Goal: Task Accomplishment & Management: Complete application form

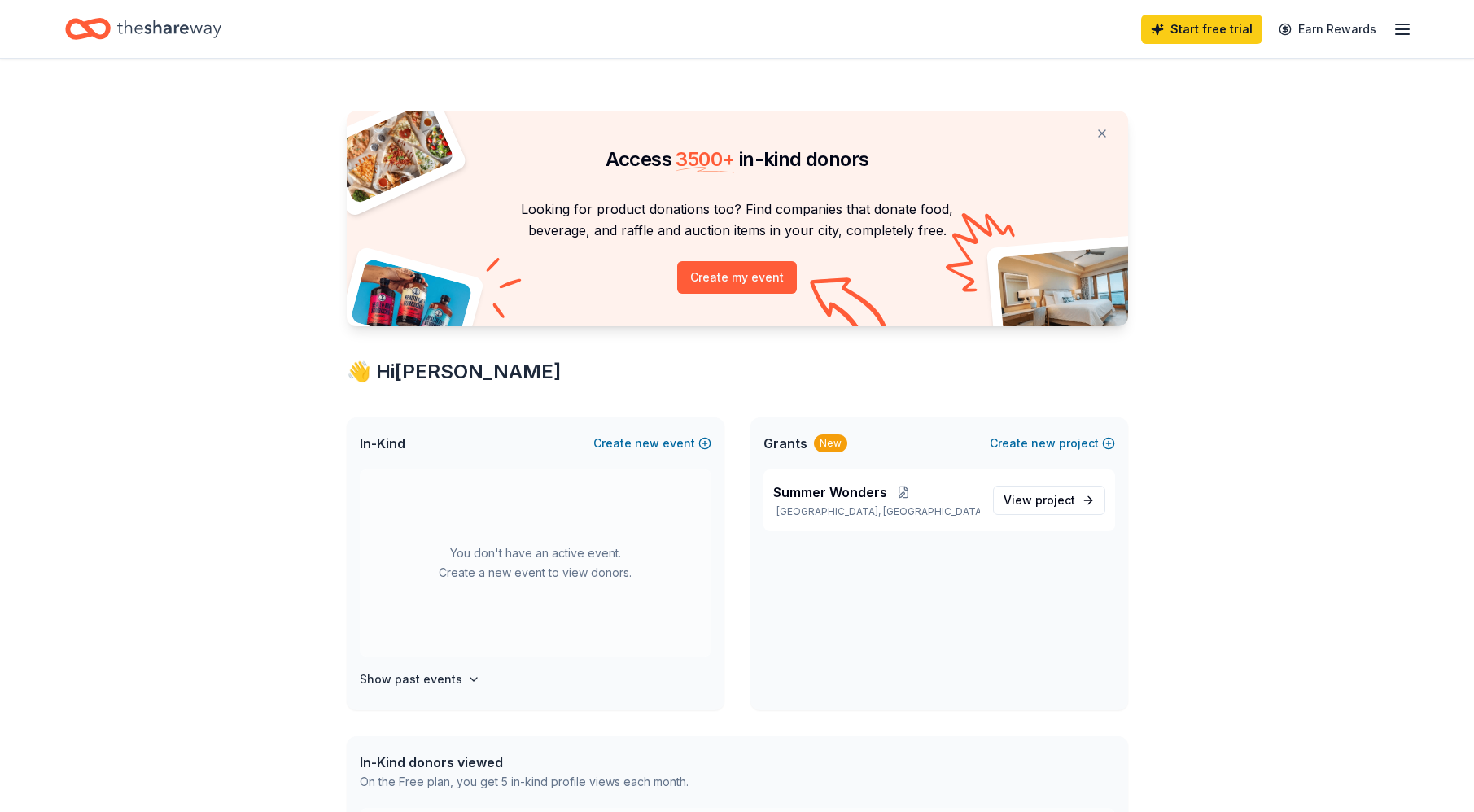
click at [1407, 27] on icon "button" at bounding box center [1402, 29] width 20 height 20
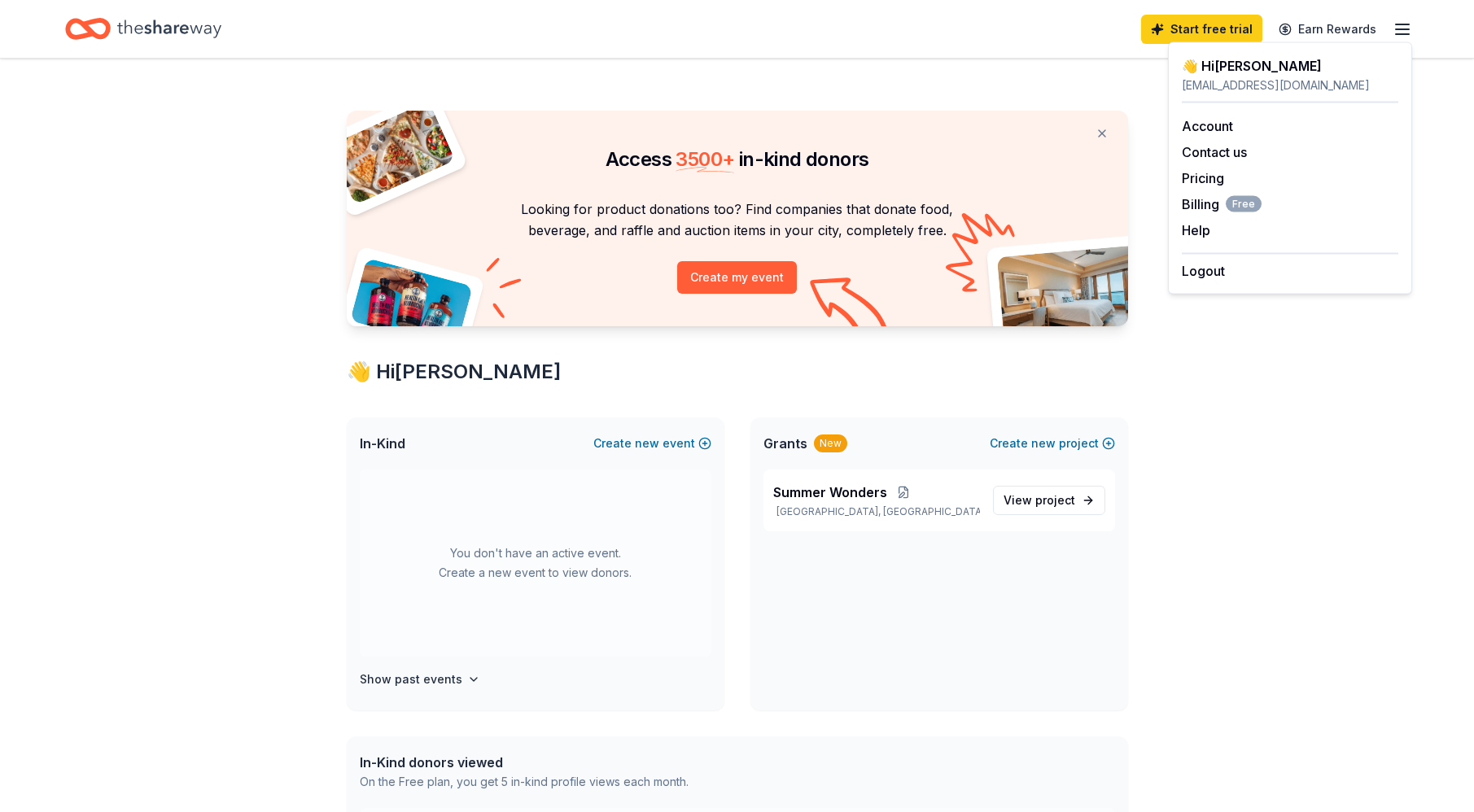
click at [903, 90] on div "Access 3500 + in-kind donors Looking for product donations too? Find companies …" at bounding box center [737, 642] width 834 height 1166
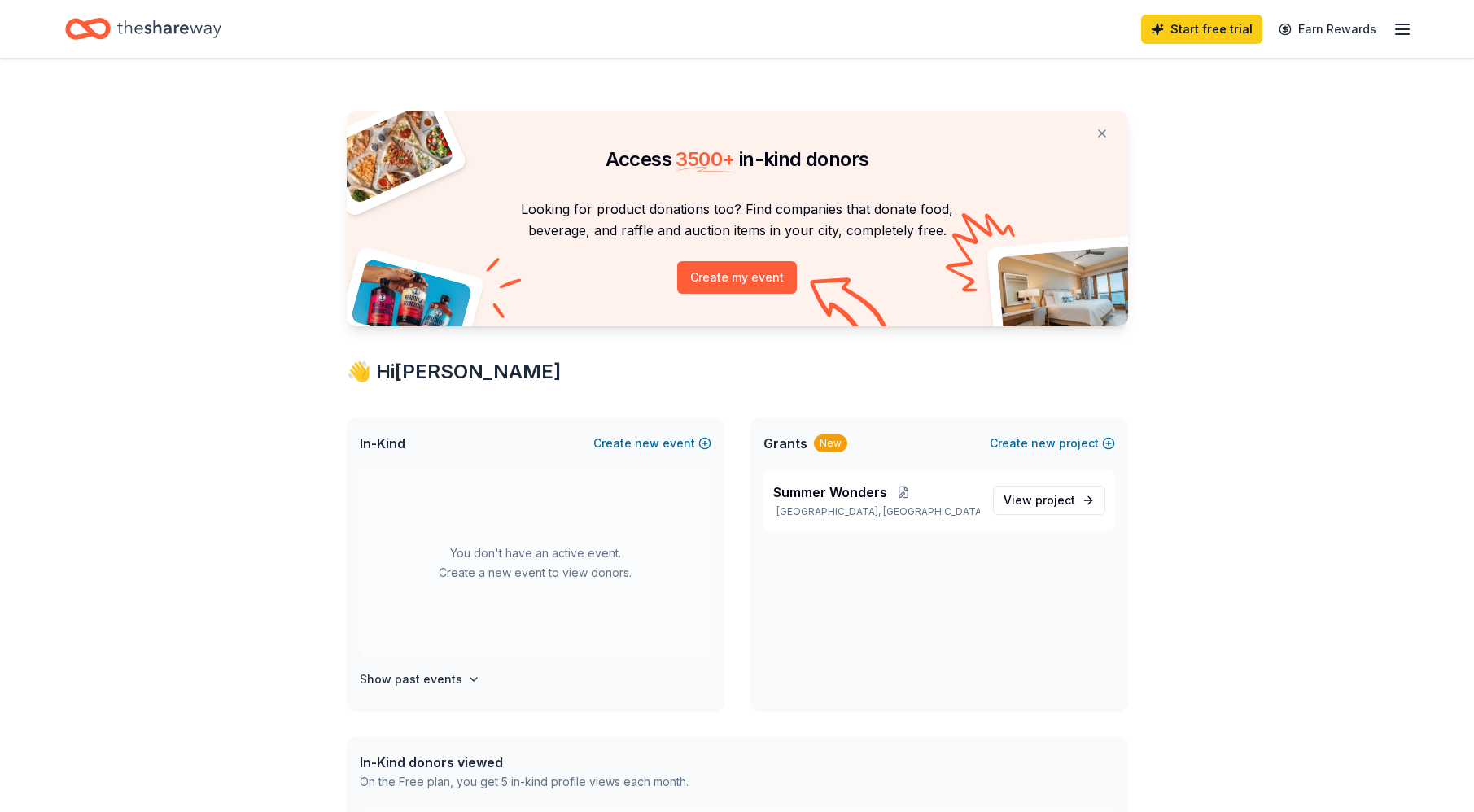
click at [1396, 36] on icon "button" at bounding box center [1402, 29] width 20 height 20
click at [1206, 122] on link "Account" at bounding box center [1207, 126] width 52 height 16
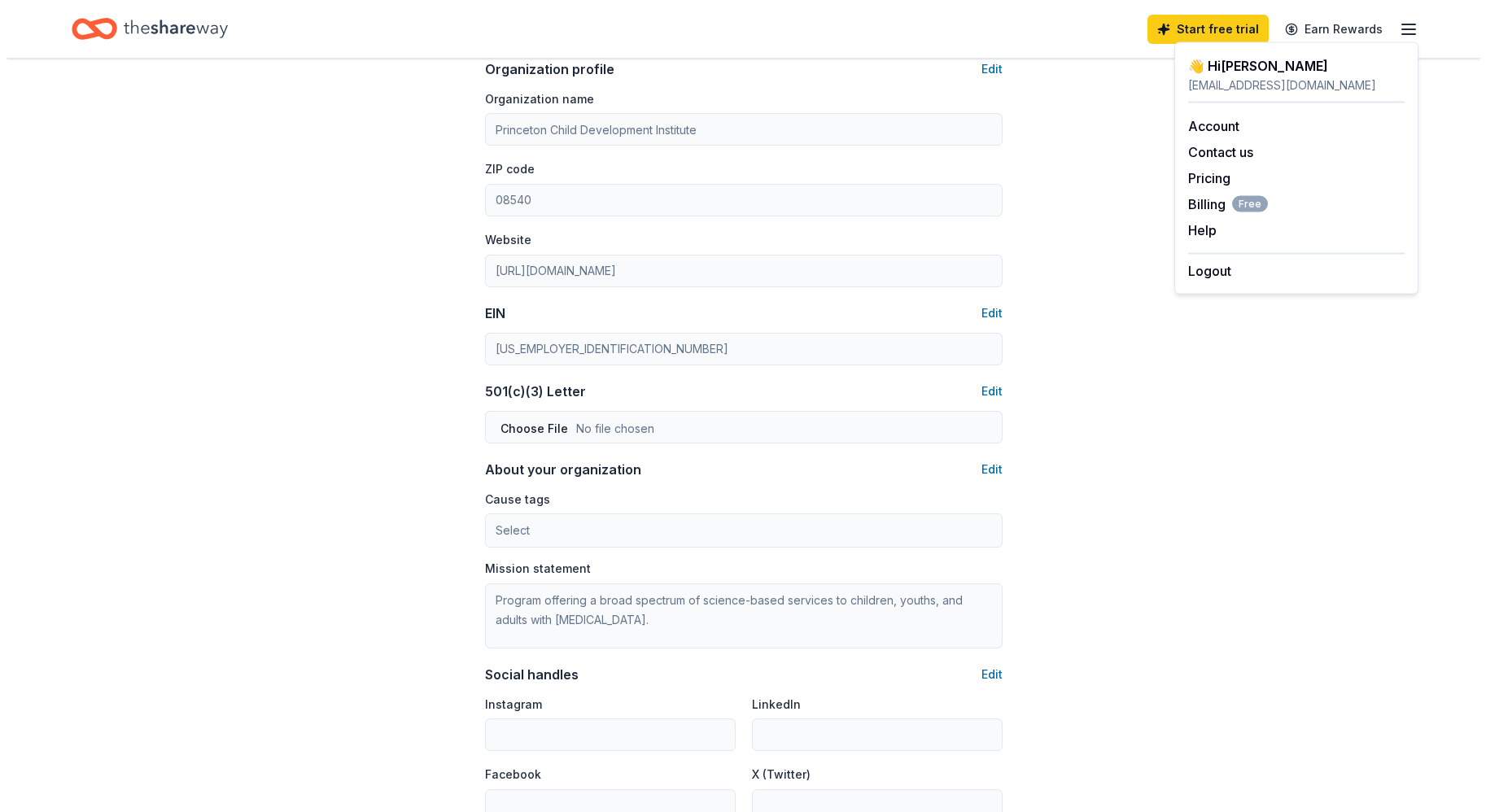
scroll to position [652, 0]
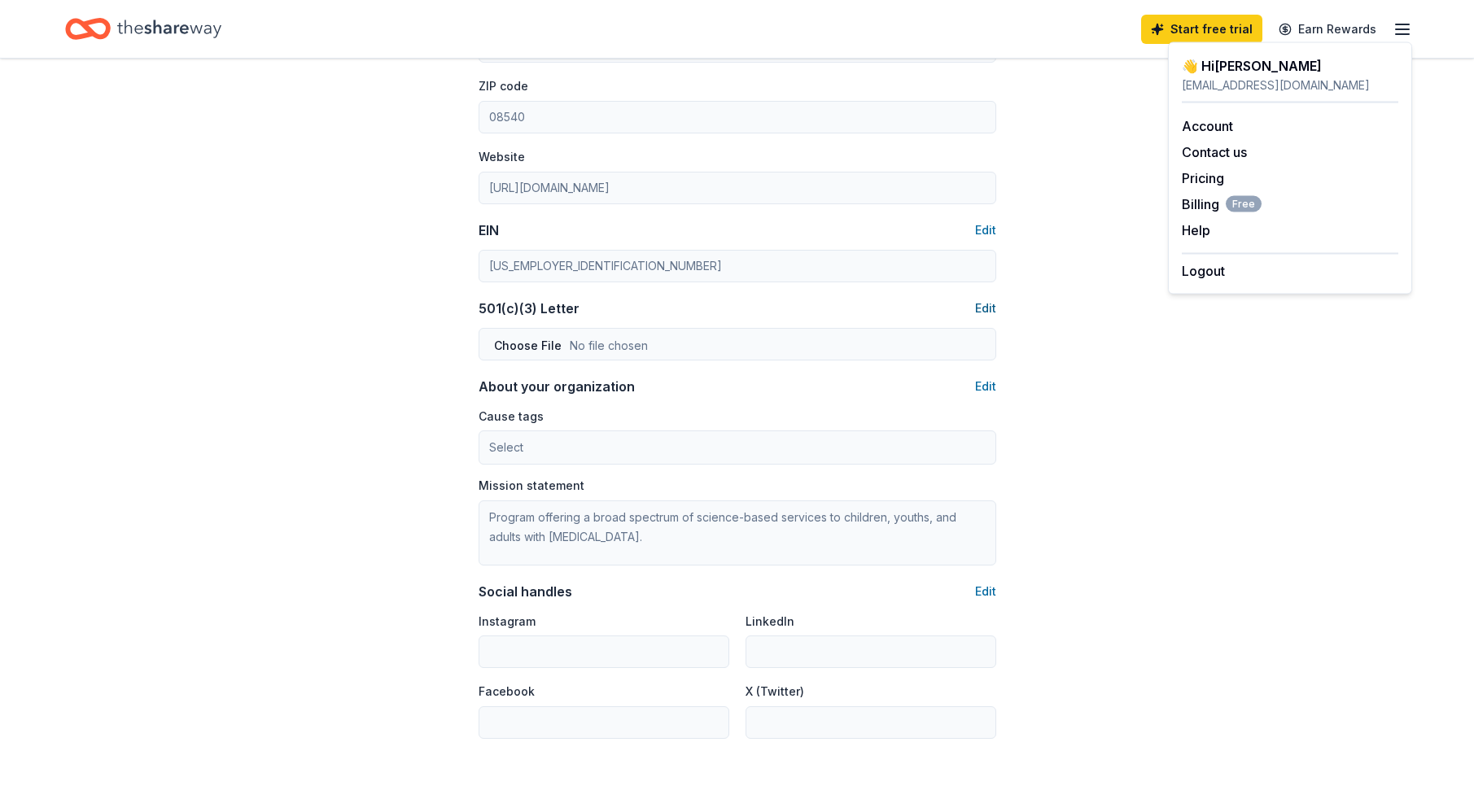
click at [985, 303] on button "Edit" at bounding box center [986, 308] width 21 height 20
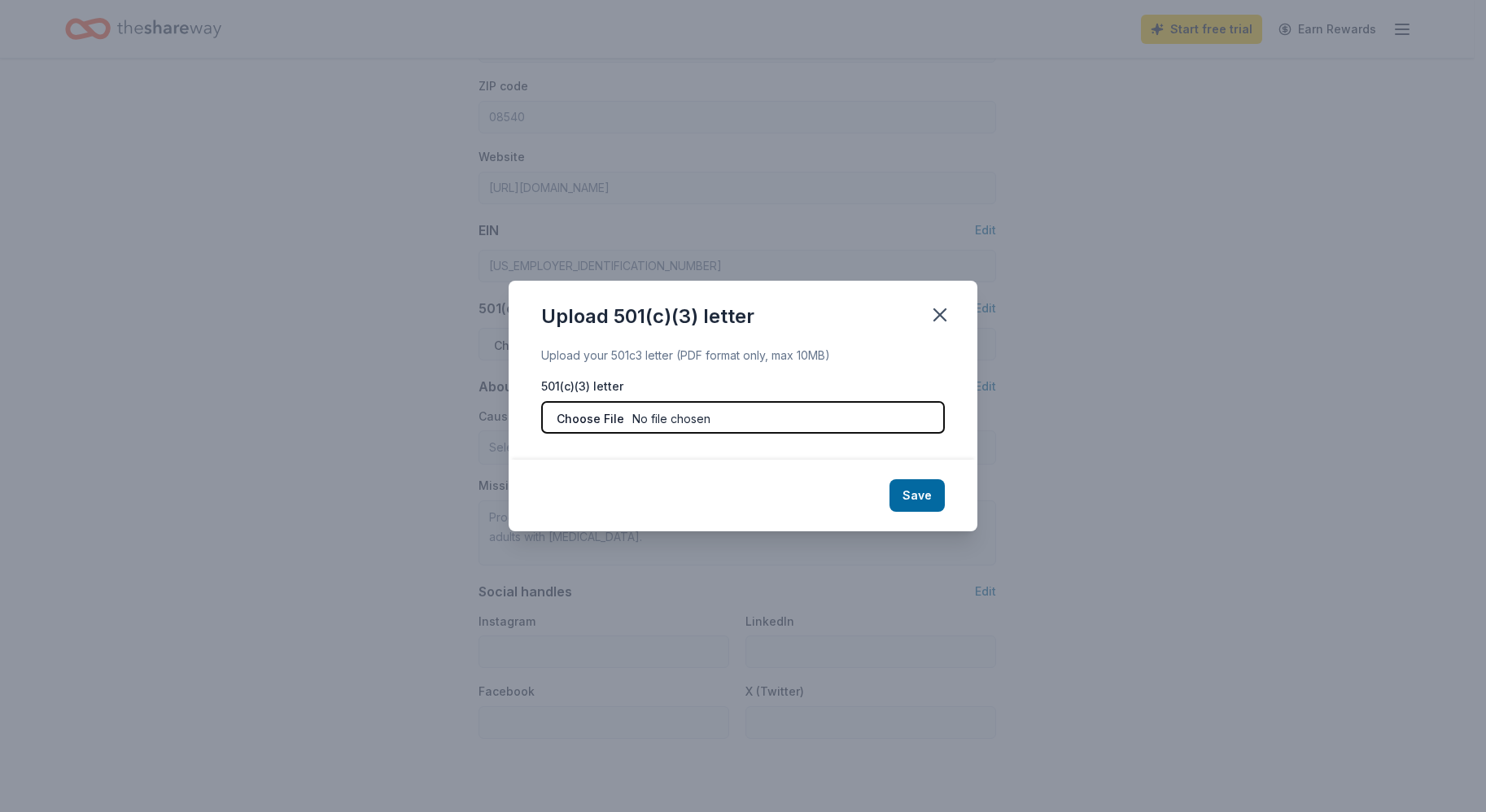
click at [701, 410] on input "file" at bounding box center [743, 417] width 403 height 33
type input "C:\fakepath\PCDI 501(c)(3)-with TxID-2023-04-17.pdf"
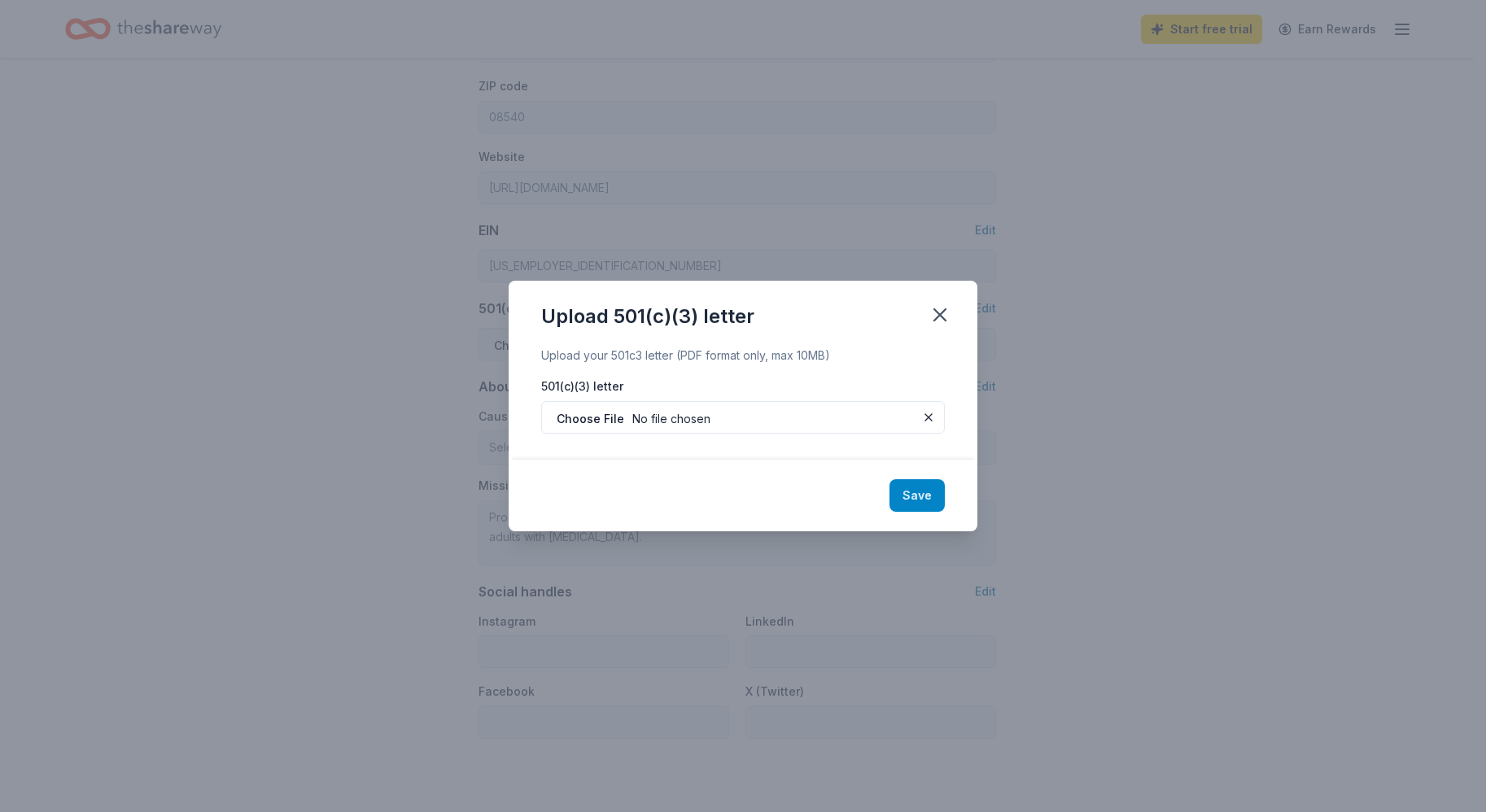
click at [929, 490] on button "Save" at bounding box center [917, 496] width 56 height 33
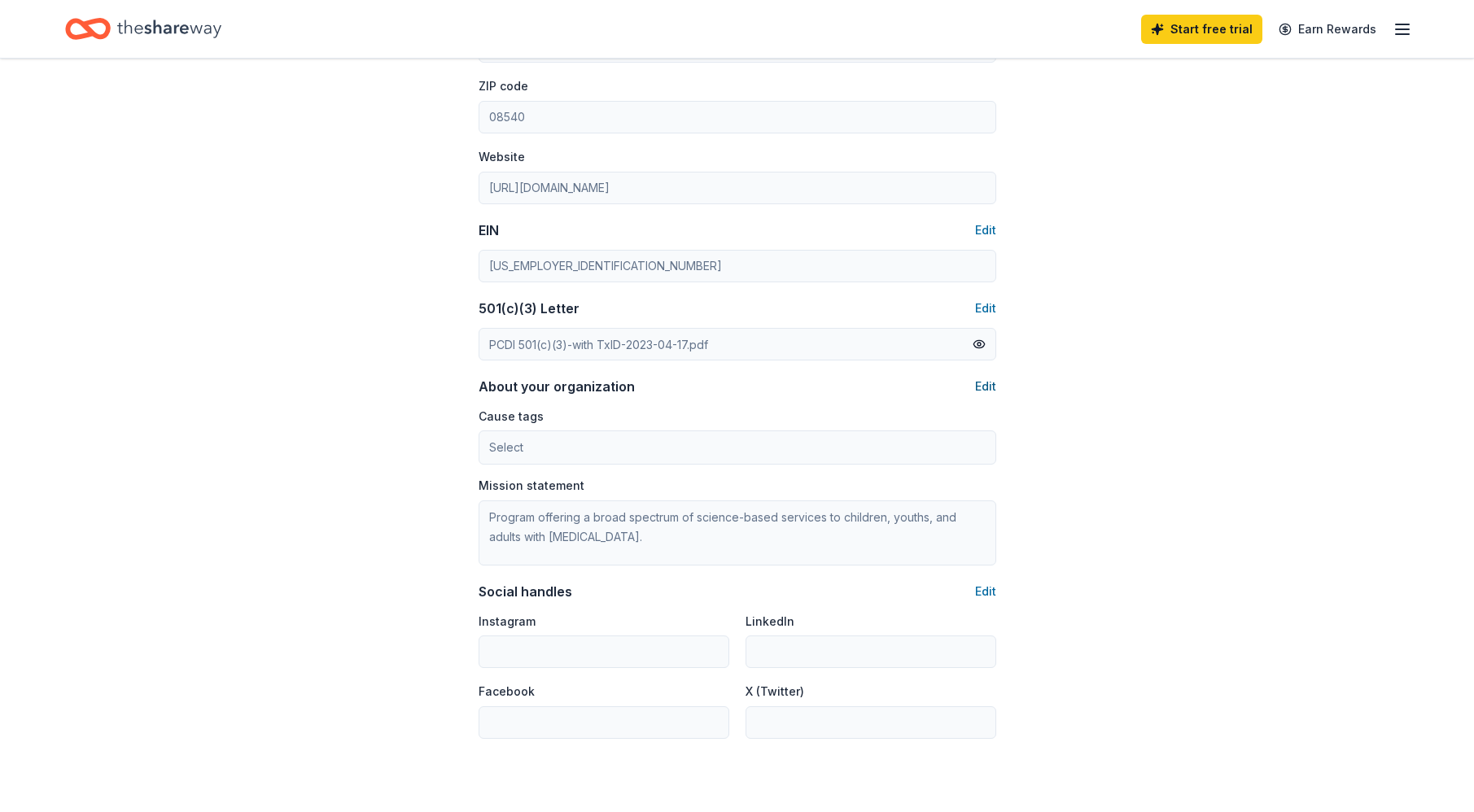
click at [985, 386] on button "Edit" at bounding box center [986, 387] width 21 height 20
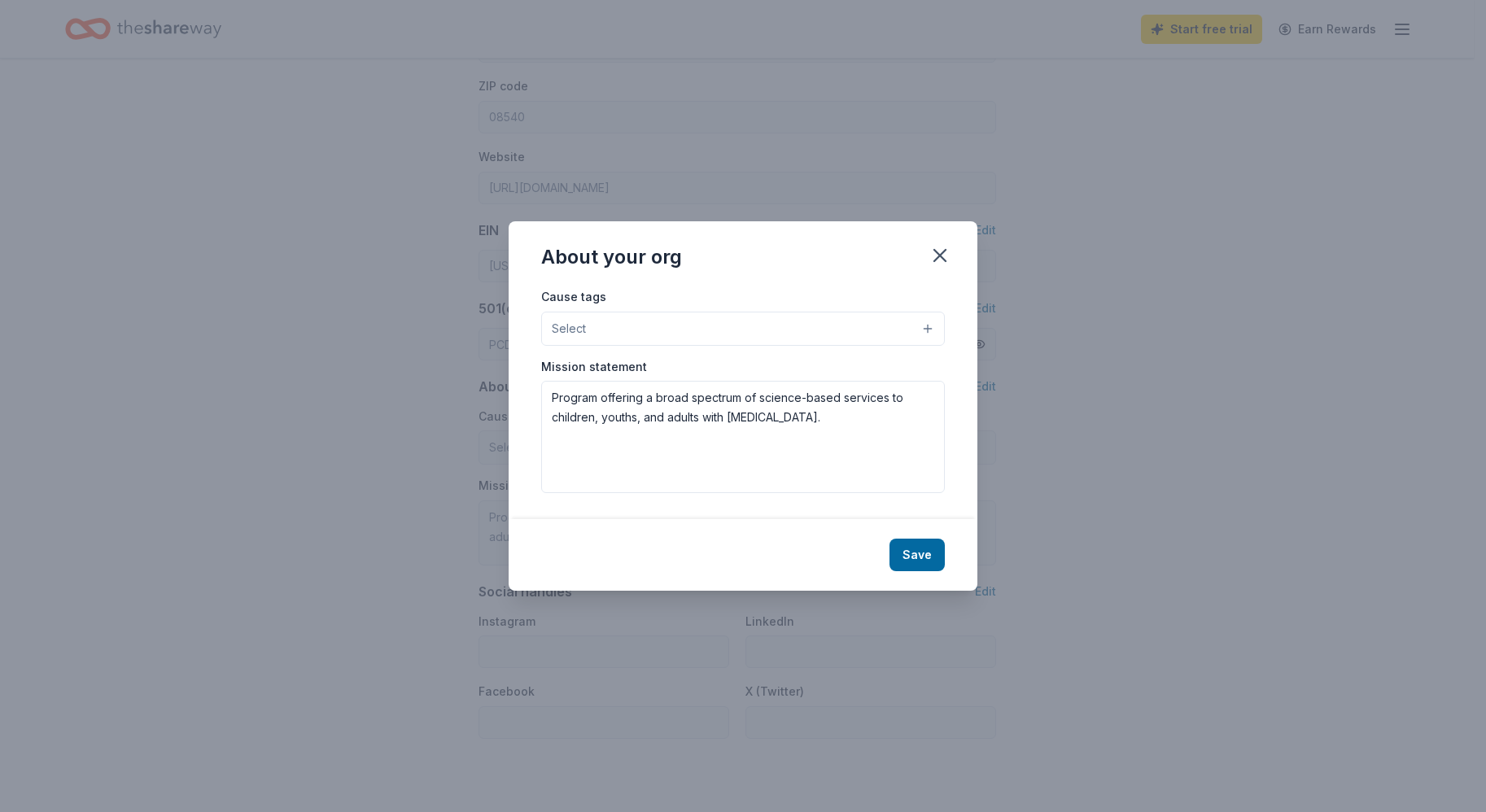
click at [618, 316] on button "Select" at bounding box center [743, 329] width 403 height 34
click at [622, 323] on button "Select" at bounding box center [743, 329] width 403 height 34
click at [930, 325] on button "Select" at bounding box center [743, 329] width 403 height 34
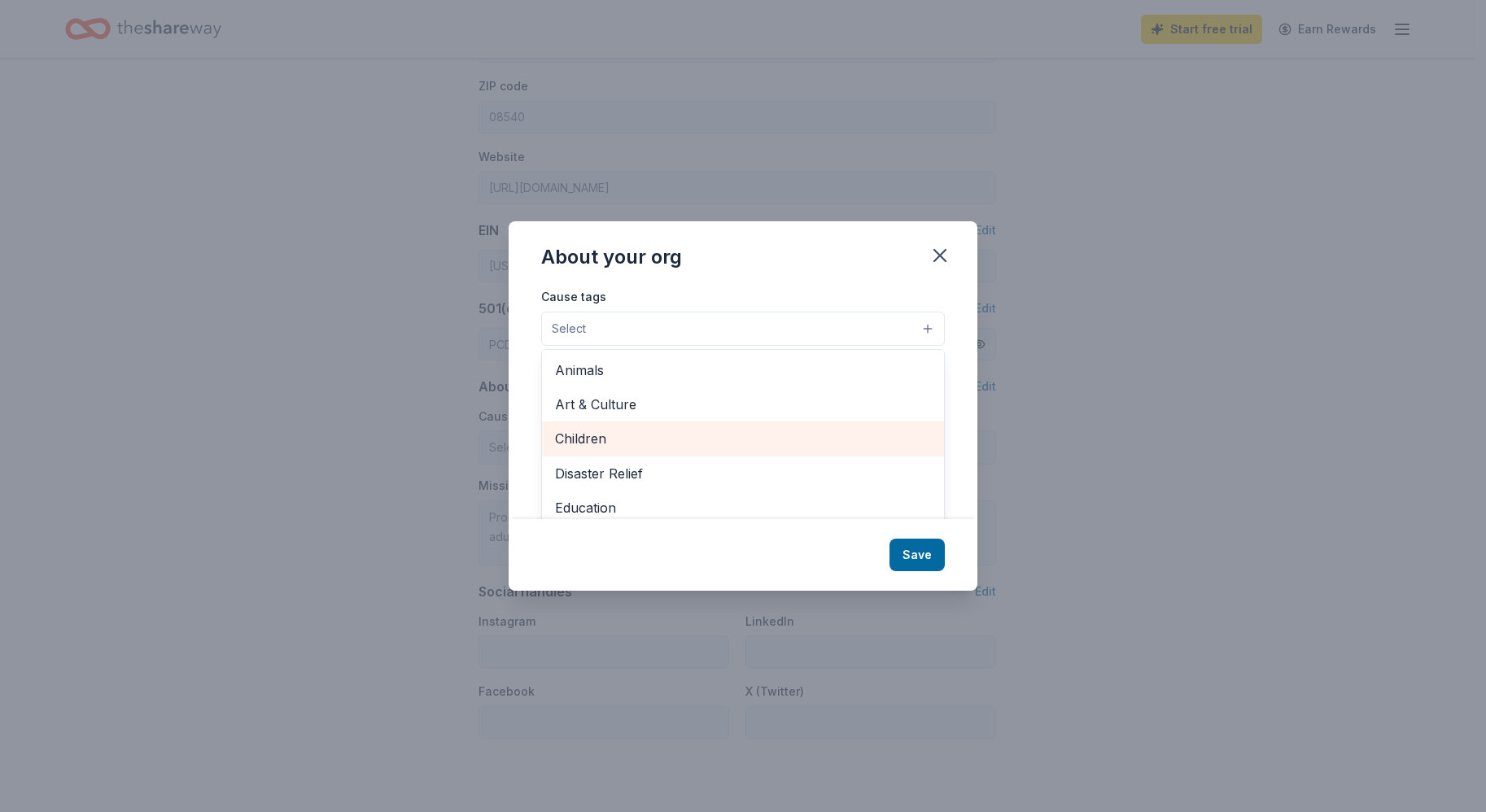
click at [612, 438] on span "Children" at bounding box center [743, 438] width 376 height 21
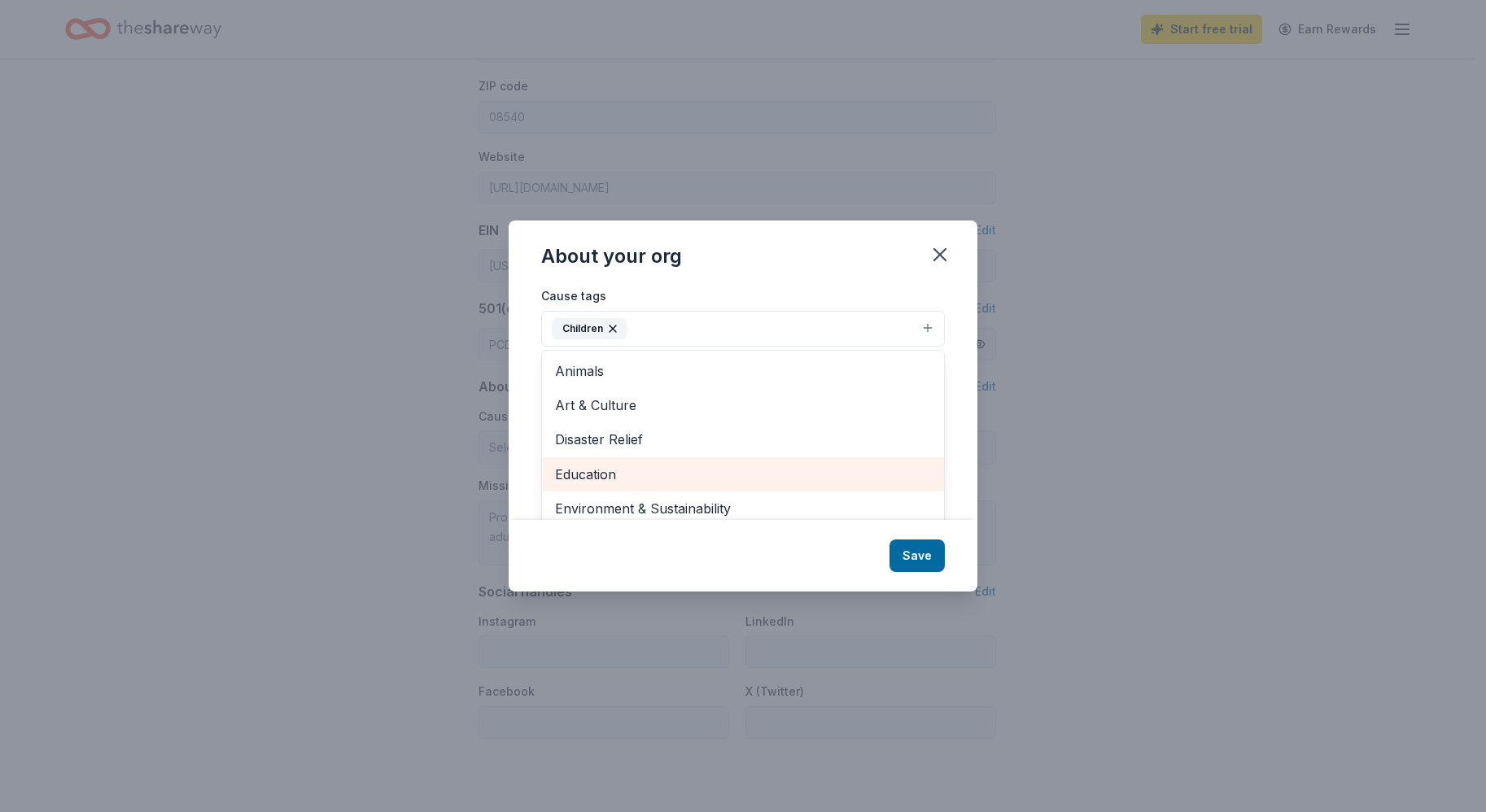
click at [641, 464] on span "Education" at bounding box center [743, 474] width 376 height 21
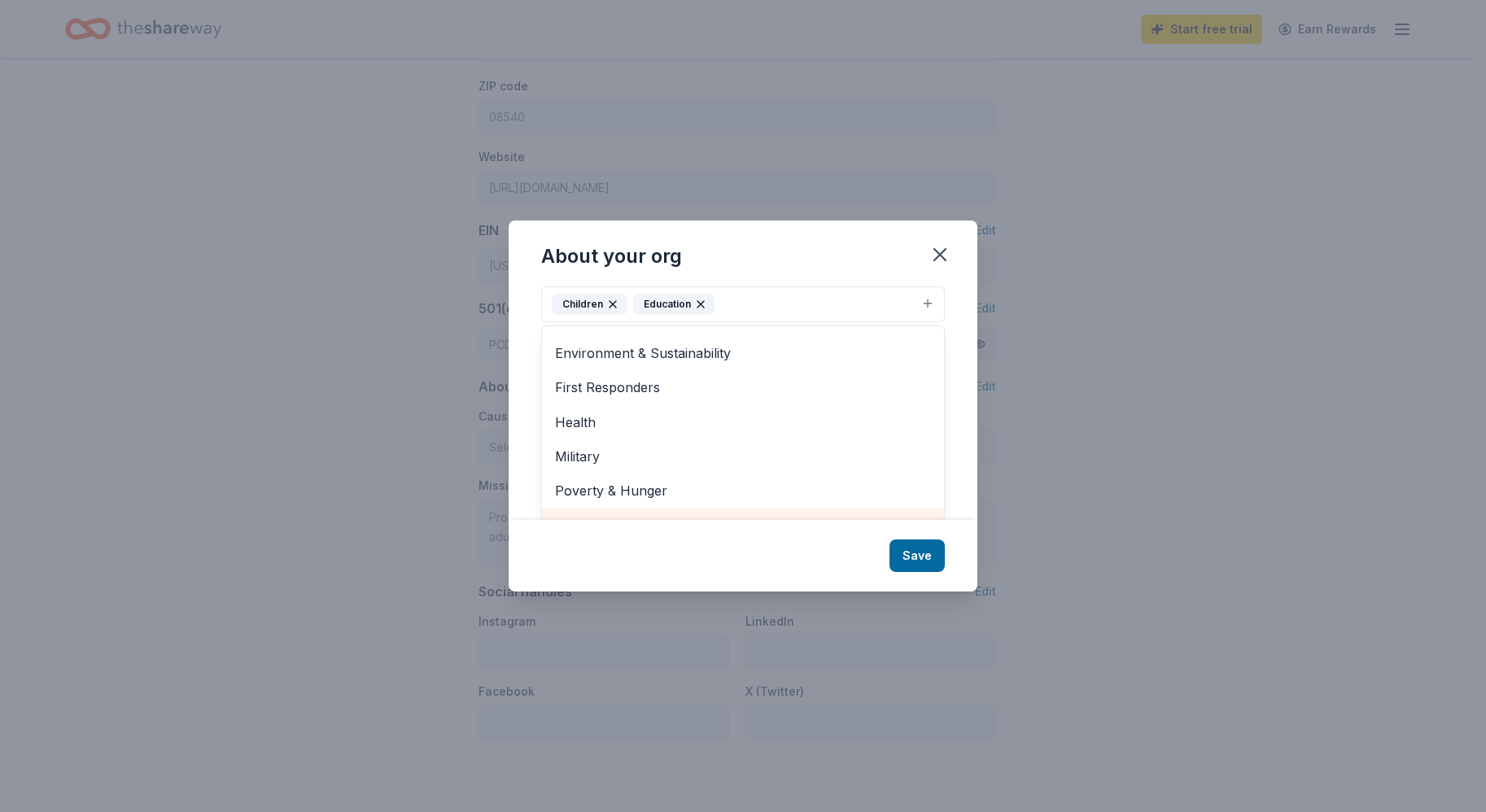
scroll to position [117, 0]
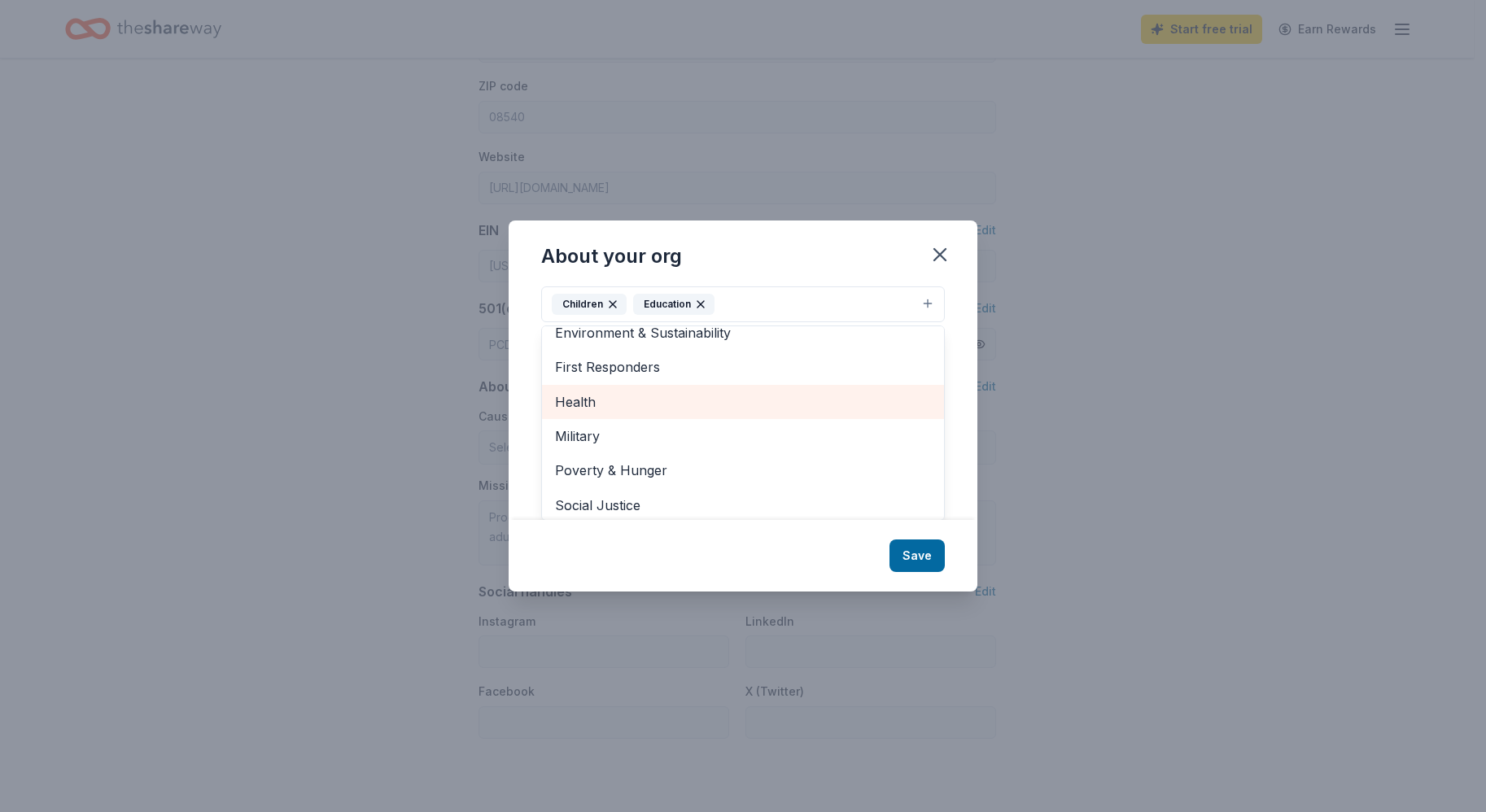
click at [618, 403] on span "Health" at bounding box center [743, 402] width 376 height 21
click at [914, 559] on div "About your org Cause tags Children Education Health Animals Art & Culture Disas…" at bounding box center [743, 406] width 469 height 371
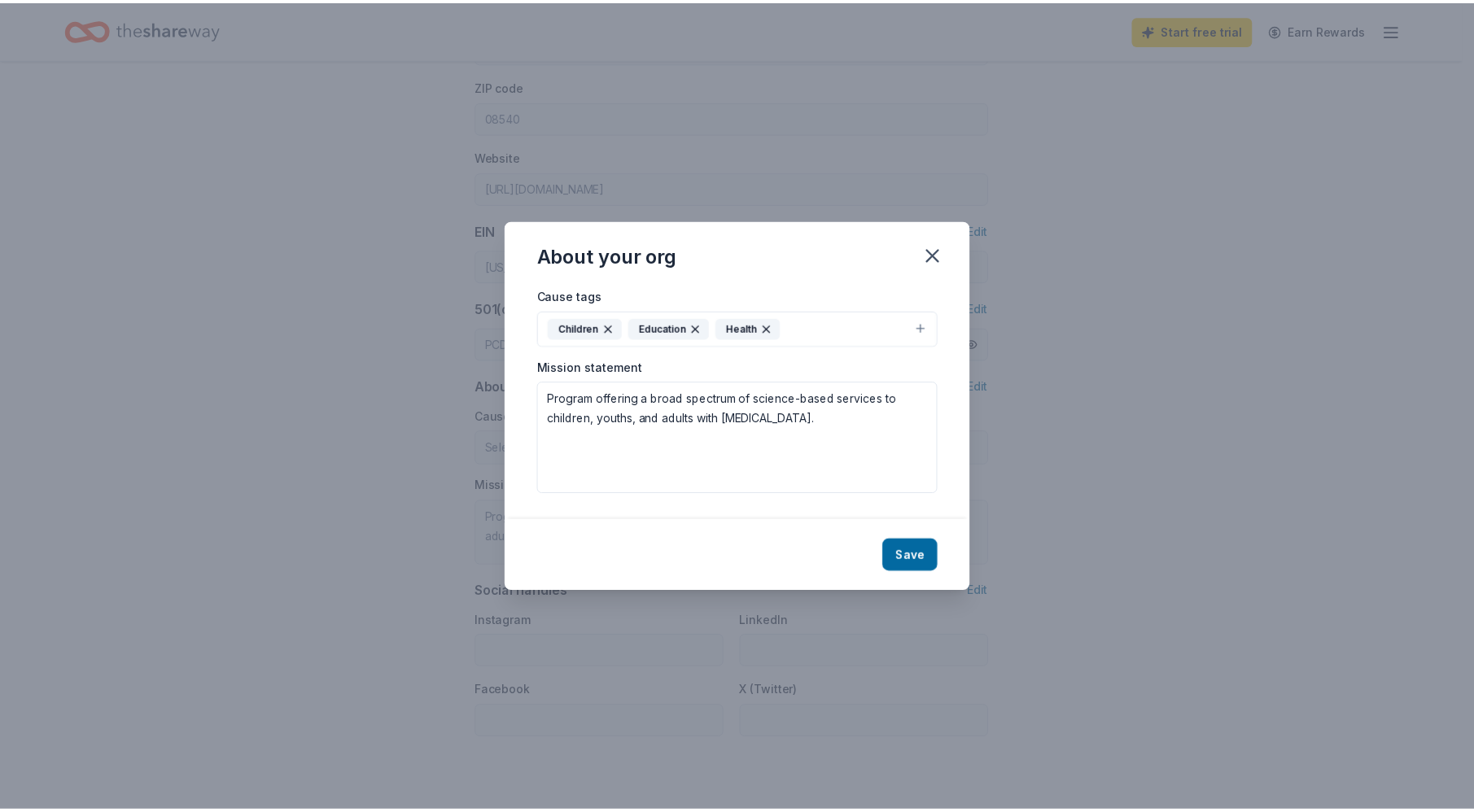
scroll to position [0, 0]
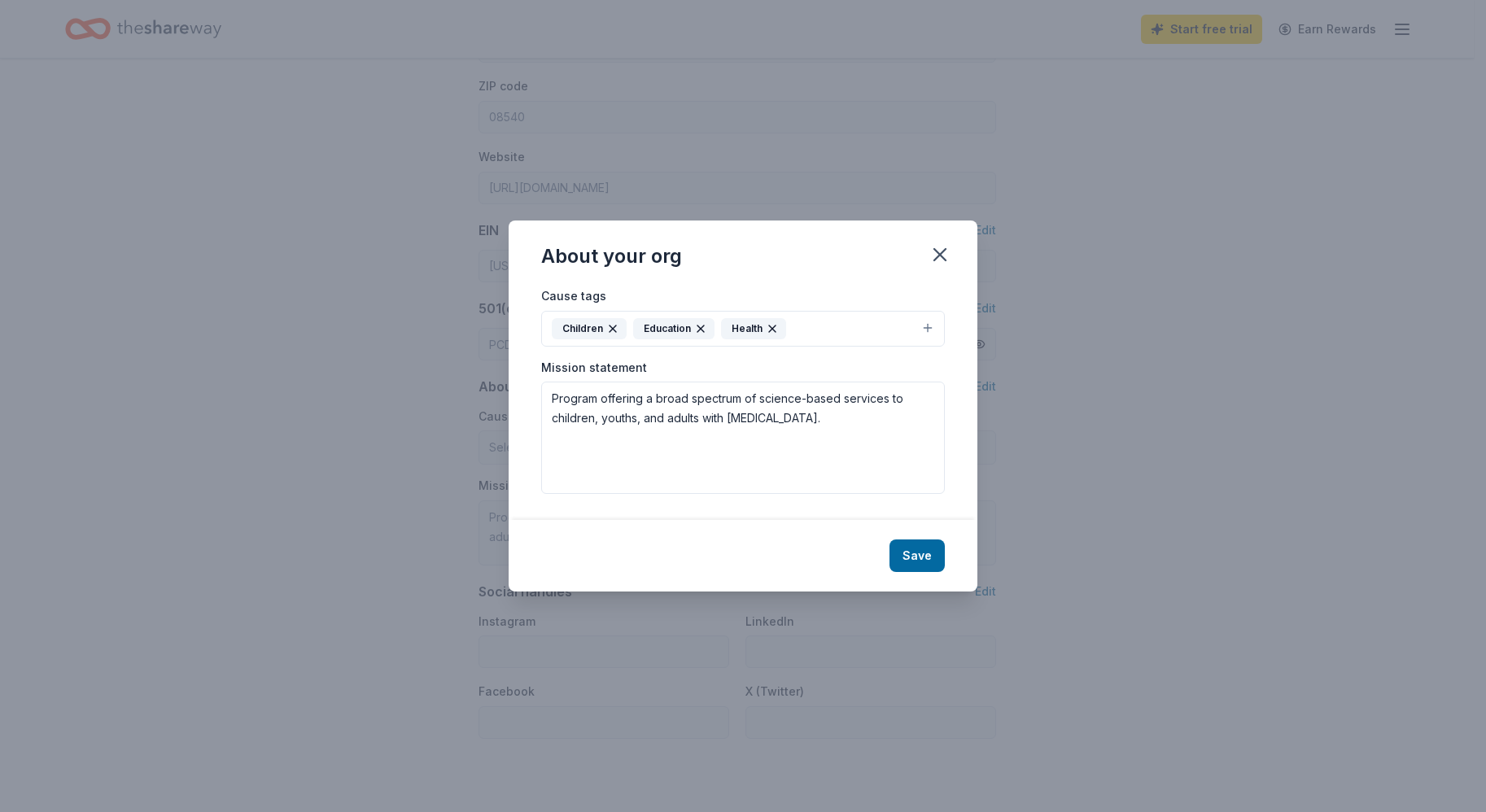
click at [928, 555] on button "Save" at bounding box center [917, 556] width 56 height 33
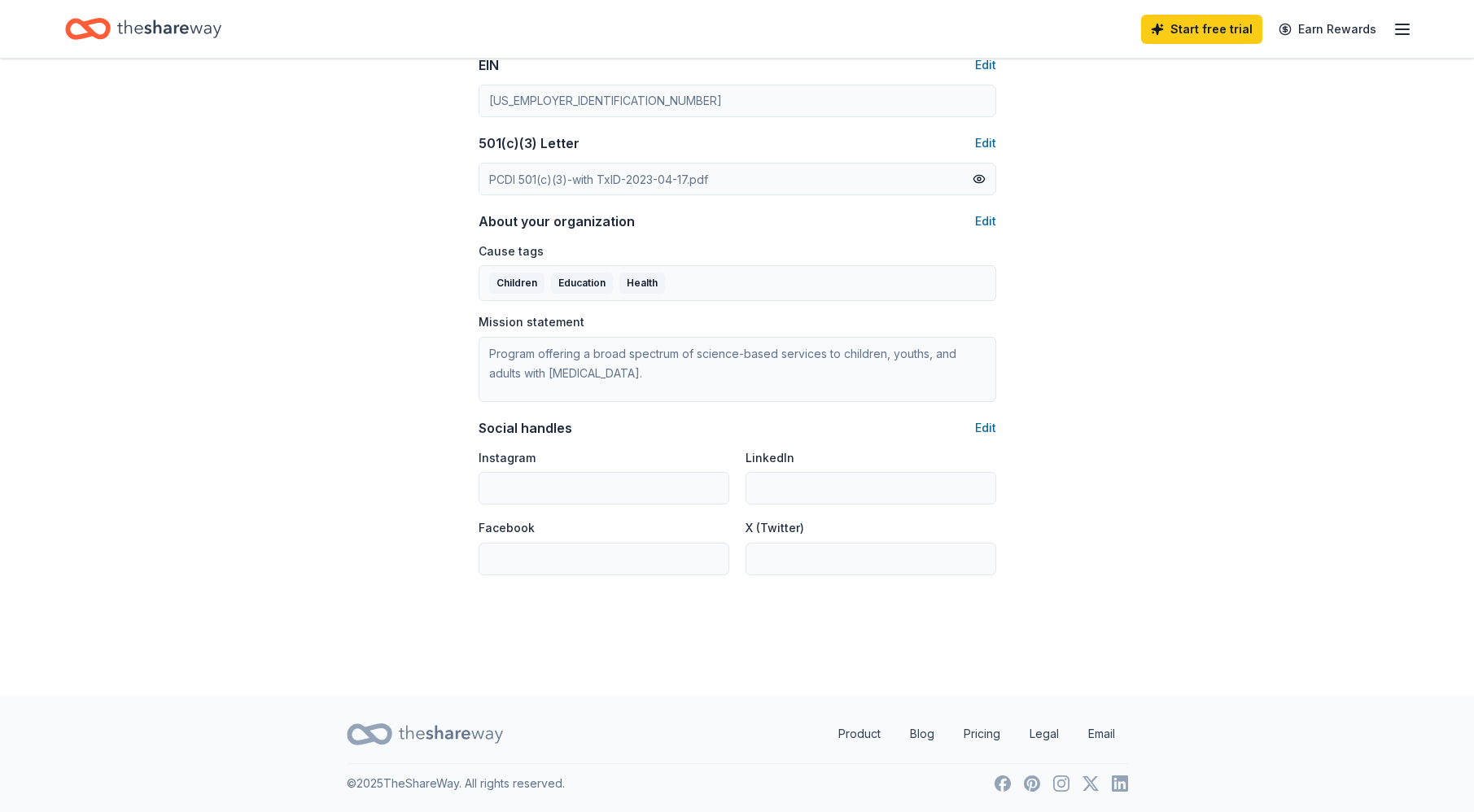
scroll to position [818, 0]
click at [984, 428] on button "Edit" at bounding box center [986, 427] width 21 height 20
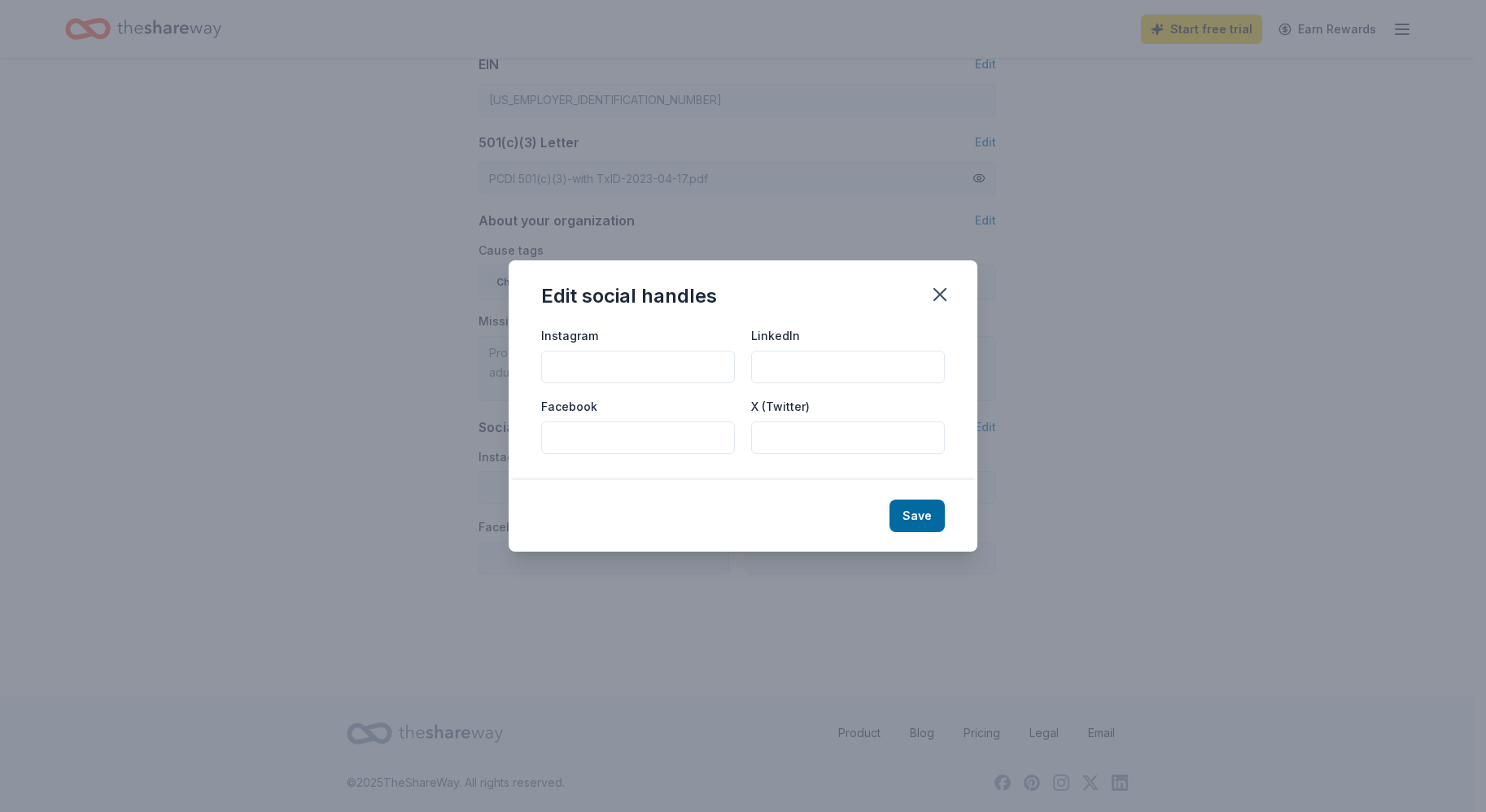
click at [557, 364] on input "Instagram" at bounding box center [638, 367] width 194 height 33
type input "@pcdi.[GEOGRAPHIC_DATA]"
click at [572, 437] on input "Facebook" at bounding box center [638, 437] width 194 height 33
type input "@pcdi.[GEOGRAPHIC_DATA]"
click at [909, 509] on button "Save" at bounding box center [917, 516] width 56 height 33
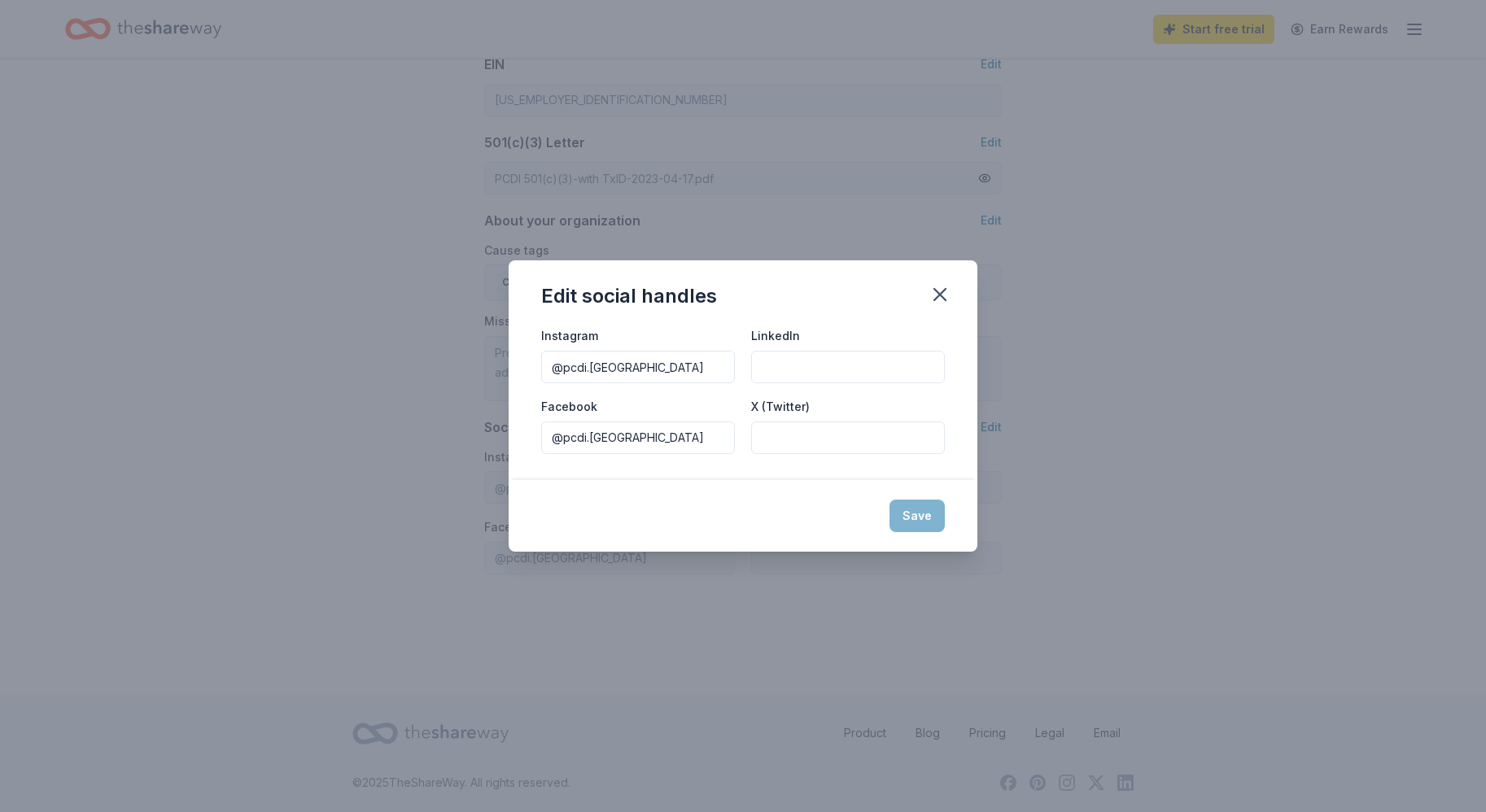
type input "@pcdi.[GEOGRAPHIC_DATA]"
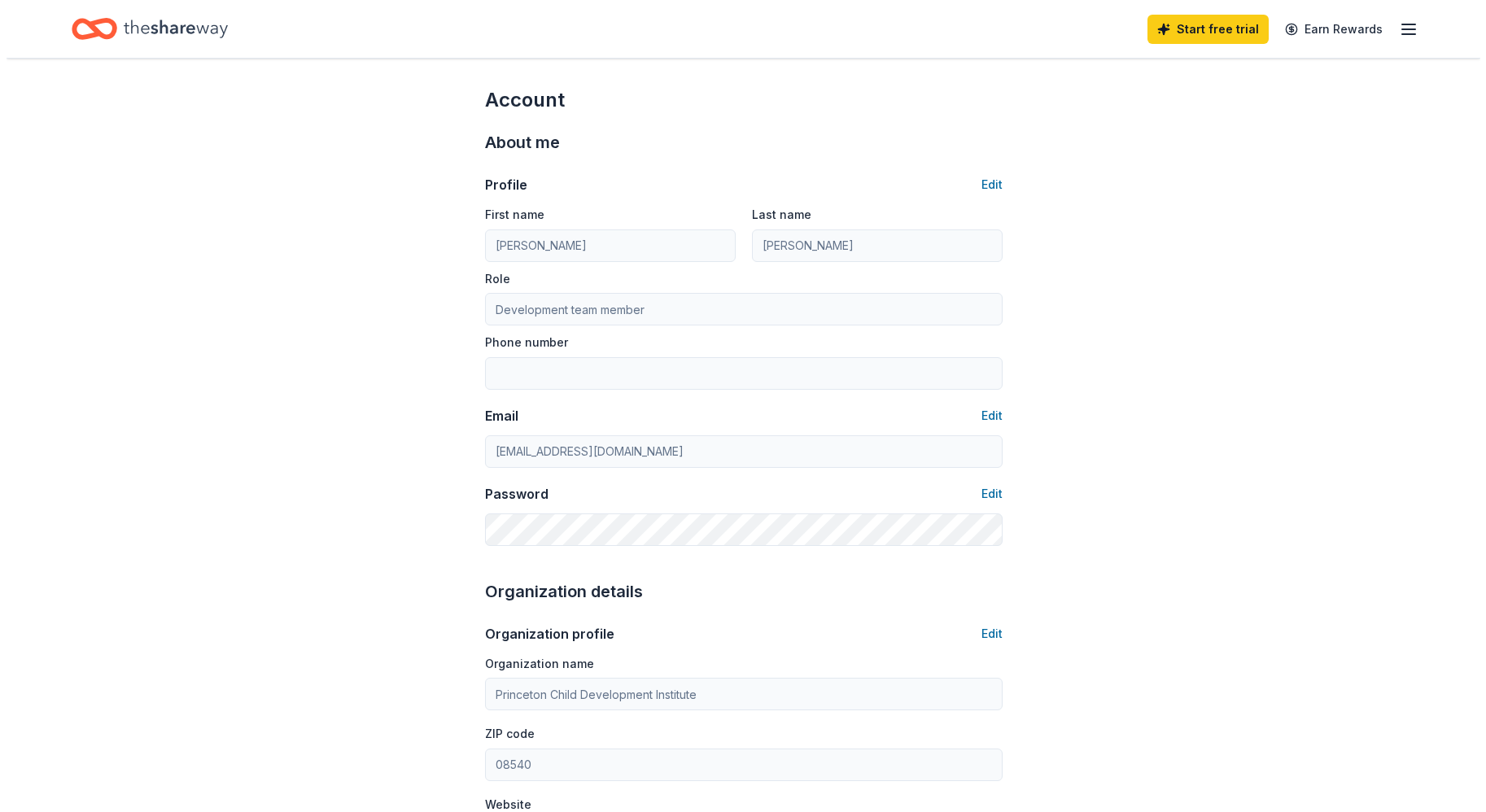
scroll to position [0, 0]
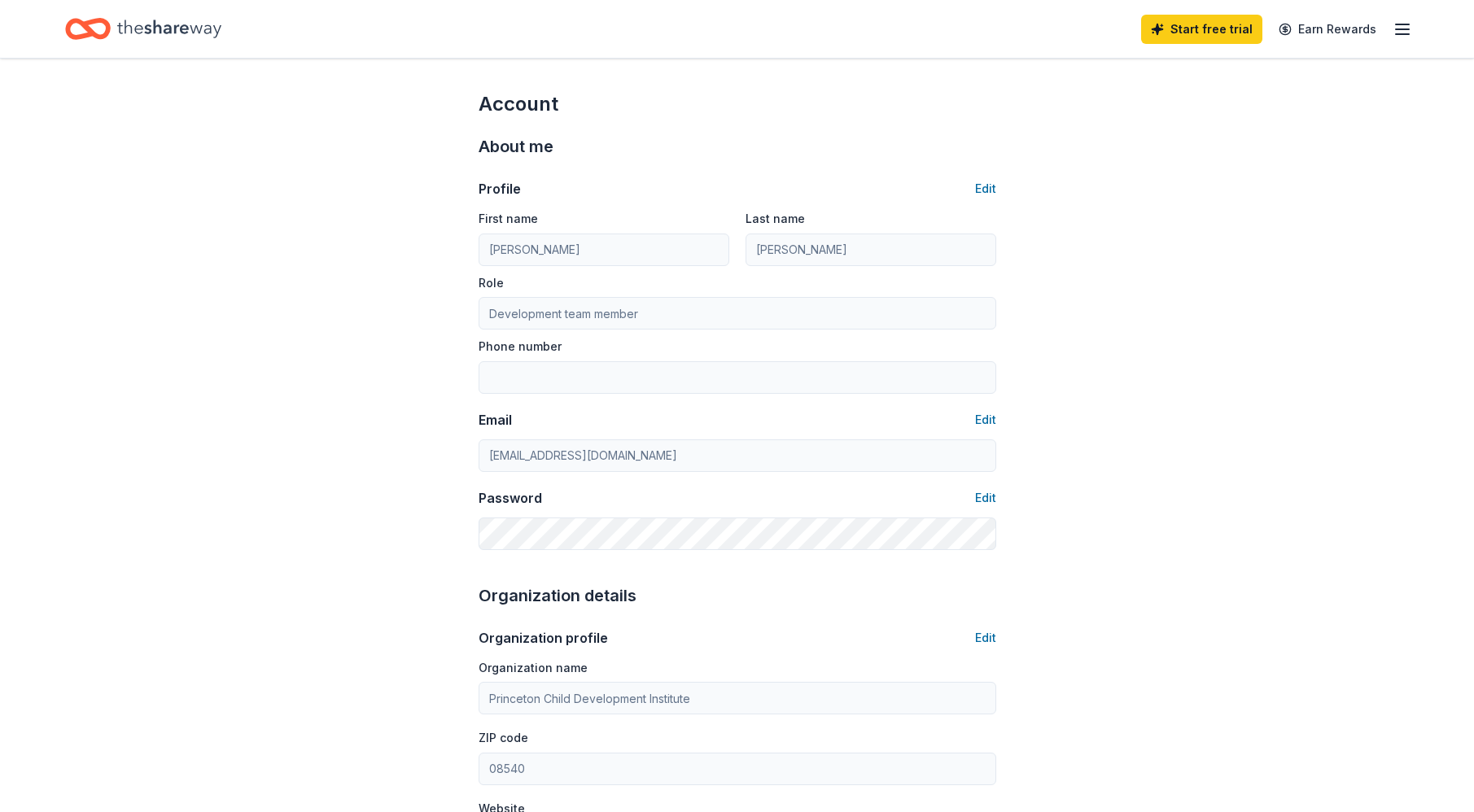
click at [1396, 20] on icon "button" at bounding box center [1402, 29] width 20 height 20
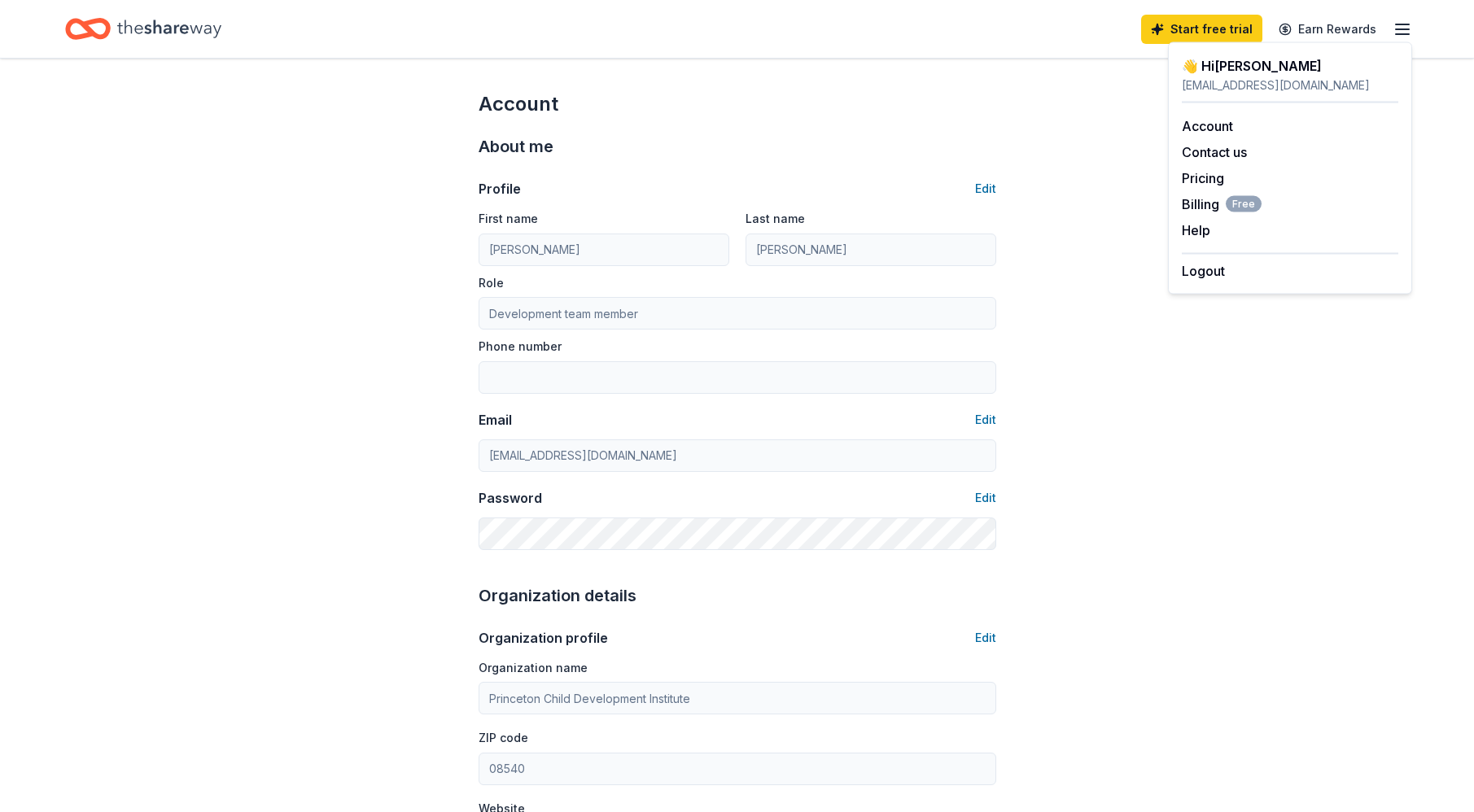
click at [187, 27] on icon "Home" at bounding box center [169, 29] width 104 height 18
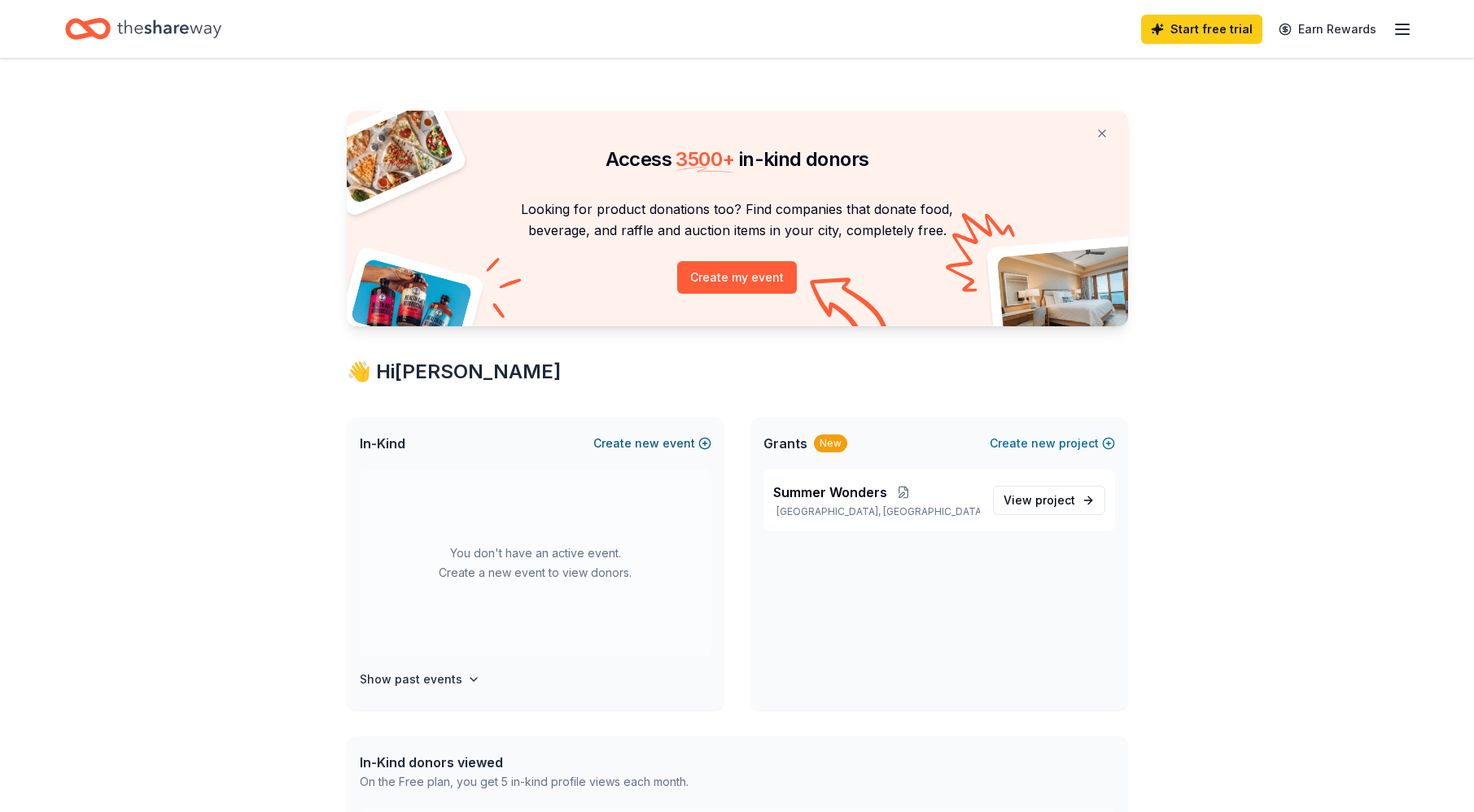
click at [668, 439] on button "Create new event" at bounding box center [652, 443] width 118 height 20
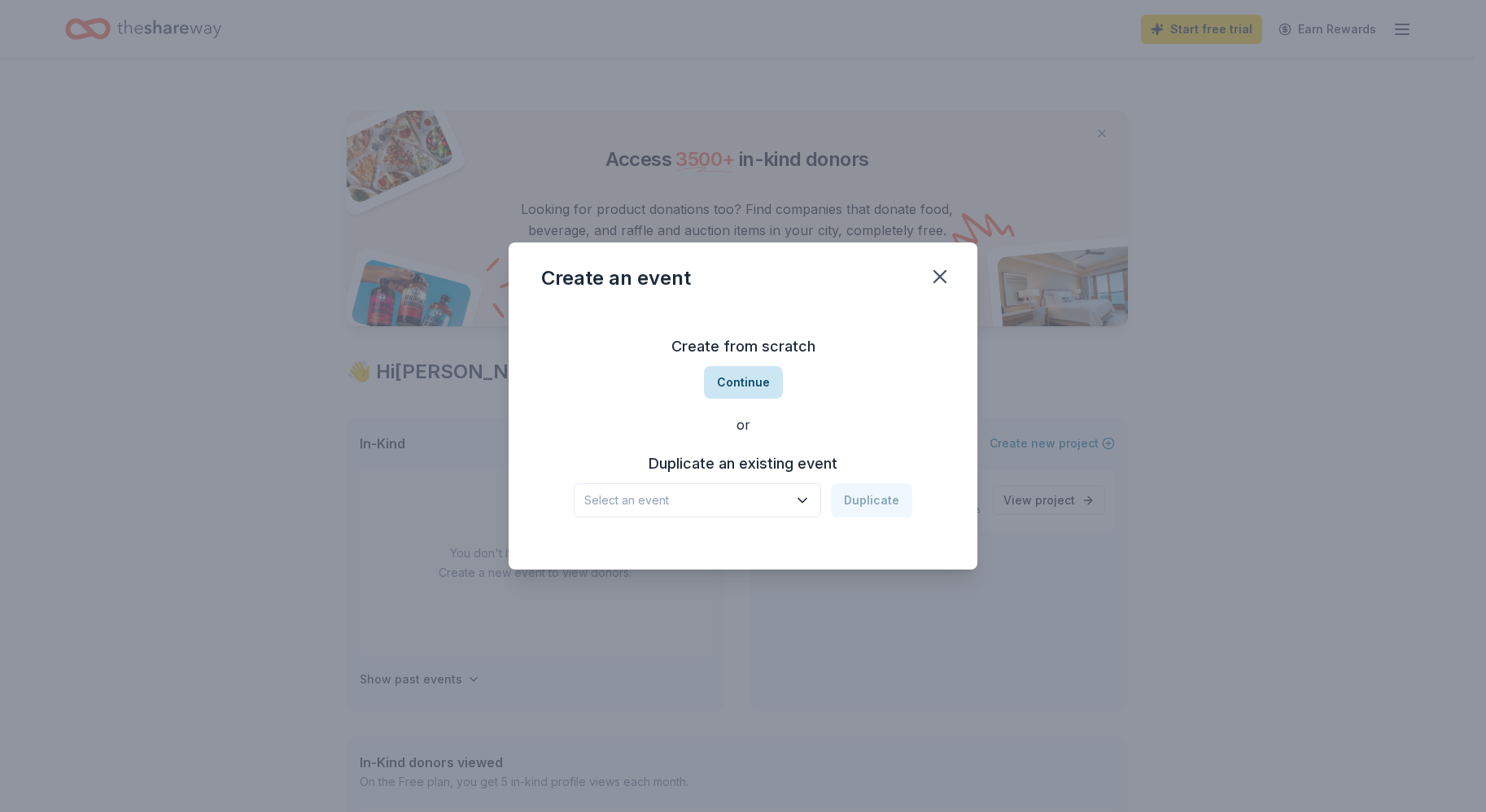
click at [744, 382] on button "Continue" at bounding box center [743, 383] width 79 height 33
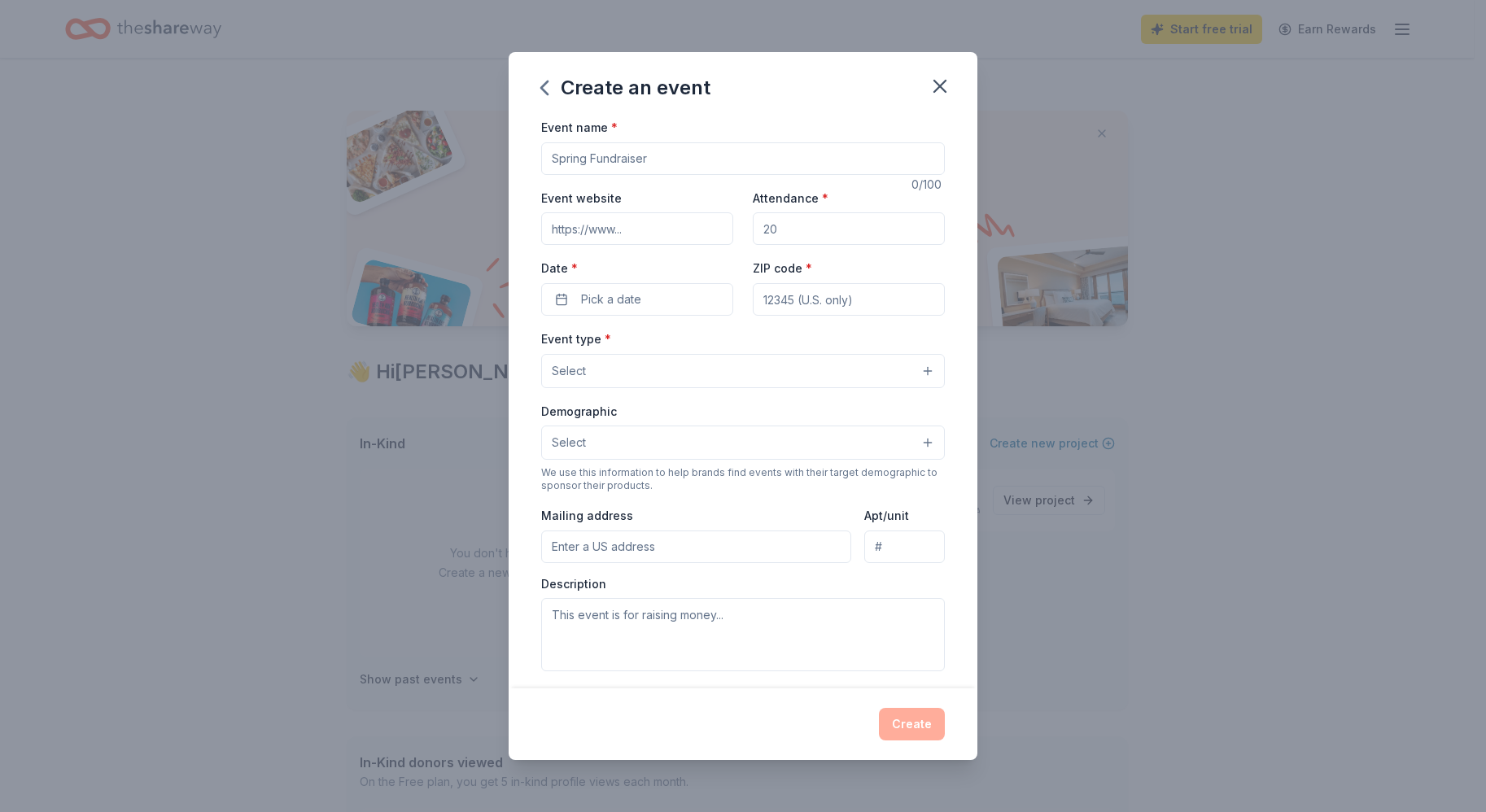
click at [630, 157] on input "Event name *" at bounding box center [743, 159] width 403 height 33
type input "Charity Classic"
click at [586, 222] on input "Event website" at bounding box center [637, 229] width 192 height 33
drag, startPoint x: 795, startPoint y: 227, endPoint x: 729, endPoint y: 223, distance: 66.1
click at [729, 223] on div "Event website Attendance * Date * Pick a date ZIP code *" at bounding box center [743, 252] width 403 height 128
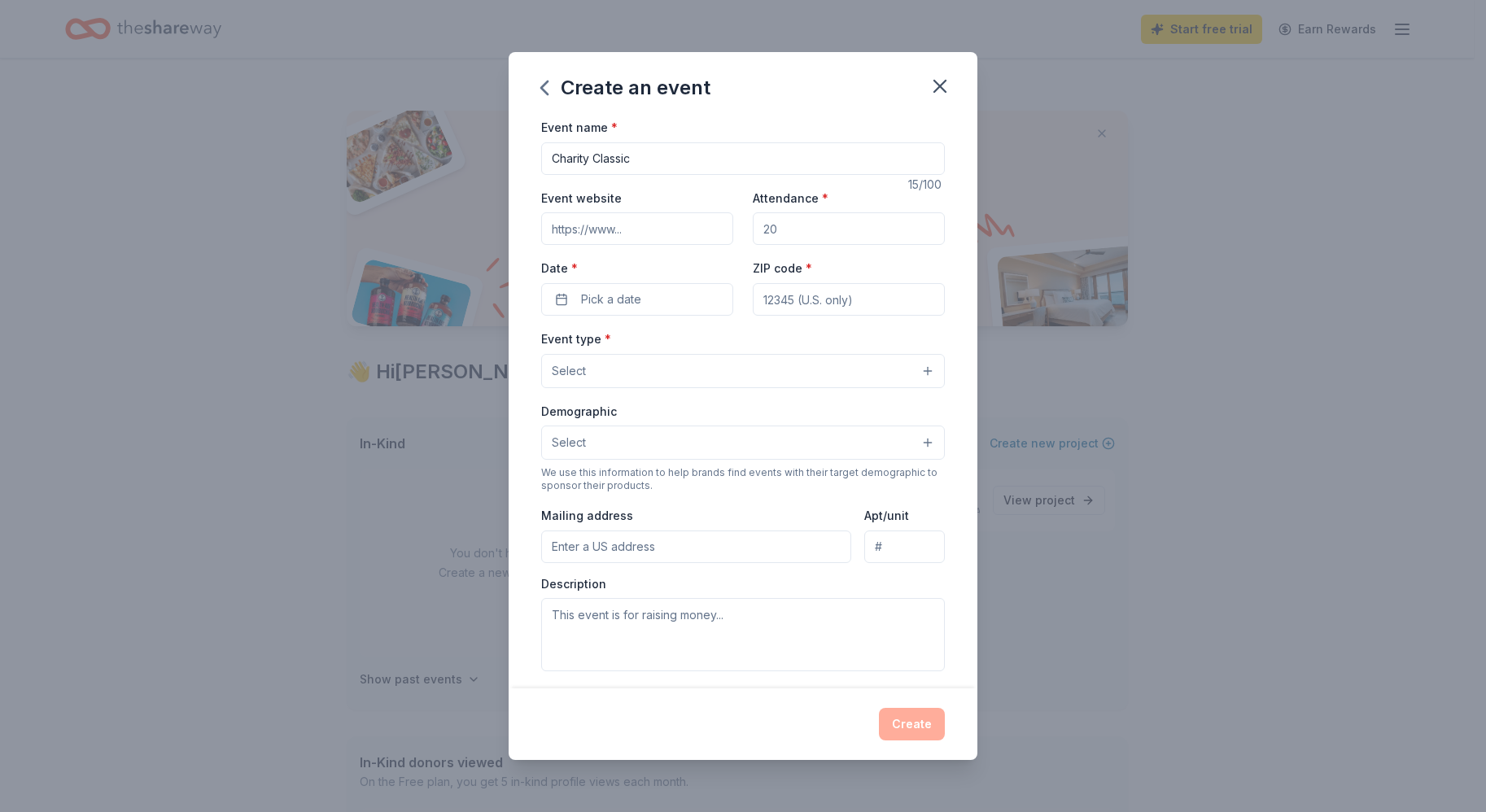
drag, startPoint x: 778, startPoint y: 230, endPoint x: 743, endPoint y: 227, distance: 35.1
click at [743, 227] on div "Event website Attendance * Date * Pick a date ZIP code *" at bounding box center [743, 252] width 403 height 128
drag, startPoint x: 756, startPoint y: 224, endPoint x: 732, endPoint y: 222, distance: 24.1
click at [732, 222] on div "Event website Attendance * 500 Date * Pick a date ZIP code *" at bounding box center [743, 252] width 403 height 128
type input "250"
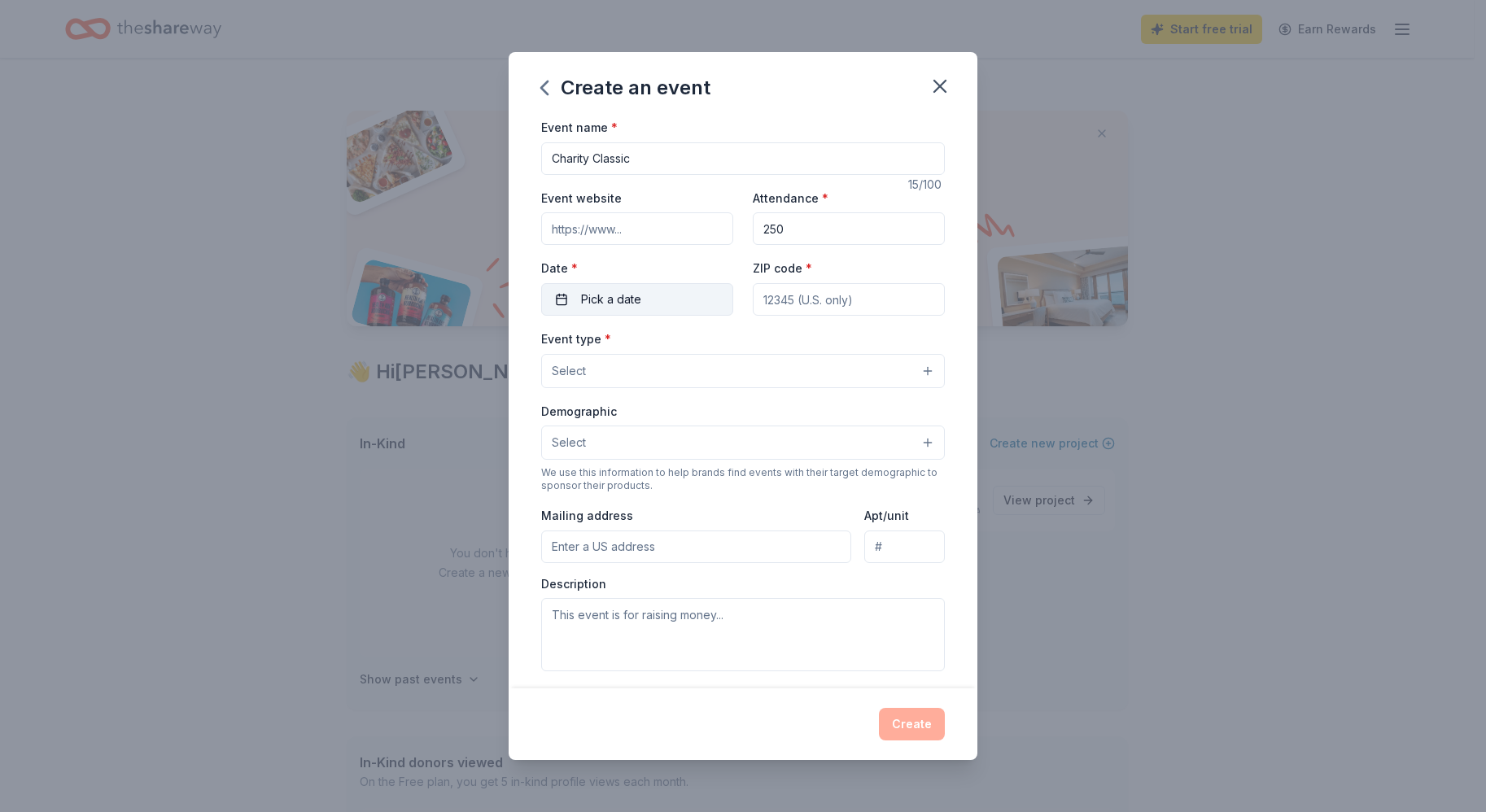
click at [644, 305] on button "Pick a date" at bounding box center [637, 299] width 192 height 33
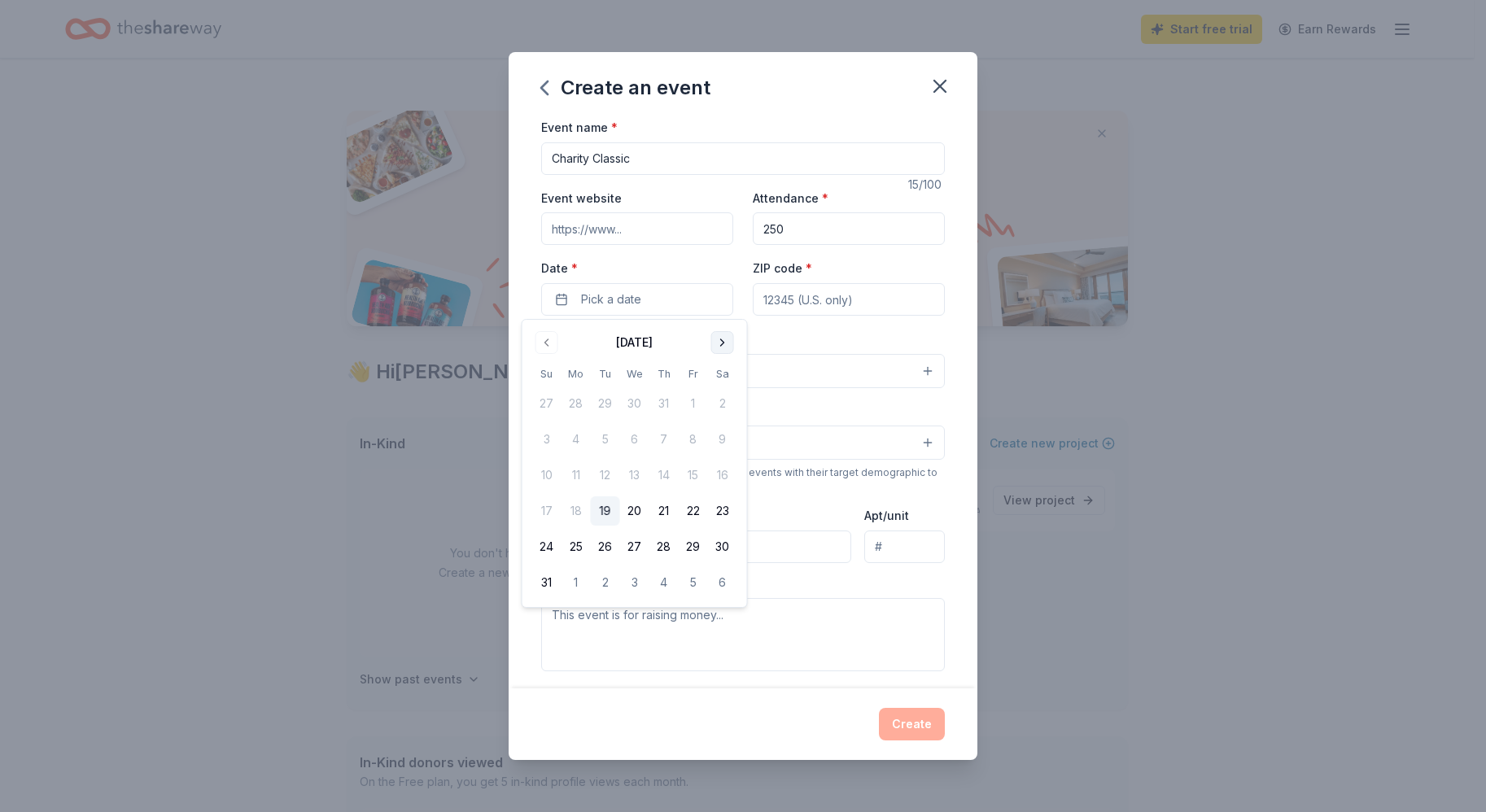
click at [726, 337] on button "Go to next month" at bounding box center [722, 343] width 23 height 23
click at [690, 514] on button "26" at bounding box center [694, 511] width 29 height 29
click at [810, 301] on input "ZIP code *" at bounding box center [848, 299] width 192 height 33
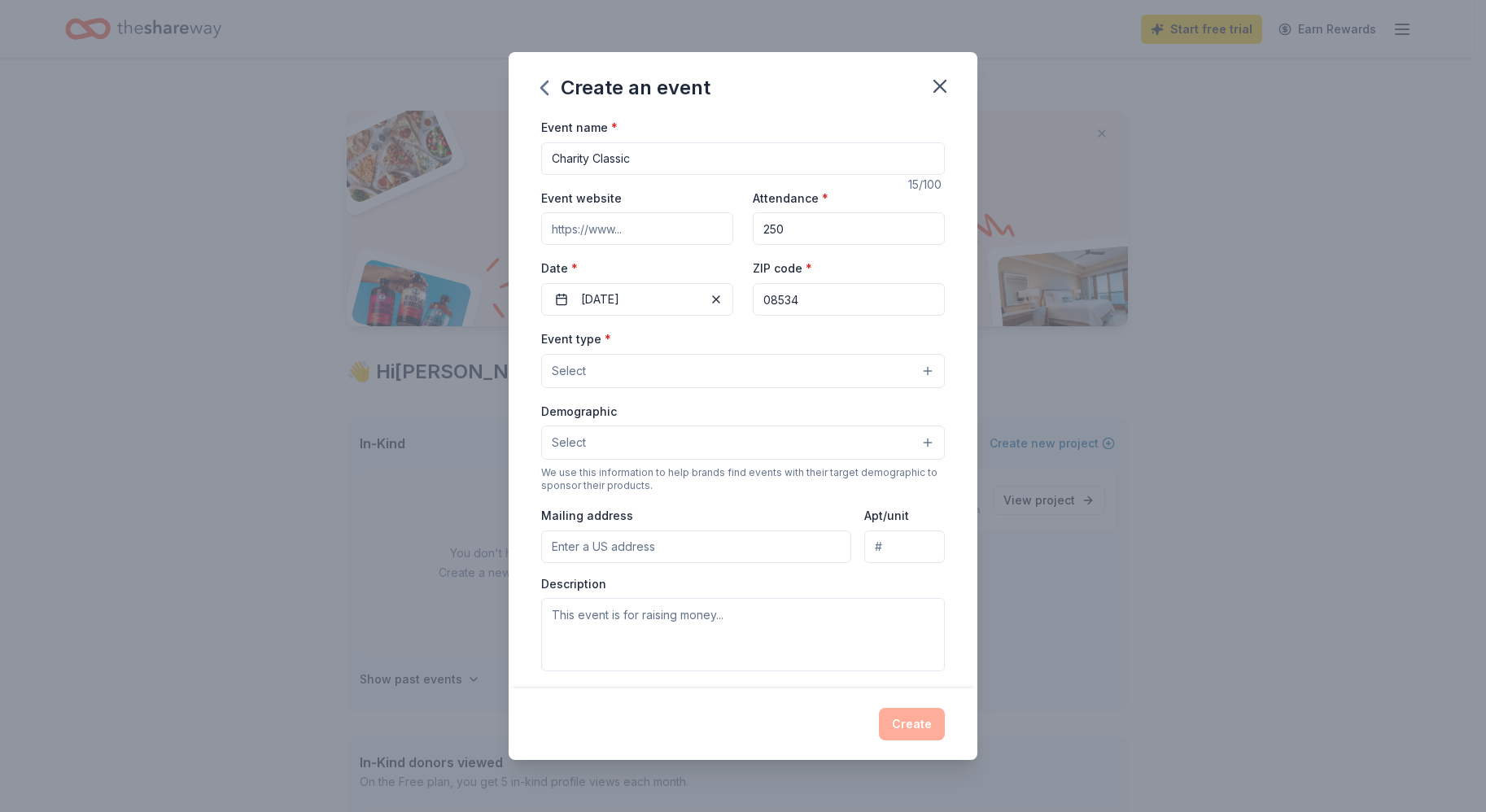
type input "08534"
click at [744, 370] on button "Select" at bounding box center [743, 371] width 403 height 34
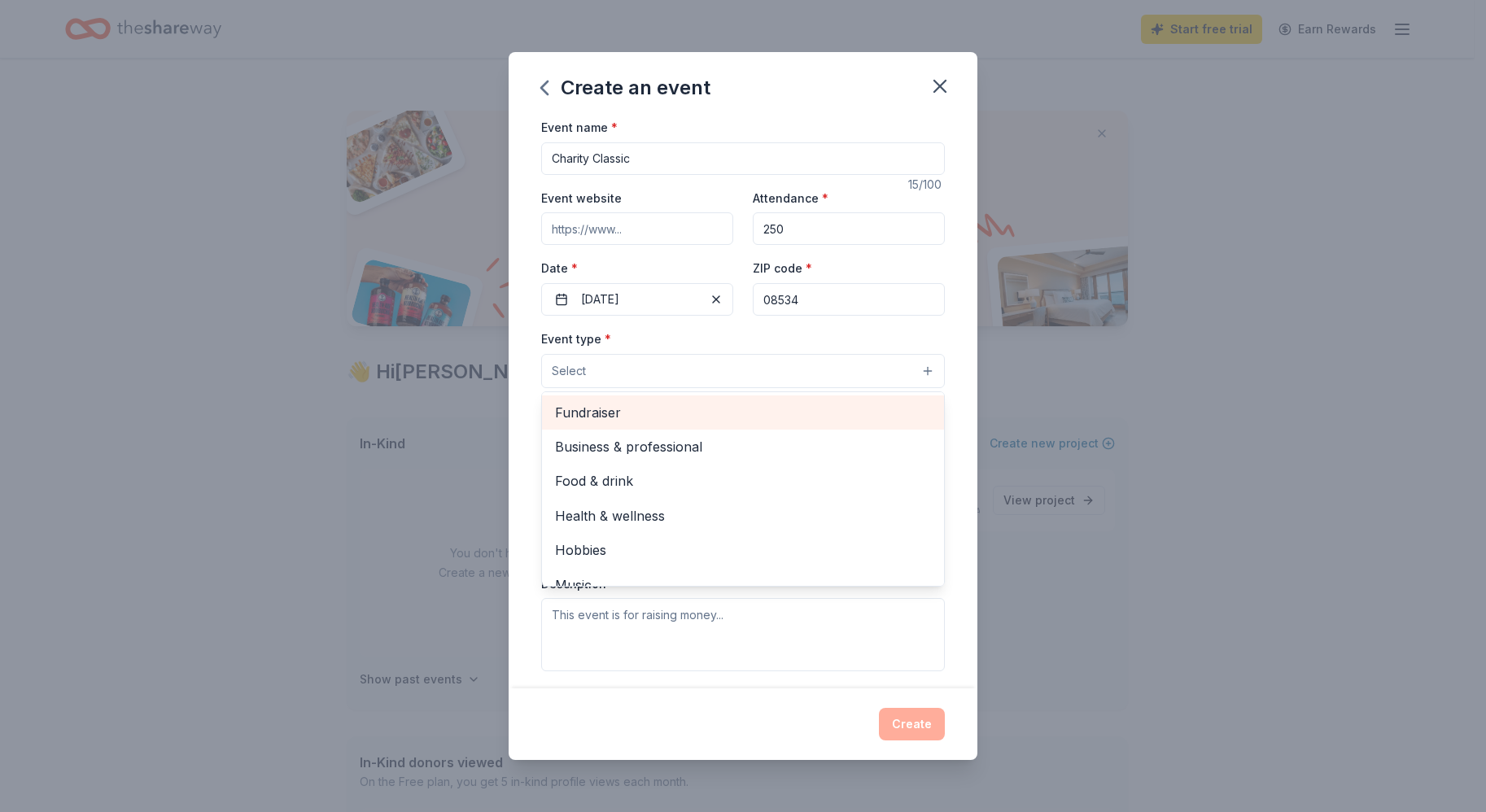
click at [676, 411] on span "Fundraiser" at bounding box center [743, 412] width 376 height 21
click at [654, 419] on span "Business & professional" at bounding box center [743, 414] width 376 height 21
click at [631, 415] on span "Food & drink" at bounding box center [743, 414] width 376 height 21
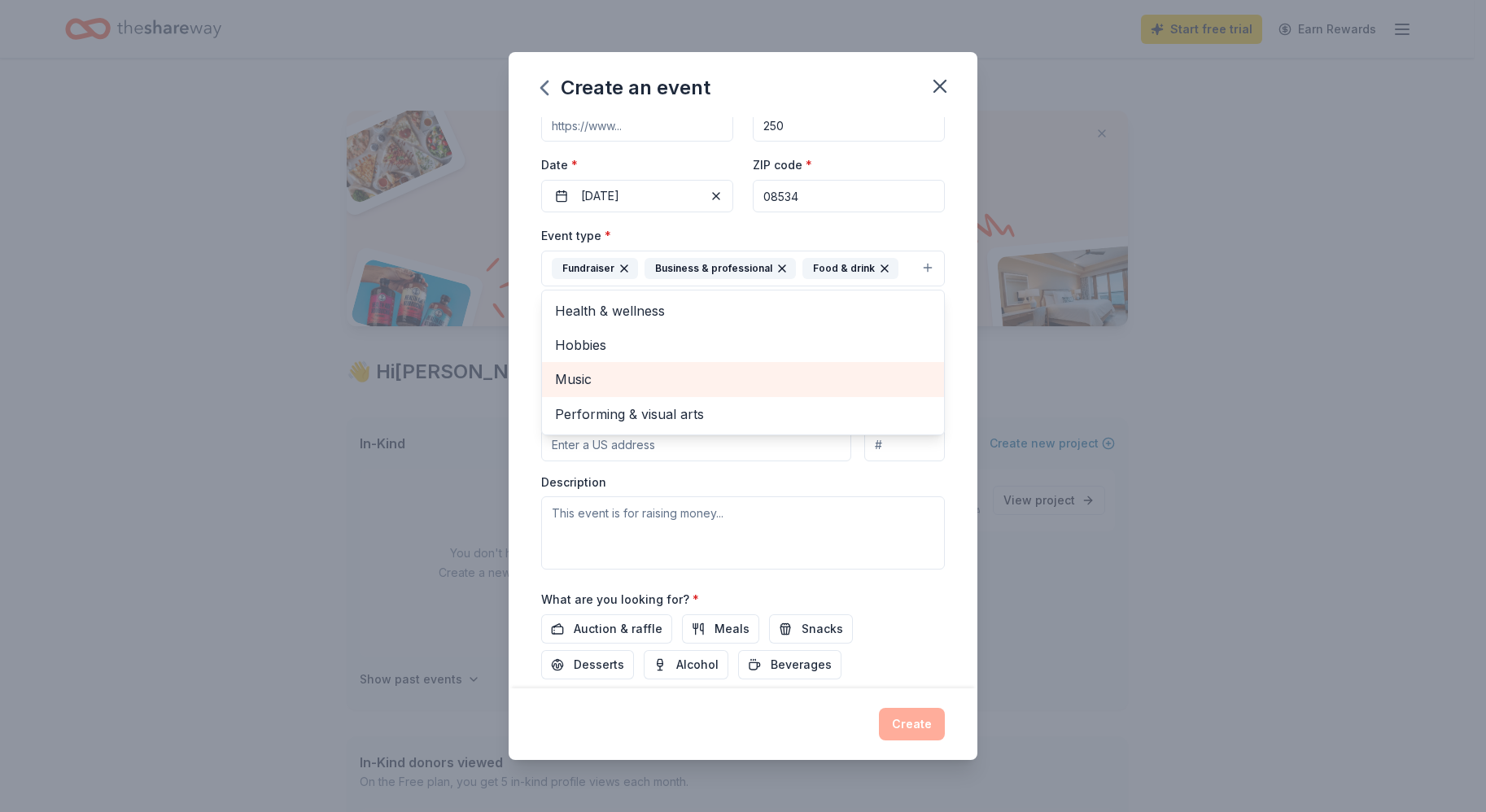
scroll to position [168, 0]
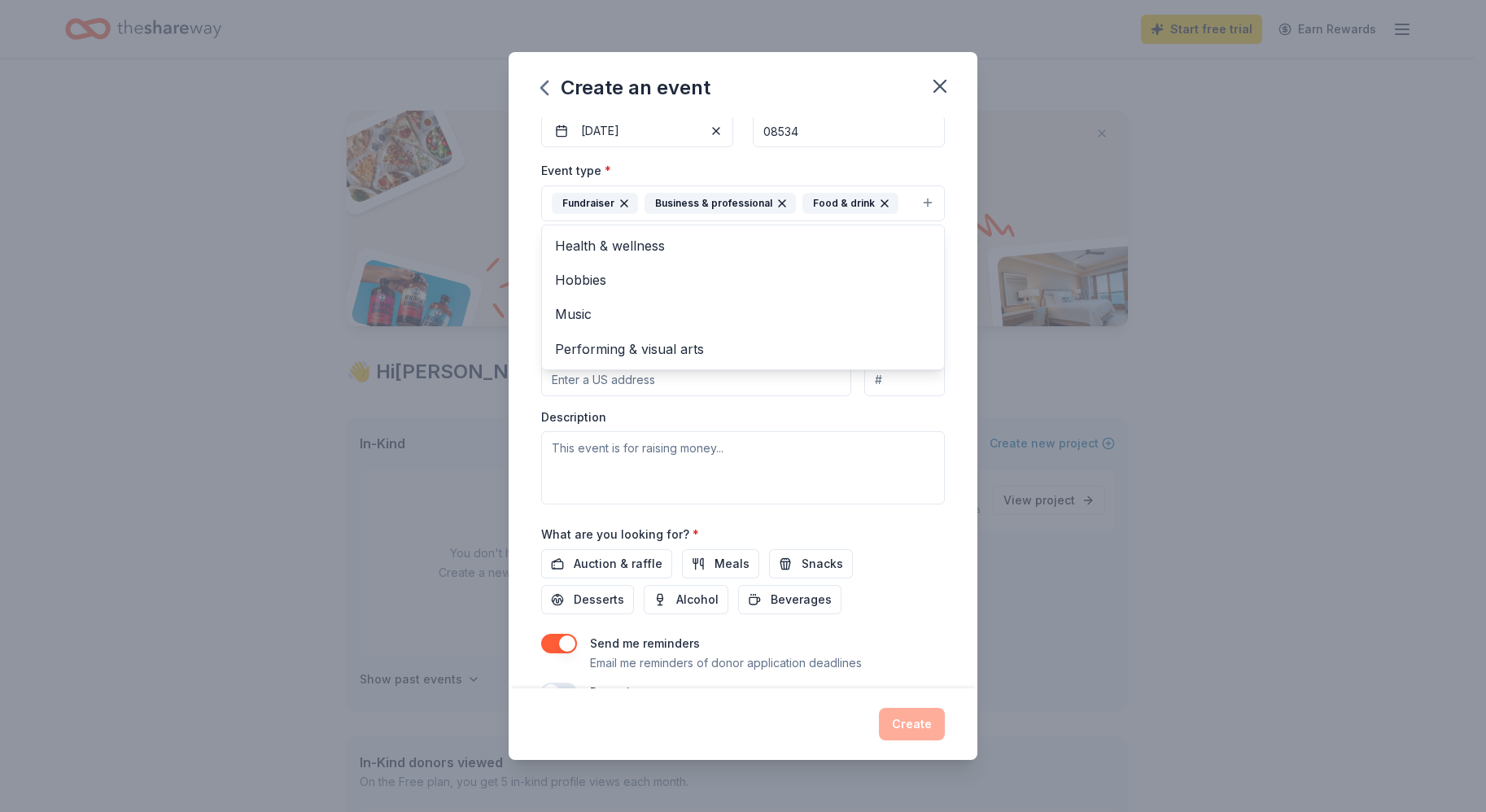
click at [739, 416] on div "Event type * Fundraiser Business & professional Food & drink Health & wellness …" at bounding box center [743, 332] width 403 height 344
click at [690, 387] on input "Mailing address" at bounding box center [696, 380] width 310 height 33
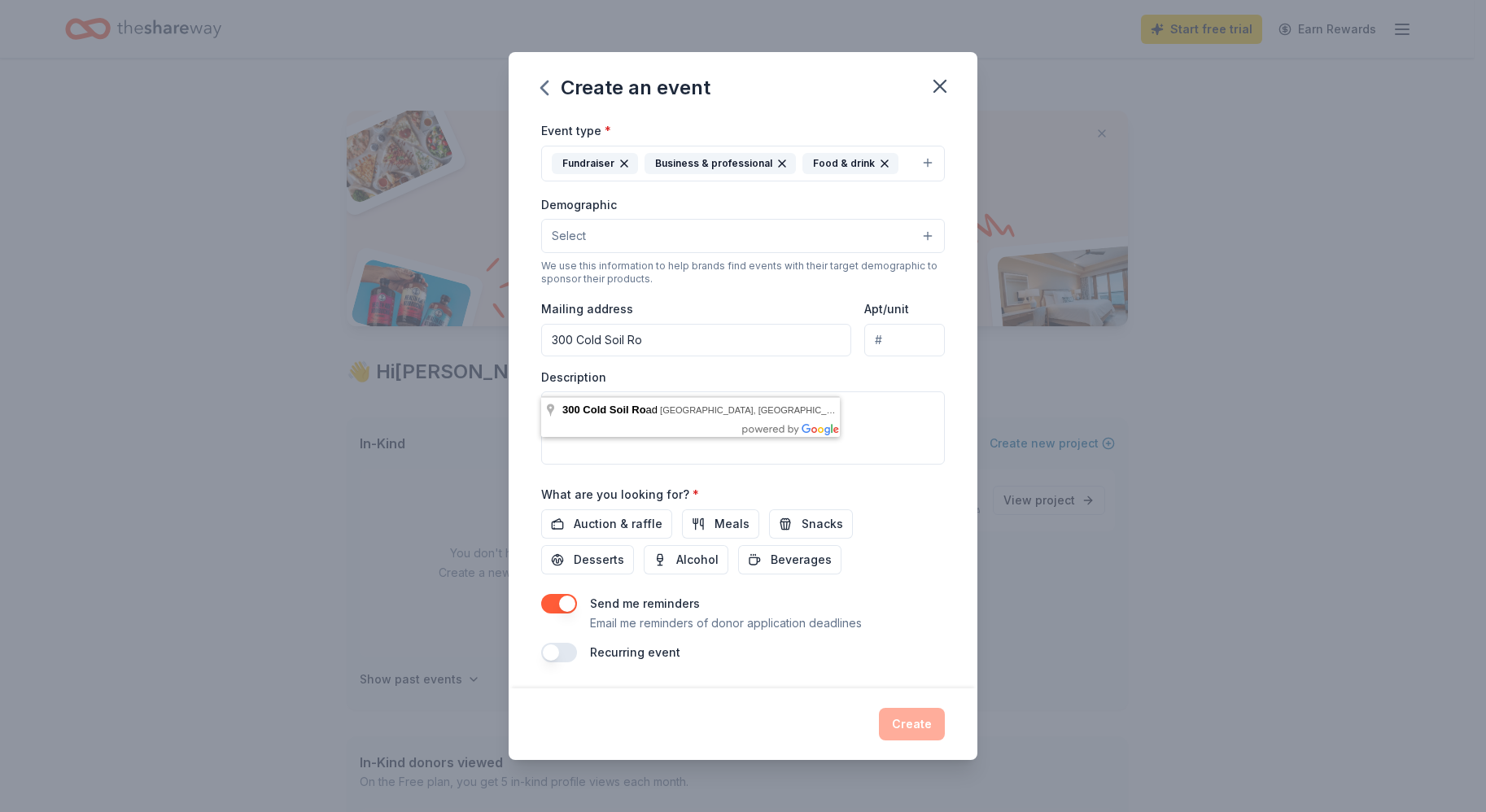
scroll to position [197, 0]
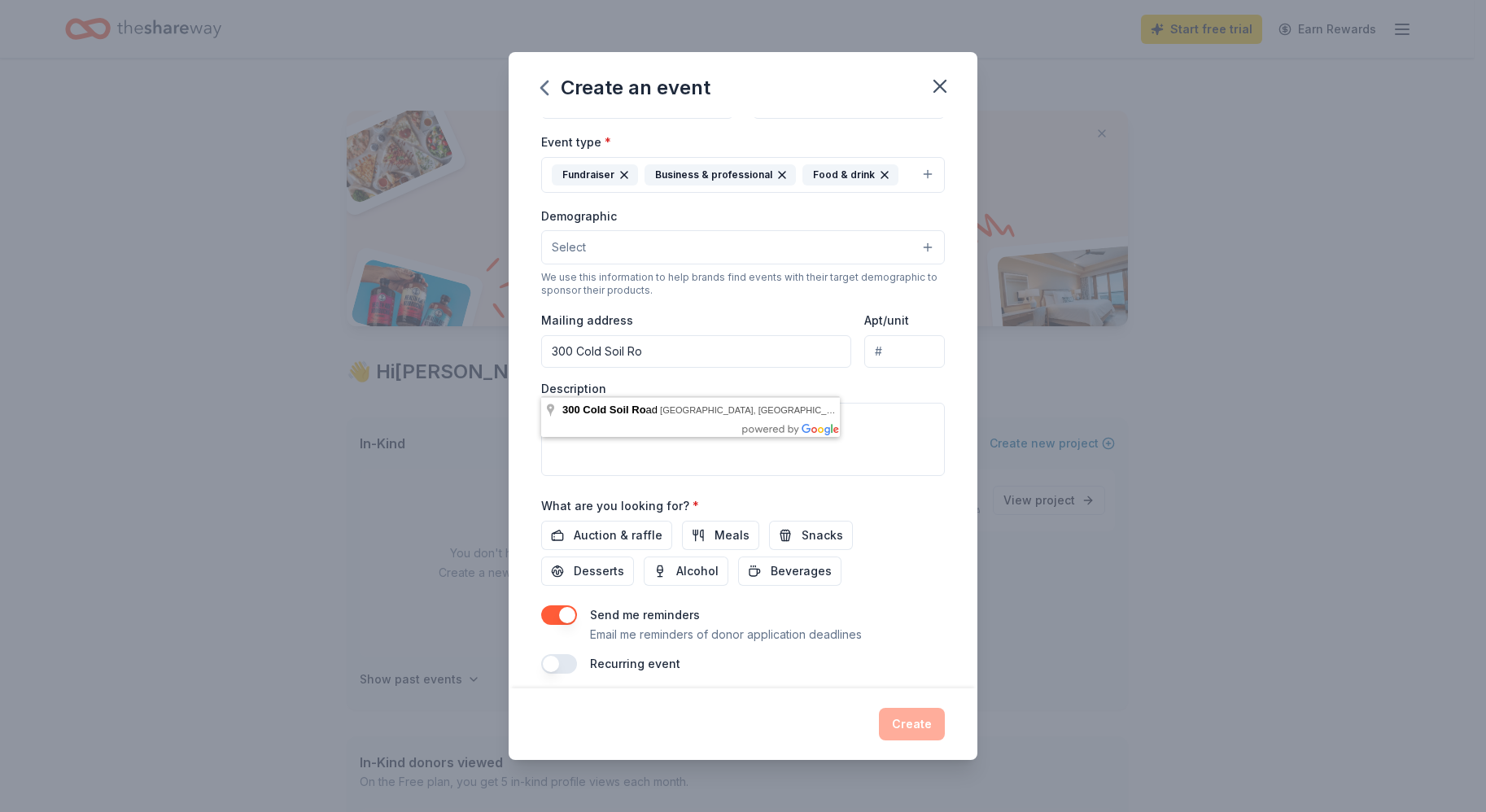
click at [668, 355] on input "300 Cold Soil Ro" at bounding box center [696, 352] width 310 height 33
click at [896, 388] on div "Description" at bounding box center [743, 428] width 403 height 96
click at [628, 356] on input "300 Cold Soil" at bounding box center [696, 352] width 310 height 33
type input "[STREET_ADDRESS]"
click at [619, 537] on span "Auction & raffle" at bounding box center [617, 536] width 88 height 20
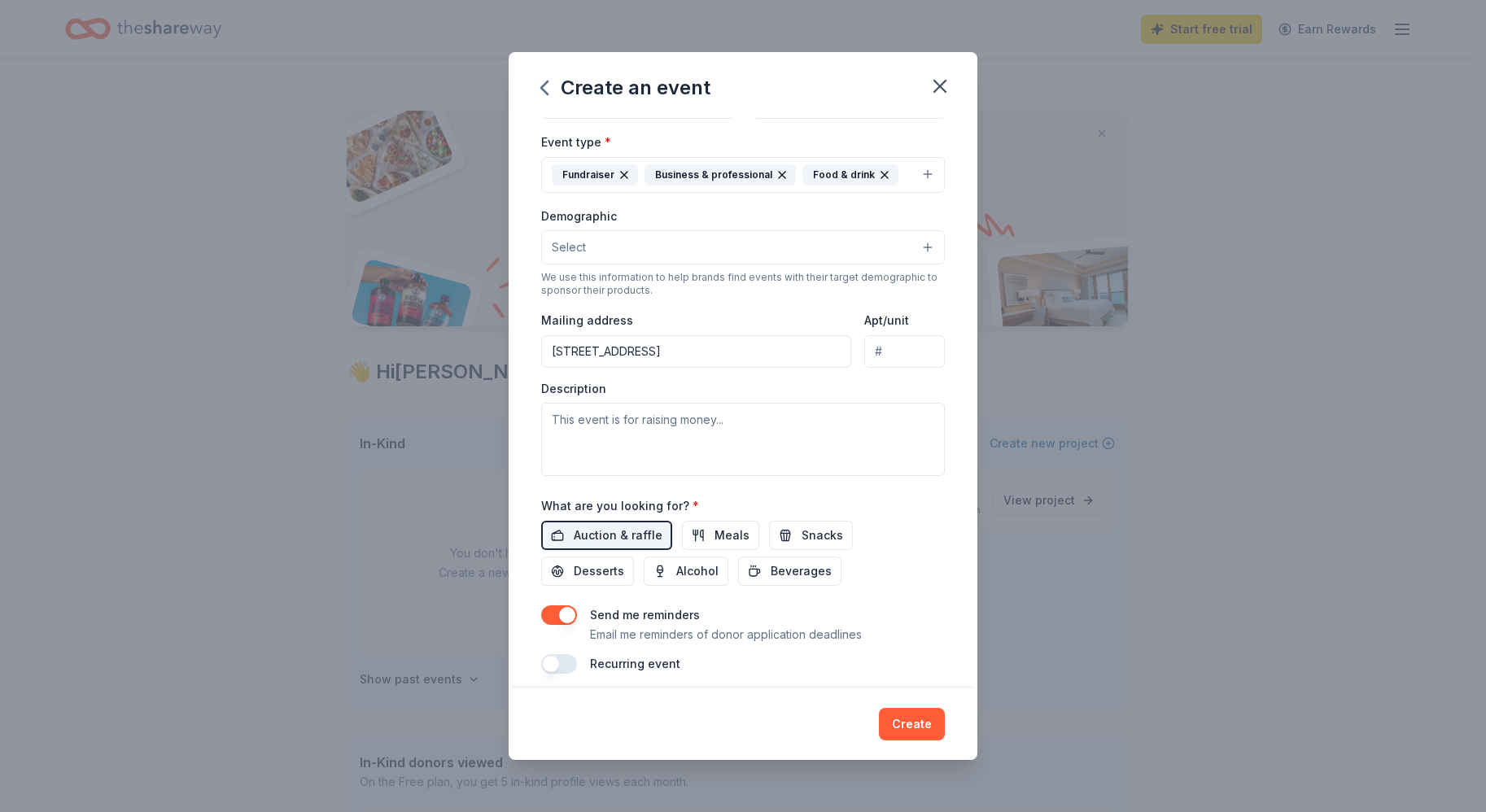
scroll to position [209, 0]
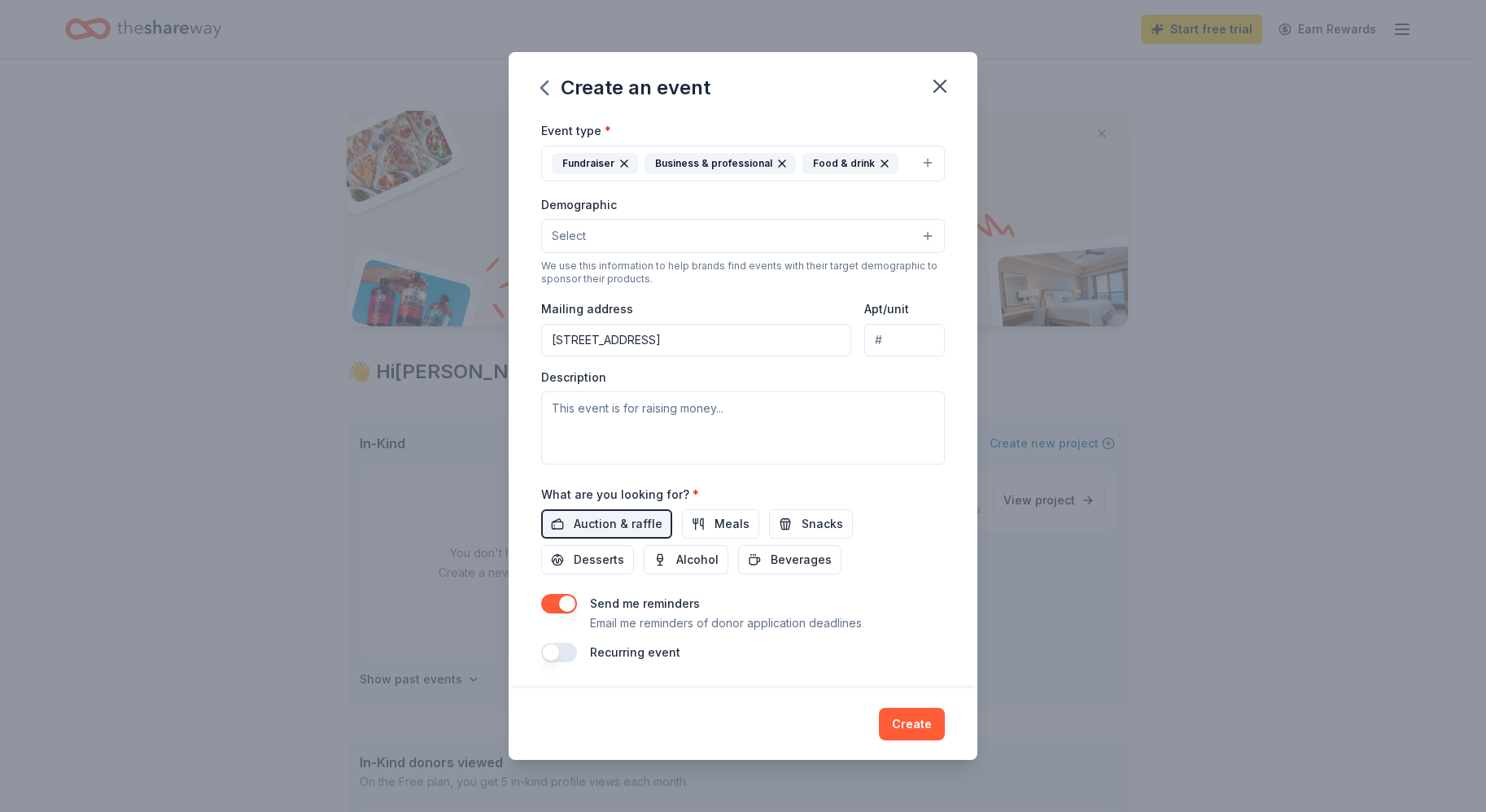
click at [918, 235] on button "Select" at bounding box center [743, 236] width 403 height 34
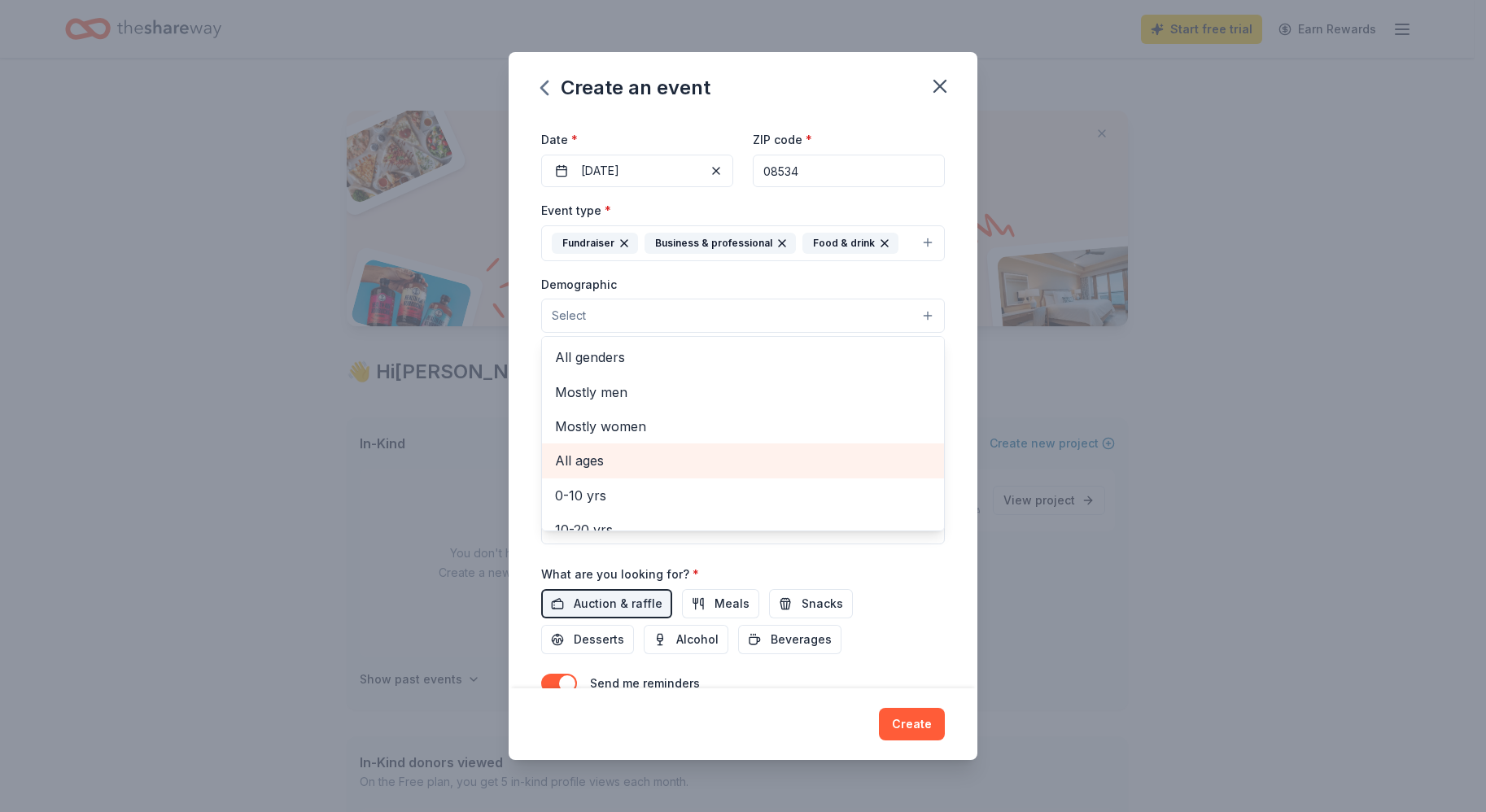
scroll to position [0, 0]
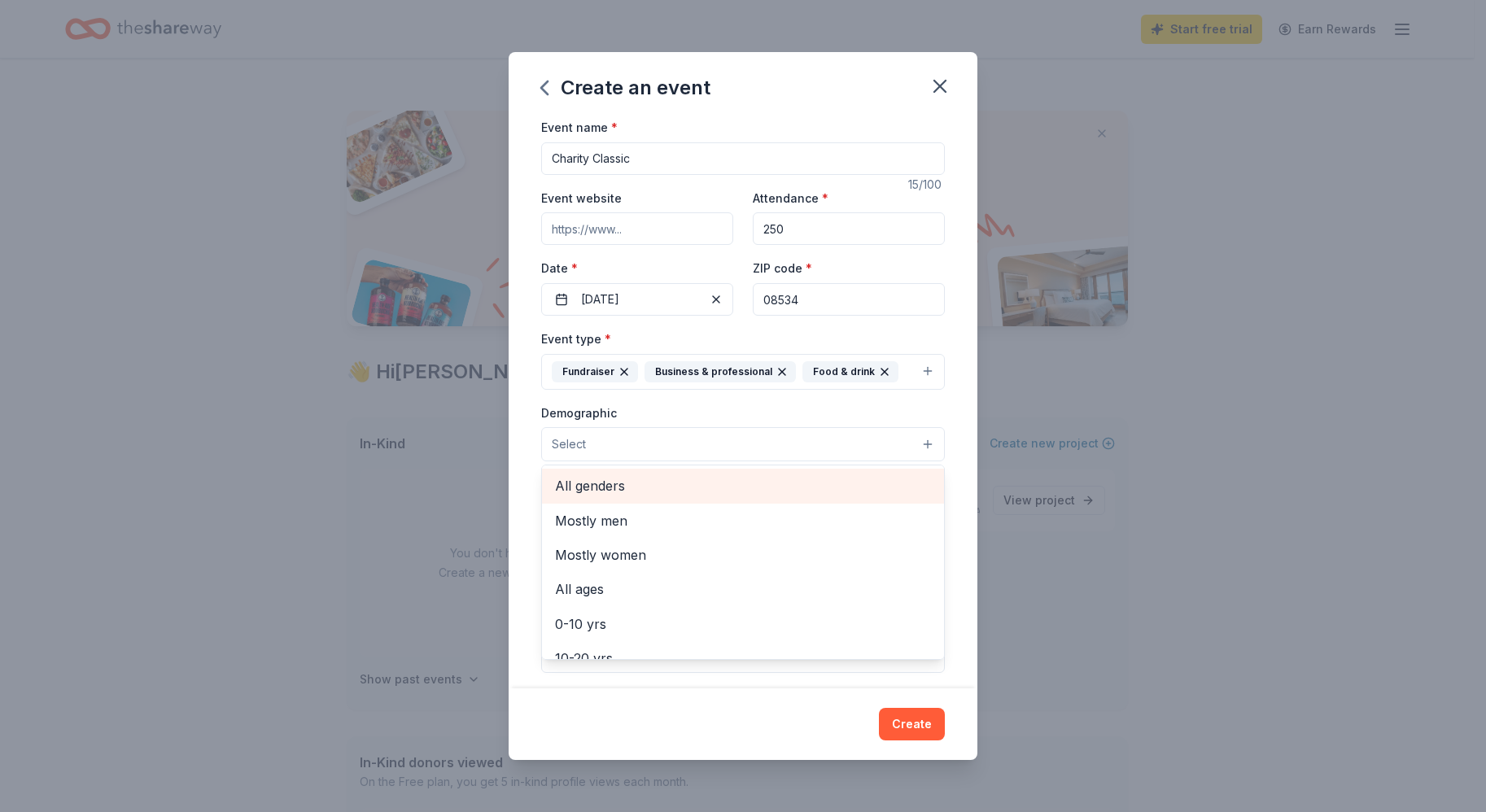
click at [645, 475] on span "All genders" at bounding box center [743, 486] width 376 height 21
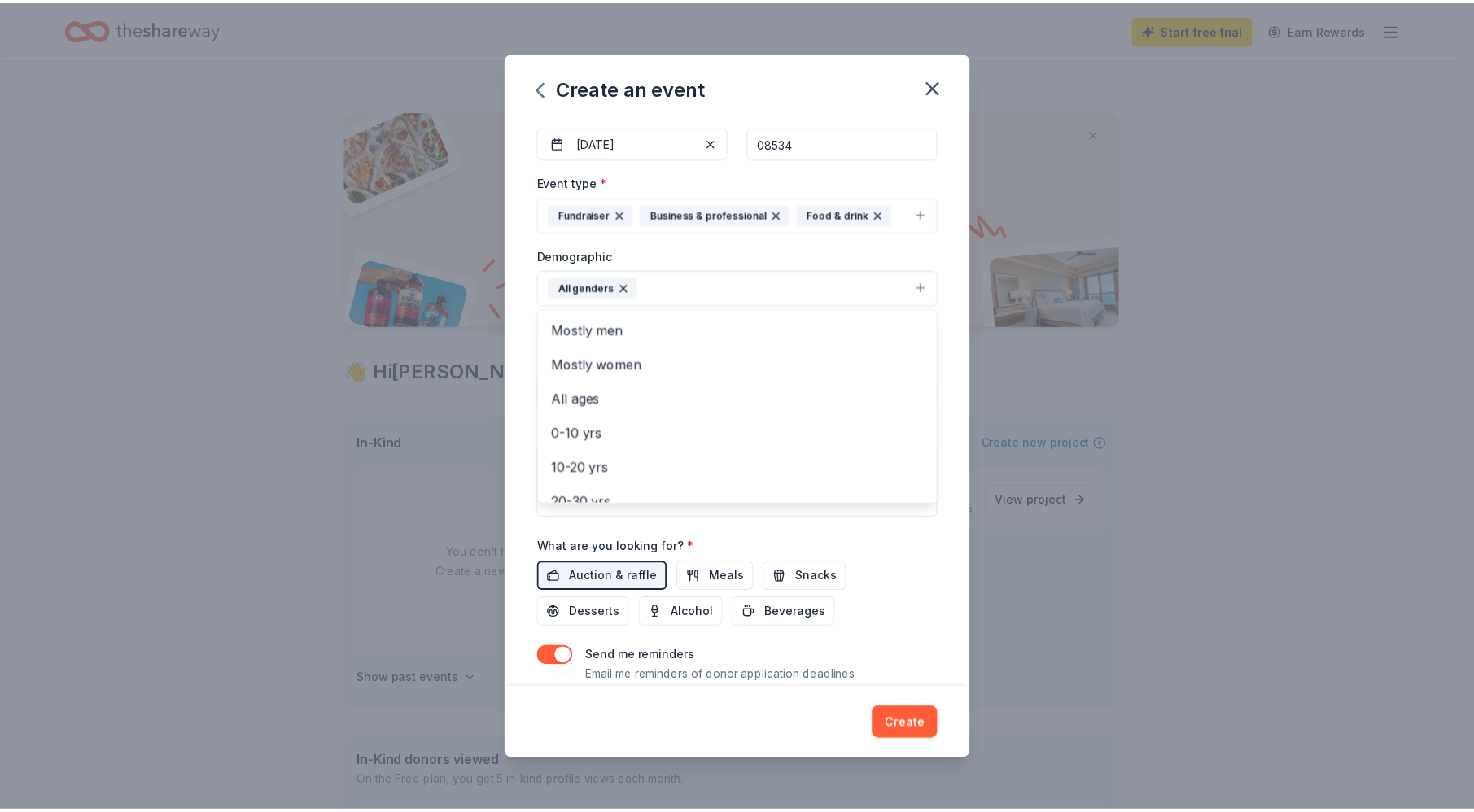
scroll to position [159, 0]
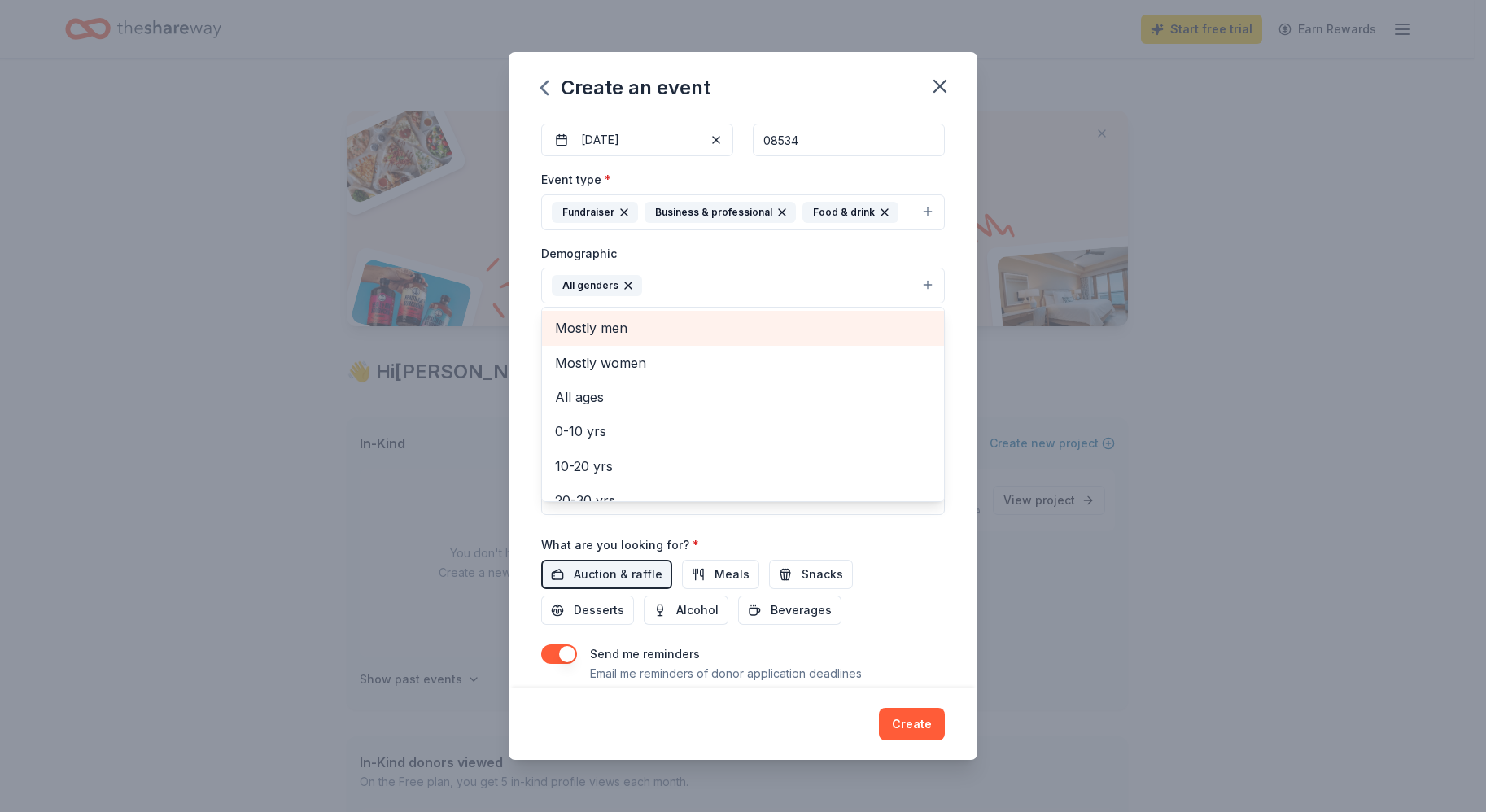
click at [605, 327] on span "Mostly men" at bounding box center [743, 328] width 376 height 21
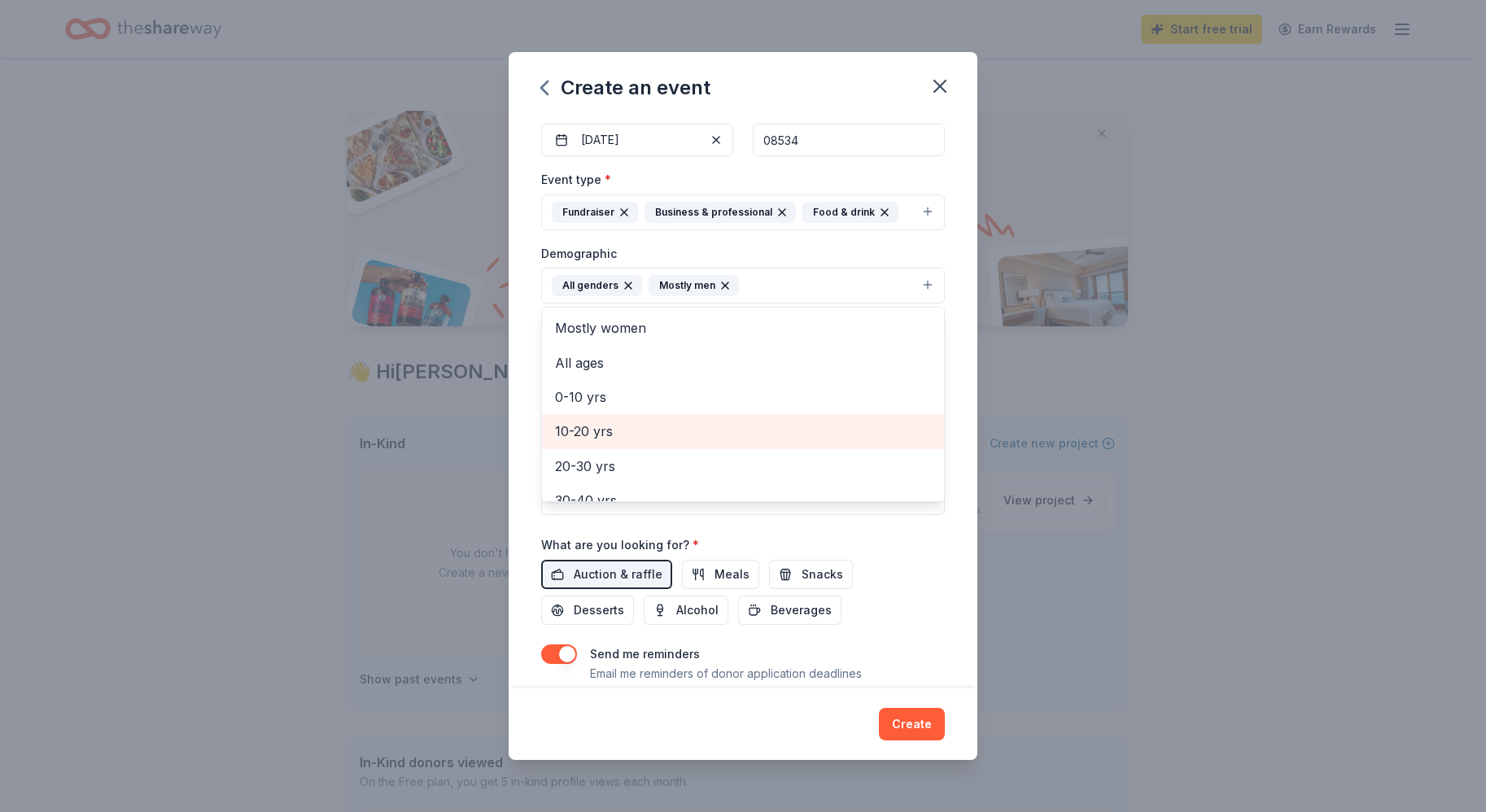
click at [613, 429] on span "10-20 yrs" at bounding box center [743, 431] width 376 height 21
click at [606, 436] on span "20-30 yrs" at bounding box center [743, 431] width 376 height 21
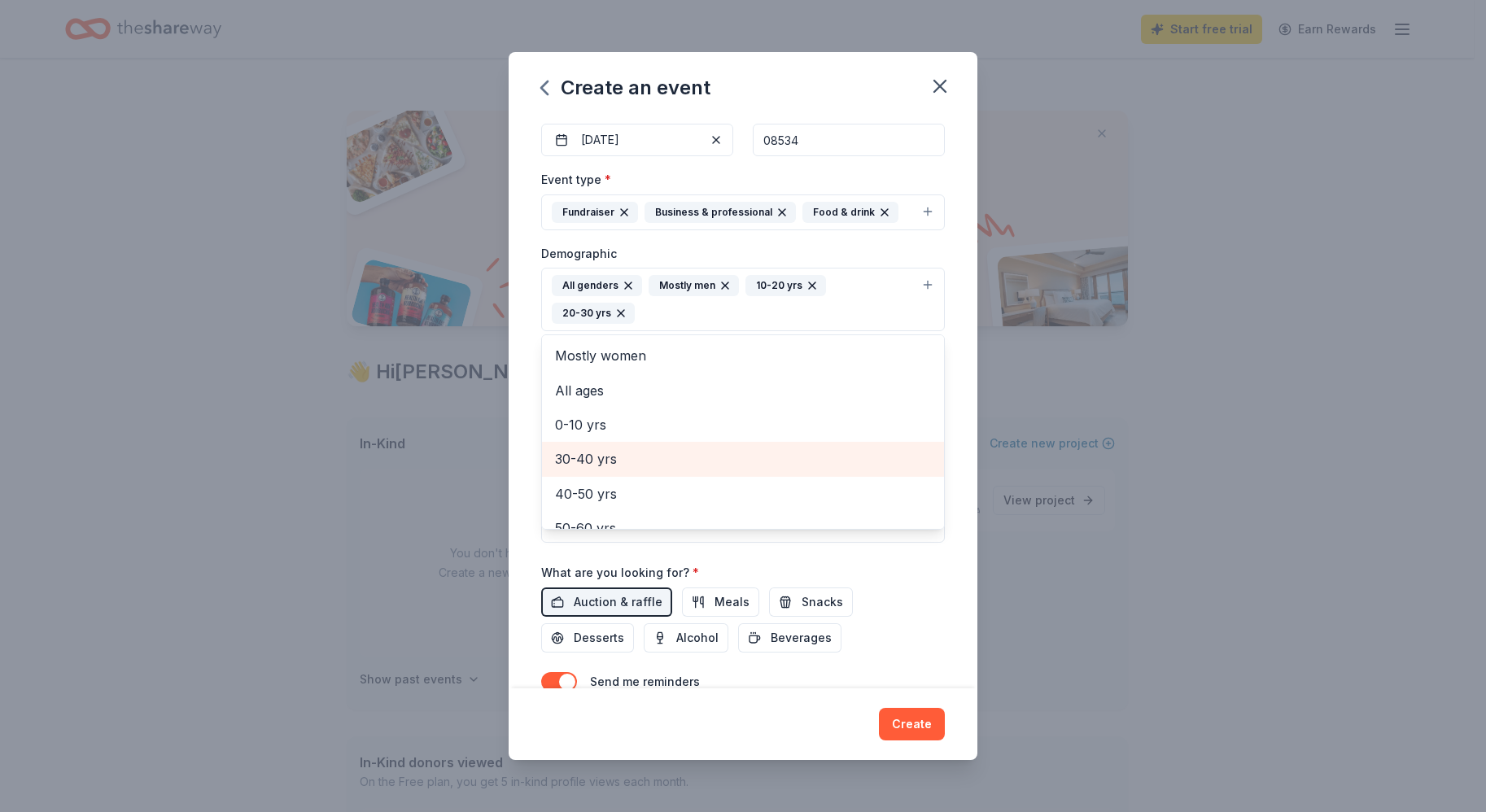
click at [613, 462] on span "30-40 yrs" at bounding box center [743, 459] width 376 height 21
click at [611, 460] on span "40-50 yrs" at bounding box center [743, 459] width 376 height 21
click at [612, 457] on span "50-60 yrs" at bounding box center [743, 459] width 376 height 21
click at [613, 459] on span "60-70 yrs" at bounding box center [743, 459] width 376 height 21
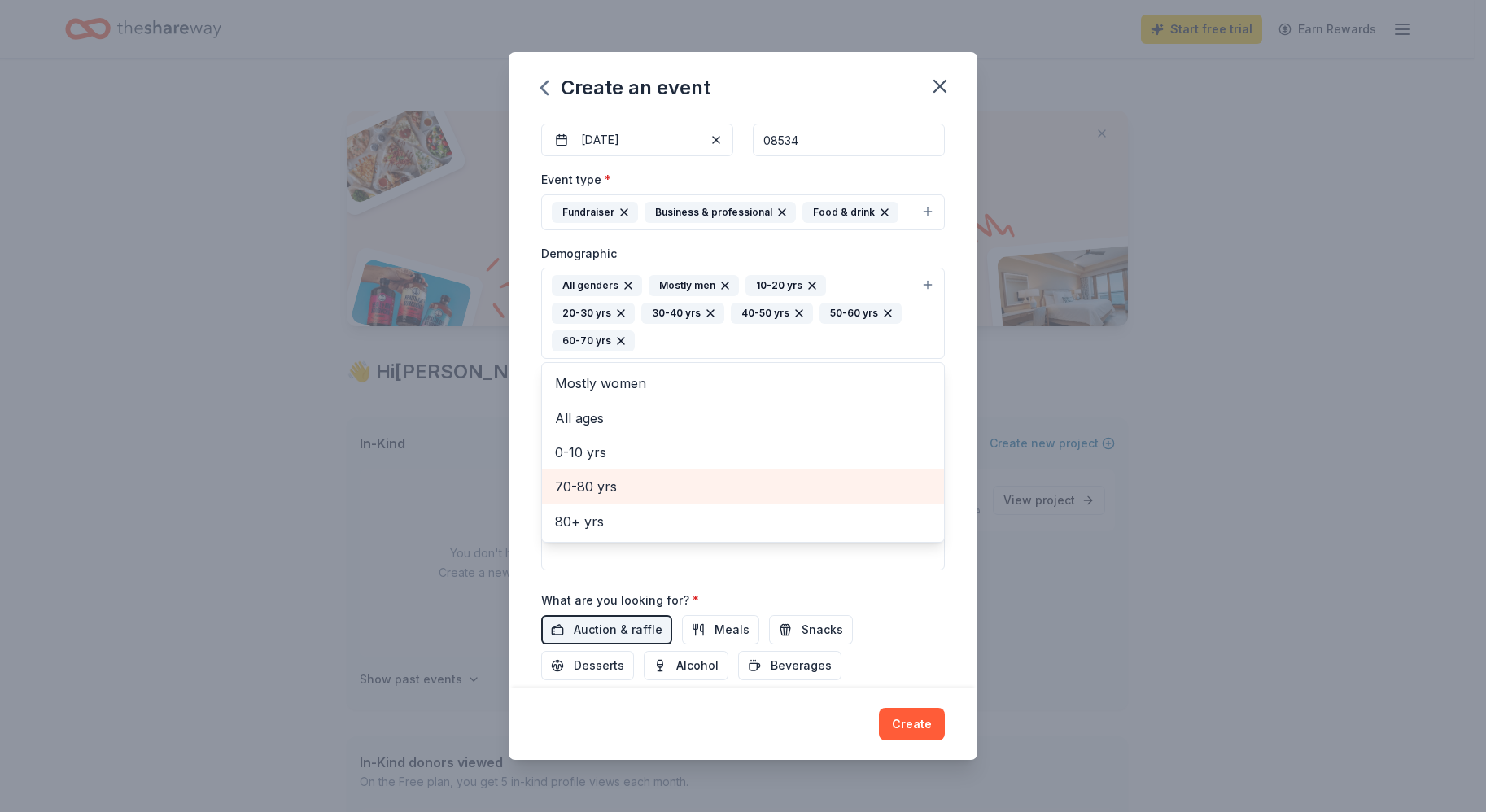
click at [614, 481] on span "70-80 yrs" at bounding box center [743, 487] width 376 height 21
click at [612, 482] on span "80+ yrs" at bounding box center [743, 487] width 376 height 21
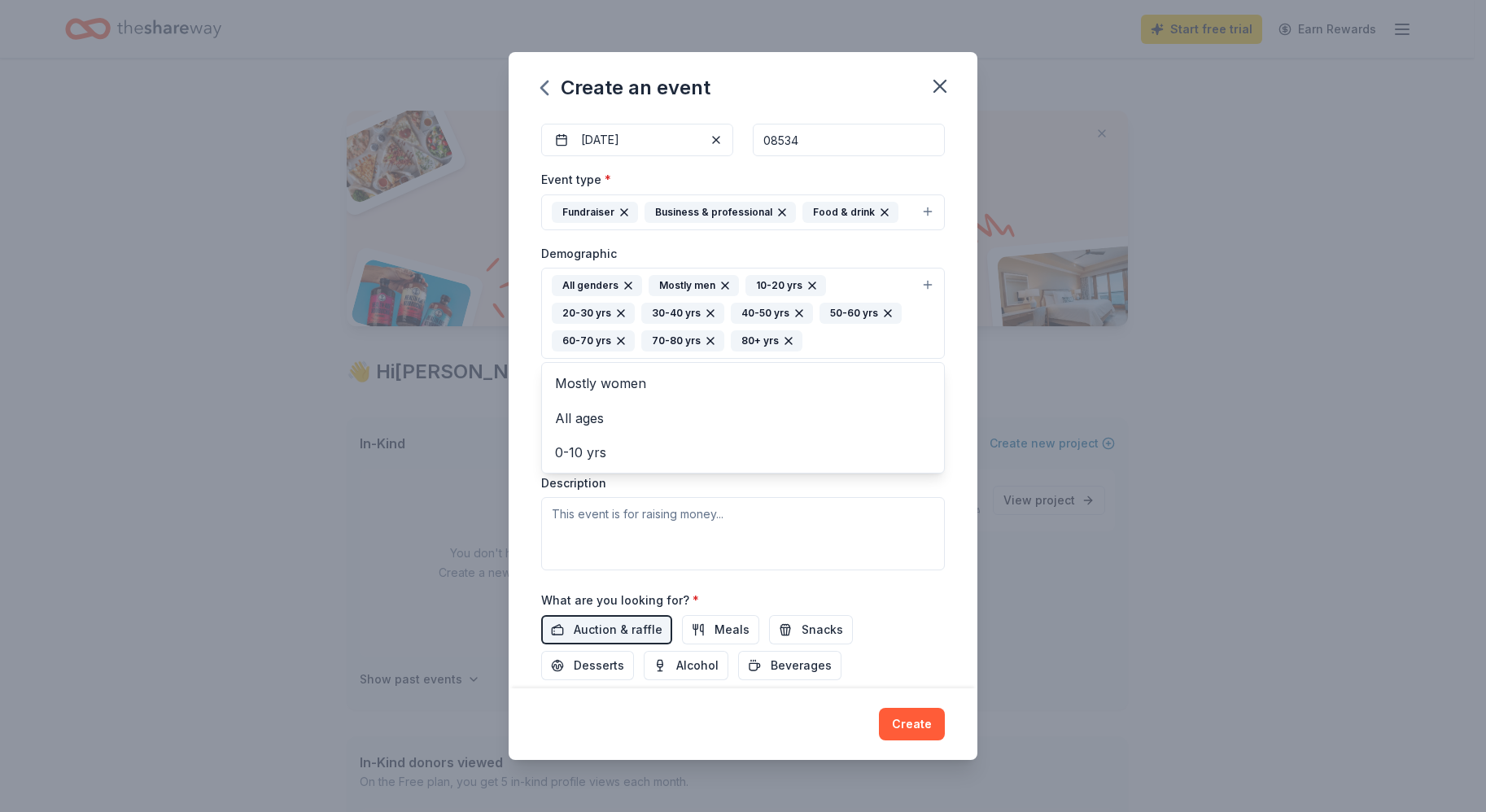
click at [954, 364] on div "Event name * Charity Classic 15 /100 Event website Attendance * 250 Date * [DAT…" at bounding box center [743, 402] width 469 height 570
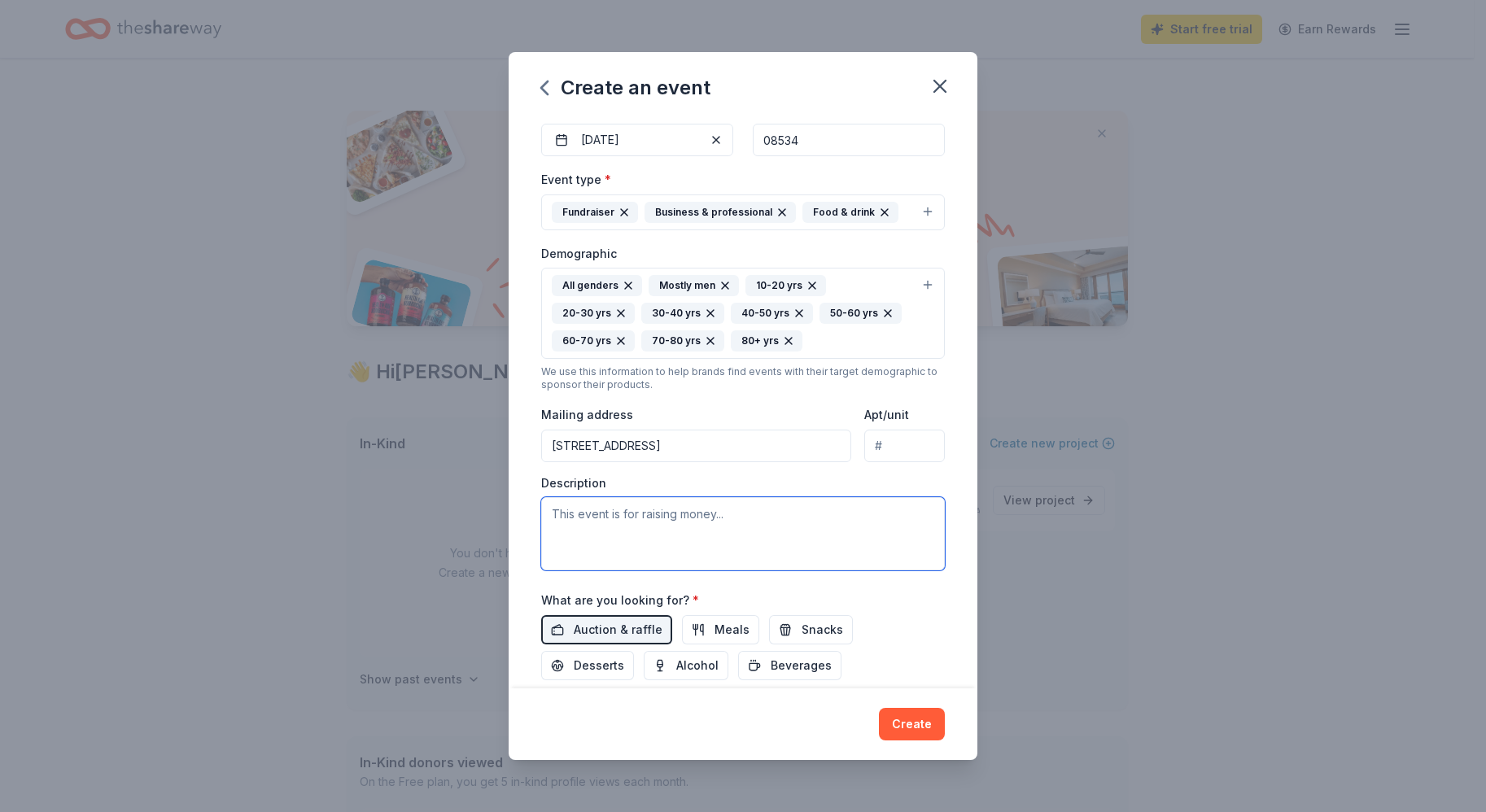
click at [690, 531] on textarea at bounding box center [743, 534] width 403 height 74
type textarea "Princeton Child Development Institute's programs and services for individuals w…"
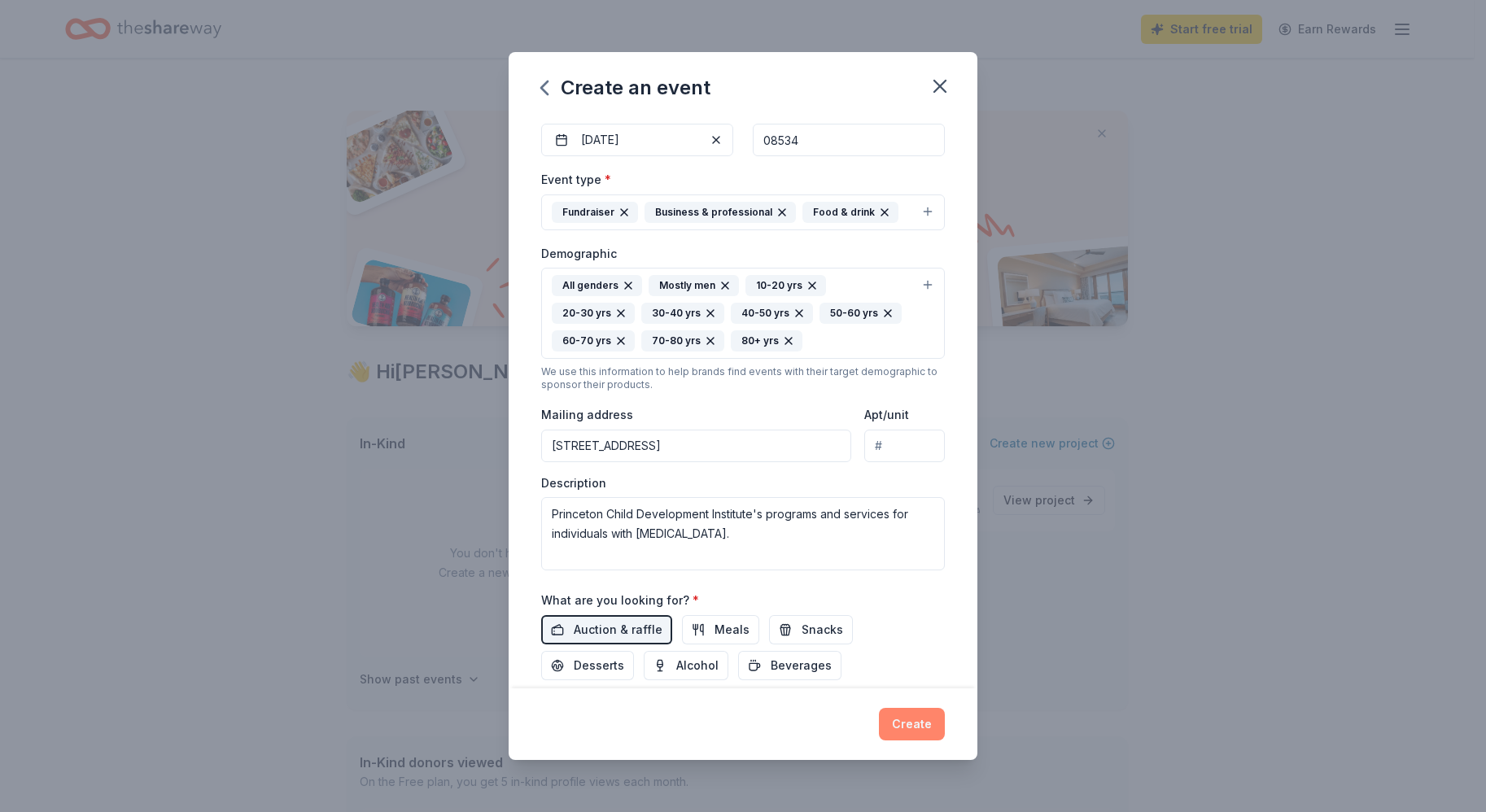
click at [914, 722] on button "Create" at bounding box center [911, 724] width 66 height 33
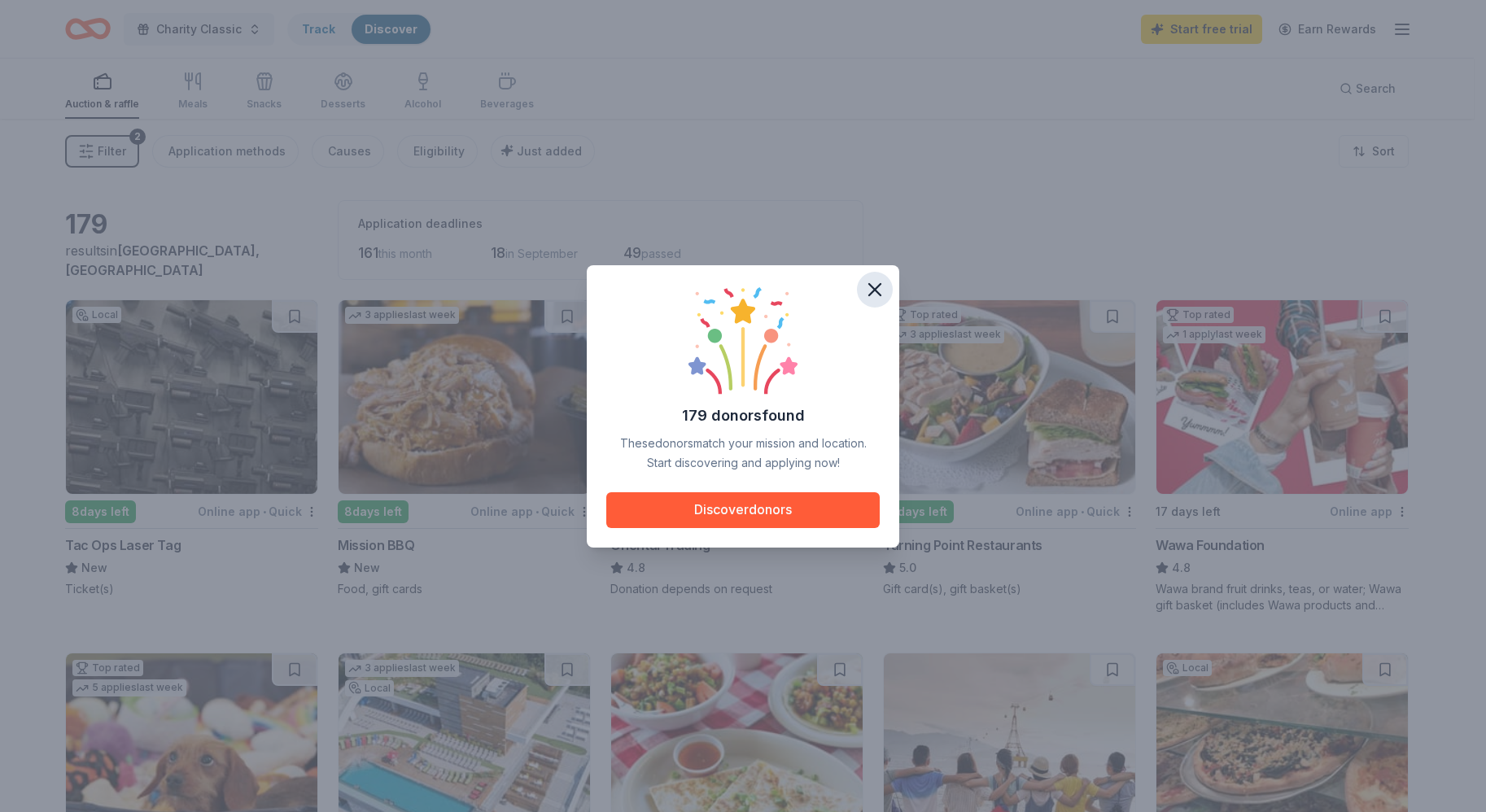
click at [875, 289] on icon "button" at bounding box center [874, 289] width 11 height 11
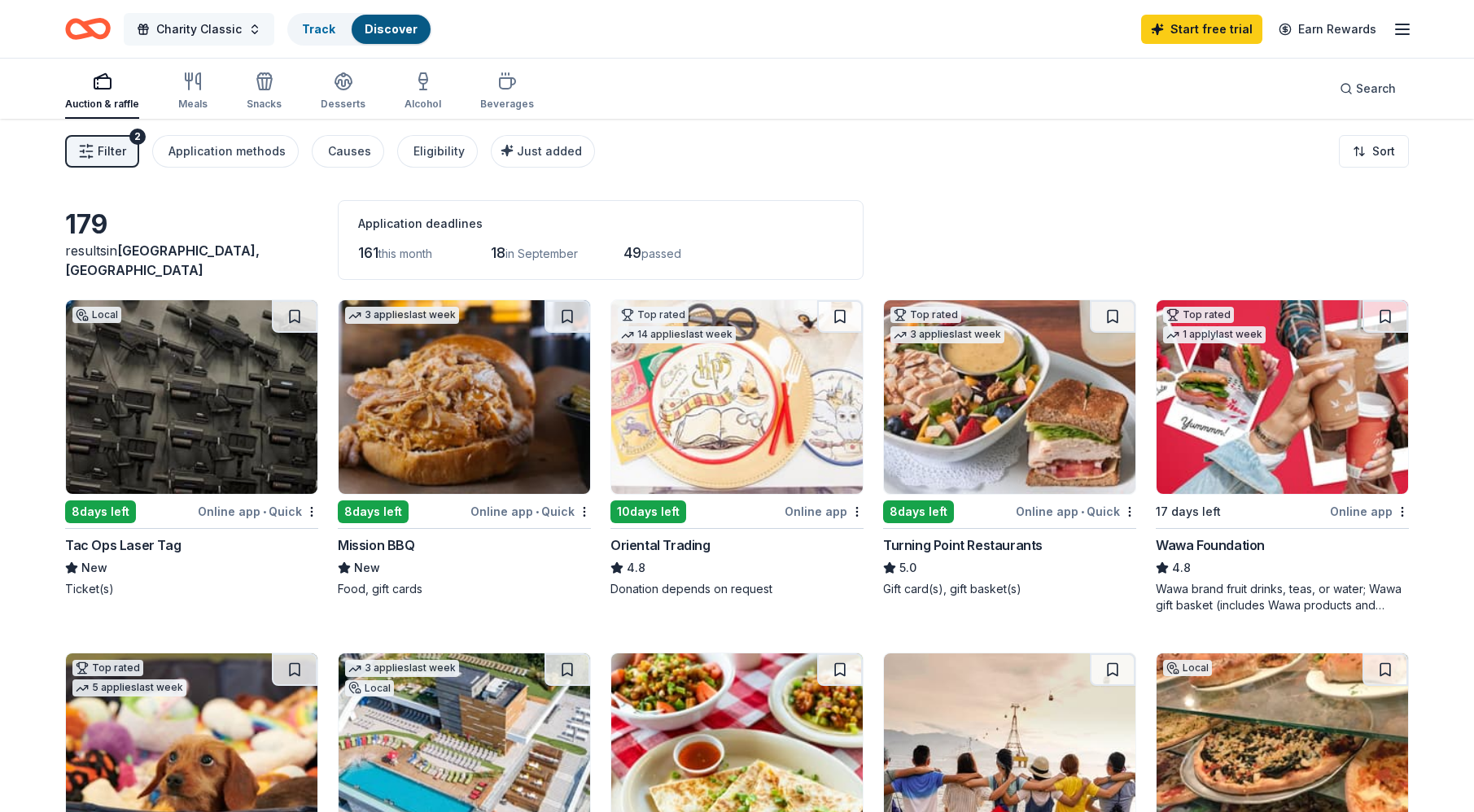
click at [185, 34] on span "Charity Classic" at bounding box center [199, 29] width 85 height 20
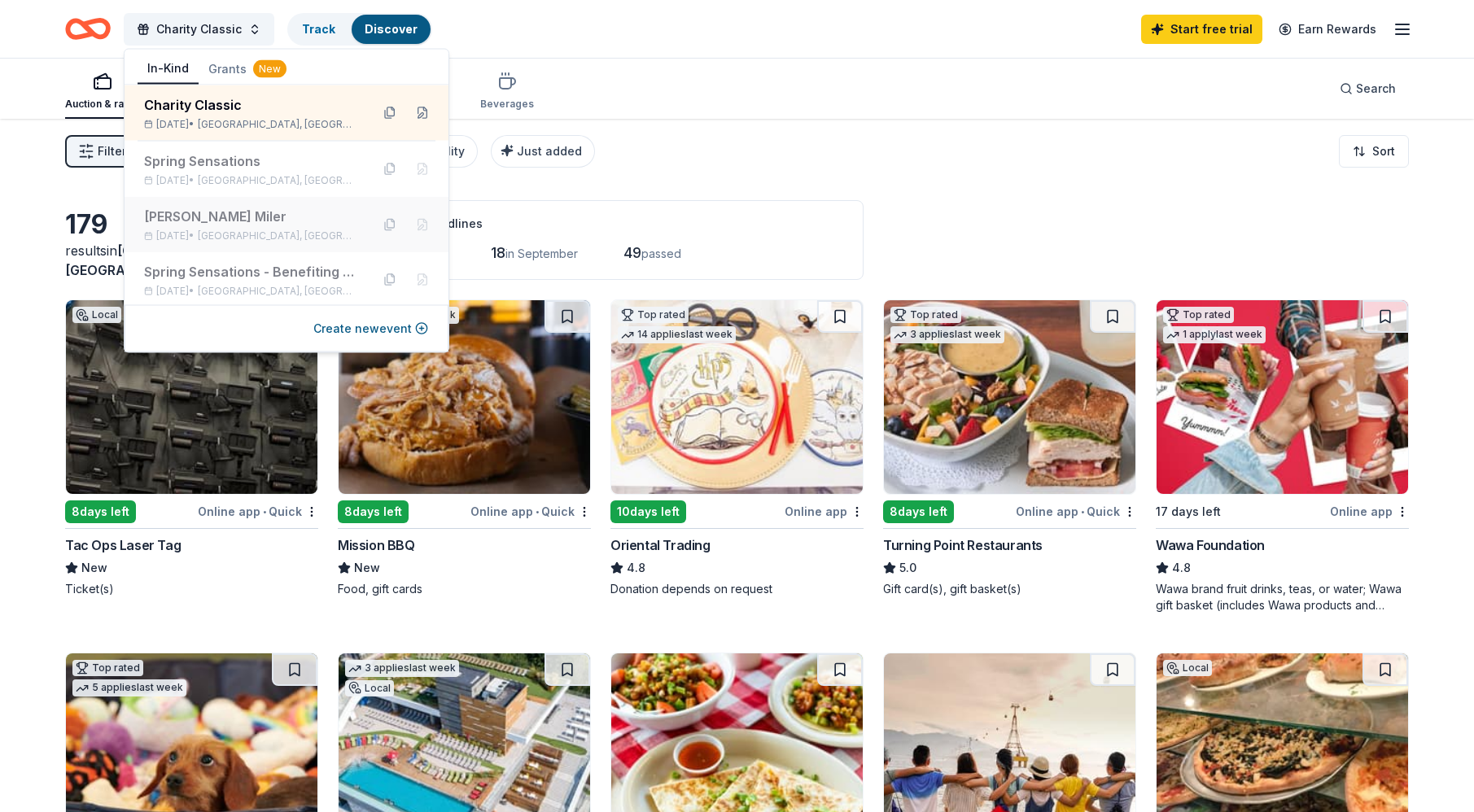
click at [227, 225] on div "[PERSON_NAME] Miler" at bounding box center [250, 217] width 213 height 20
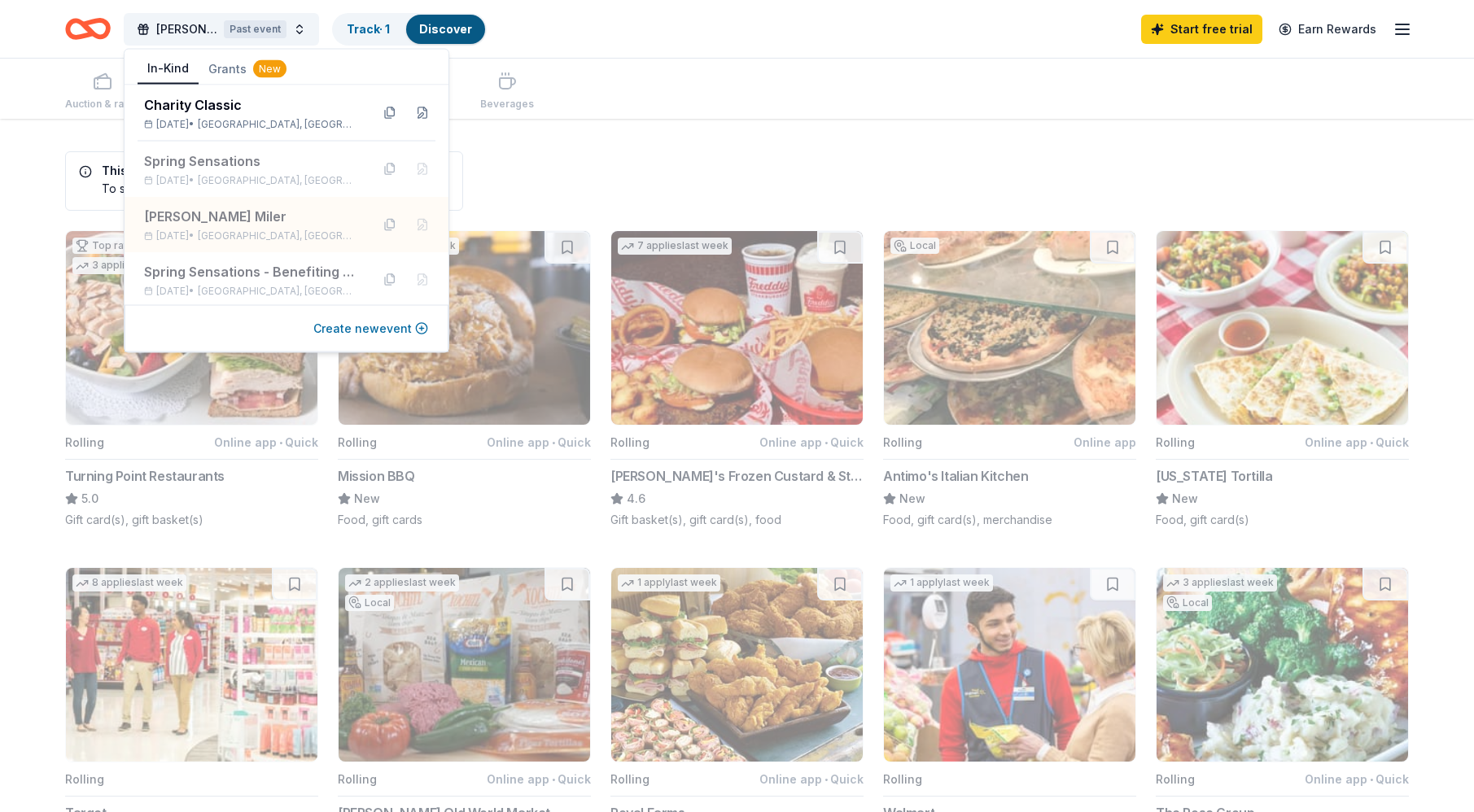
click at [414, 326] on button "Create new event" at bounding box center [371, 329] width 115 height 20
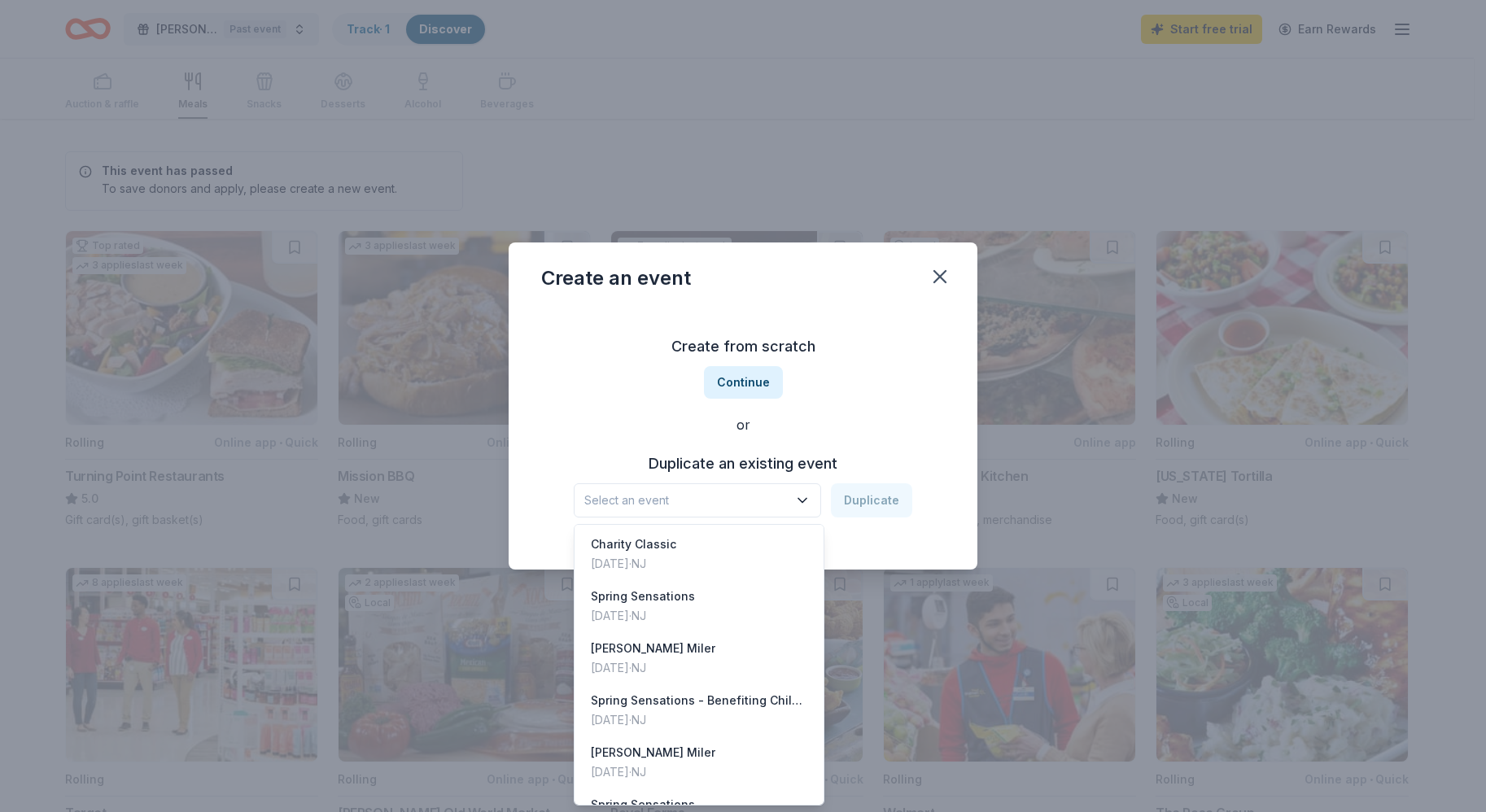
click at [746, 496] on span "Select an event" at bounding box center [685, 500] width 204 height 20
click at [734, 661] on div "[PERSON_NAME] Miler [DATE] · [GEOGRAPHIC_DATA]" at bounding box center [698, 658] width 242 height 52
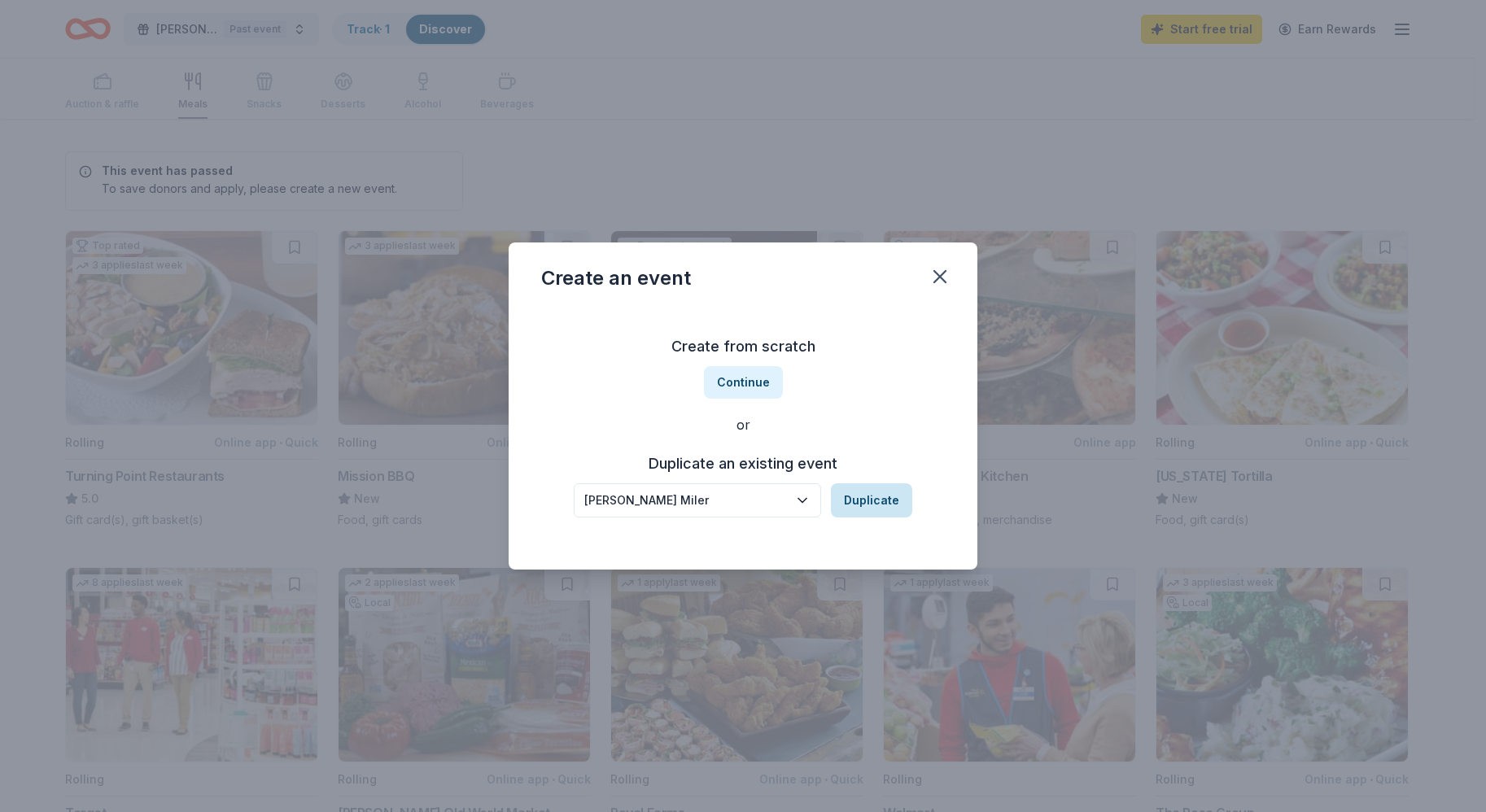
click at [883, 505] on button "Duplicate" at bounding box center [871, 500] width 81 height 34
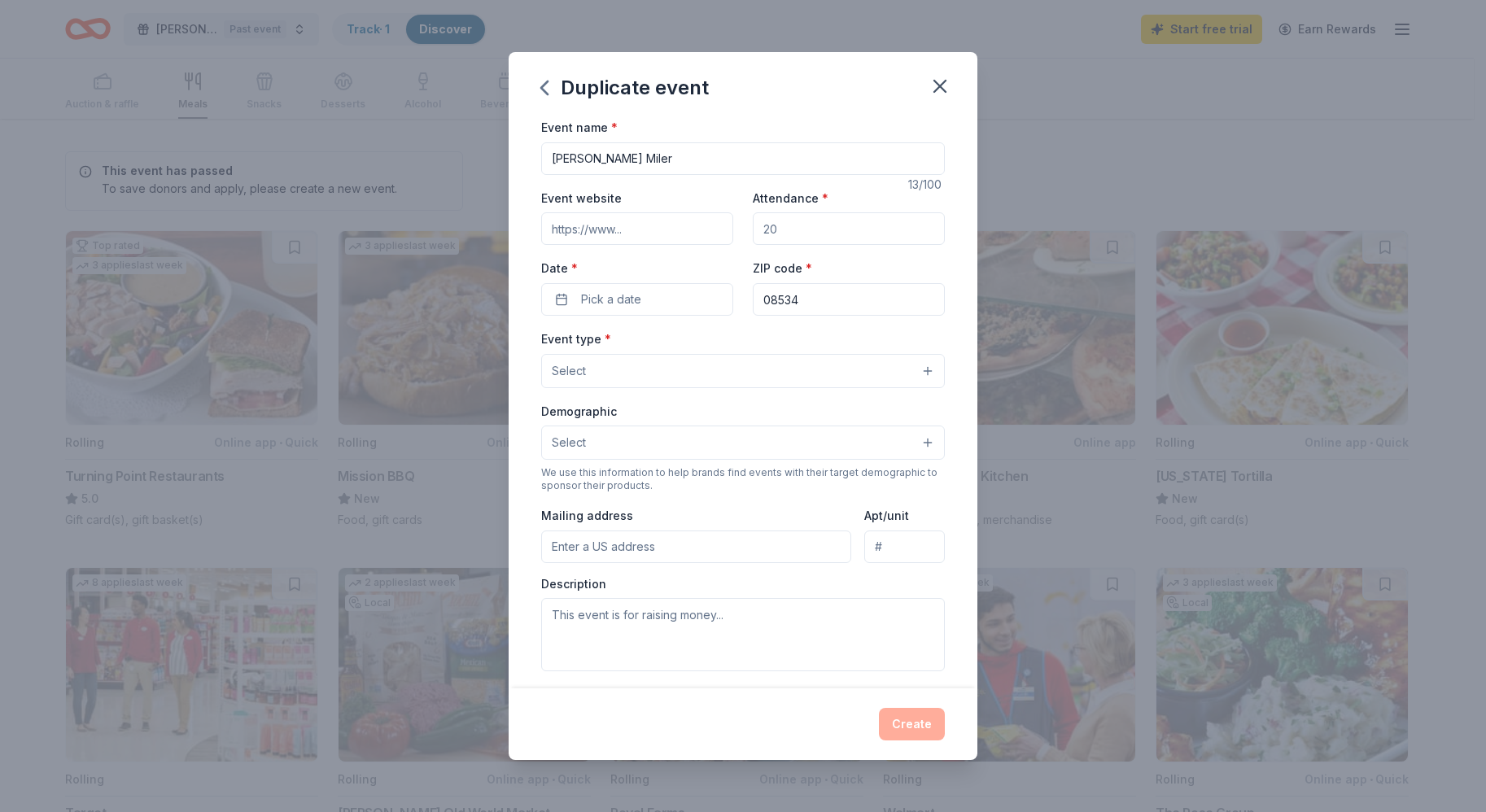
click at [577, 223] on input "Event website" at bounding box center [637, 229] width 192 height 33
paste input "[URL][DOMAIN_NAME][PERSON_NAME]"
type input "[URL][DOMAIN_NAME][PERSON_NAME]"
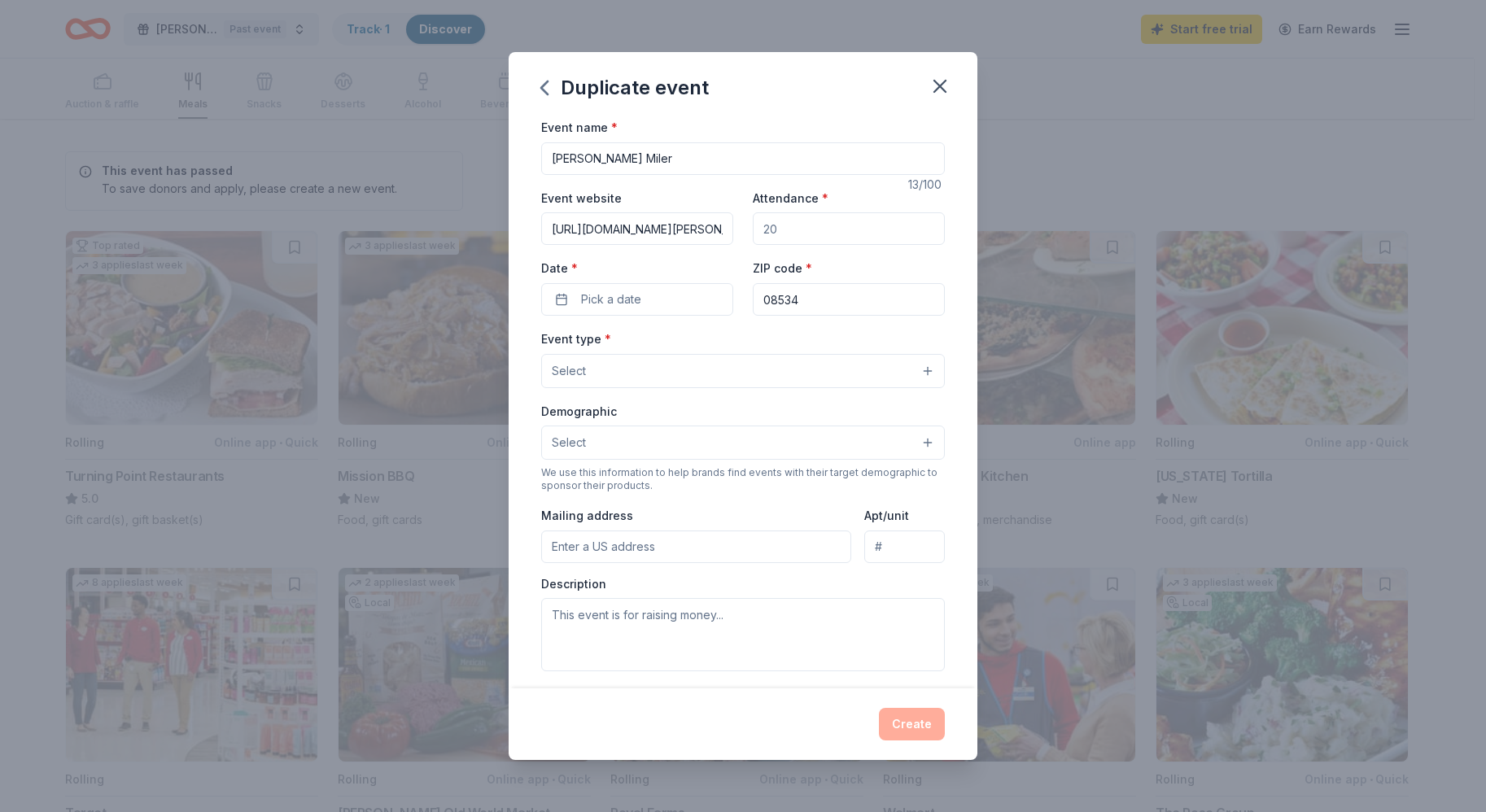
drag, startPoint x: 794, startPoint y: 228, endPoint x: 741, endPoint y: 230, distance: 53.0
click at [741, 230] on div "Event website [URL][DOMAIN_NAME][PERSON_NAME] Attendance * Date * Pick a date Z…" at bounding box center [743, 252] width 403 height 128
drag, startPoint x: 772, startPoint y: 227, endPoint x: 730, endPoint y: 227, distance: 42.0
click at [730, 227] on div "Event website [URL][DOMAIN_NAME][PERSON_NAME] Attendance * Date * Pick a date Z…" at bounding box center [743, 252] width 403 height 128
type input "1200"
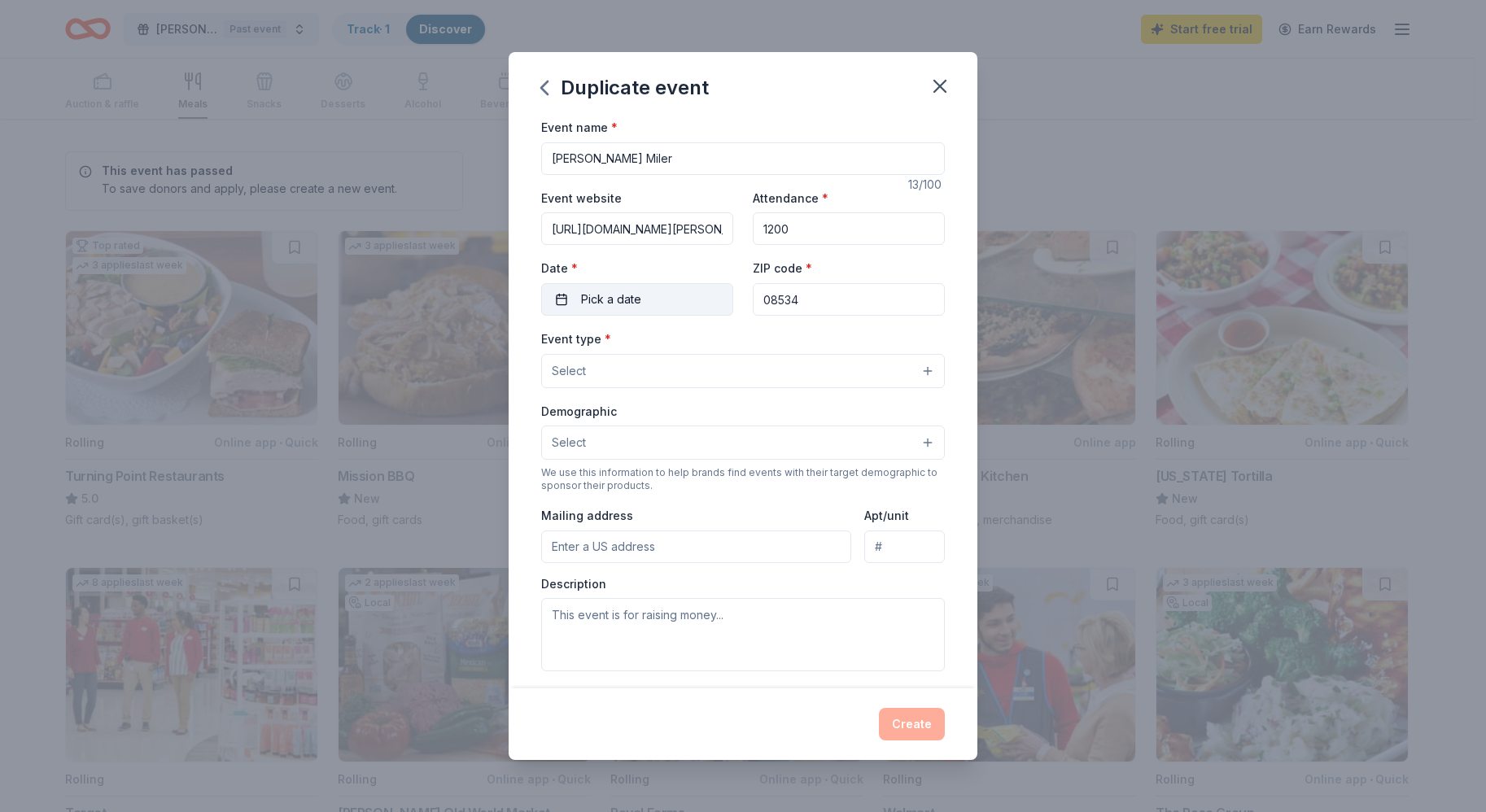
click at [631, 300] on span "Pick a date" at bounding box center [611, 299] width 61 height 20
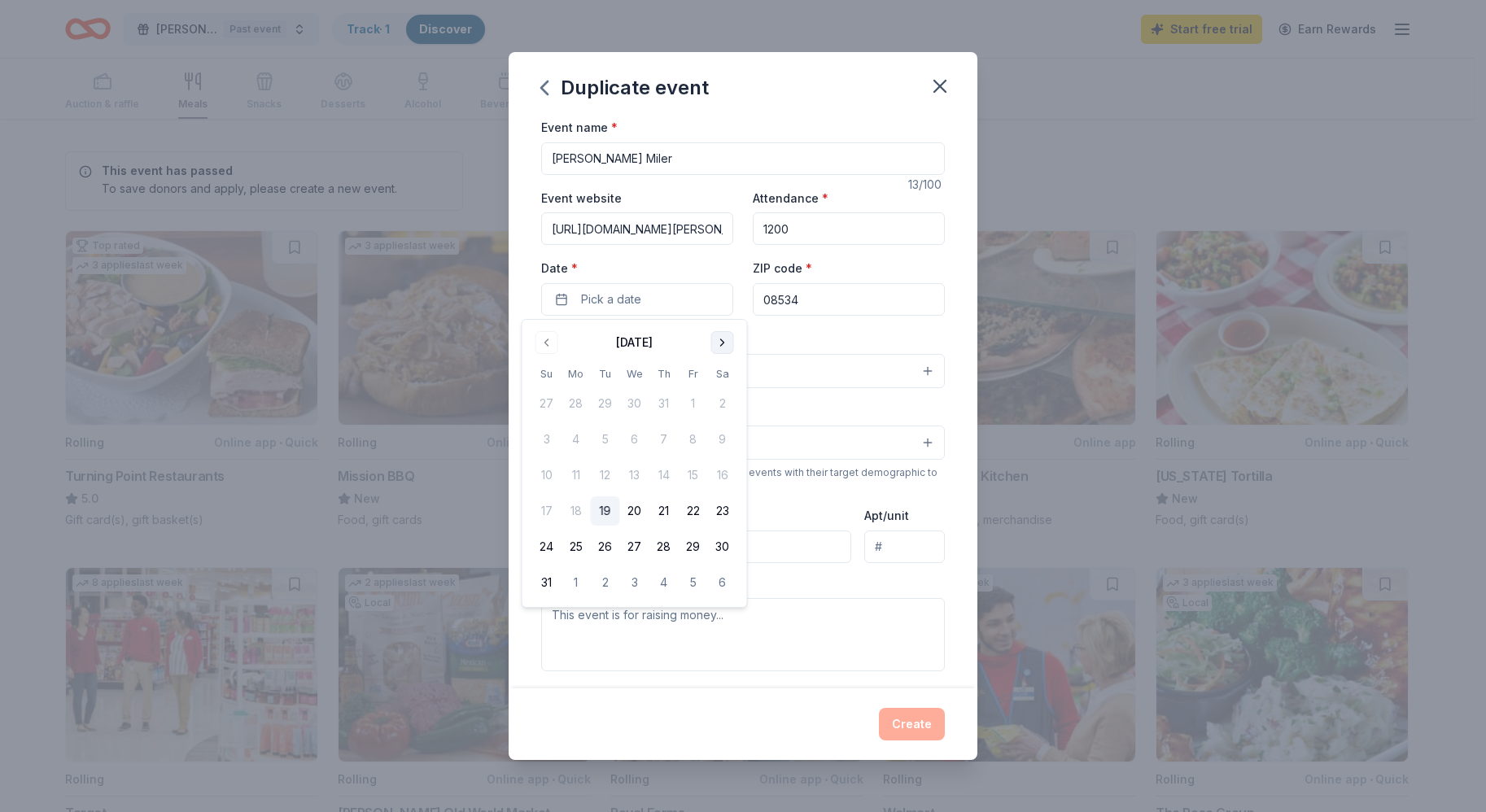
click at [719, 347] on button "Go to next month" at bounding box center [722, 343] width 23 height 23
click at [721, 346] on button "Go to next month" at bounding box center [722, 343] width 23 height 23
click at [721, 400] on button "1" at bounding box center [722, 404] width 29 height 29
click at [819, 305] on input "08534" at bounding box center [848, 299] width 192 height 33
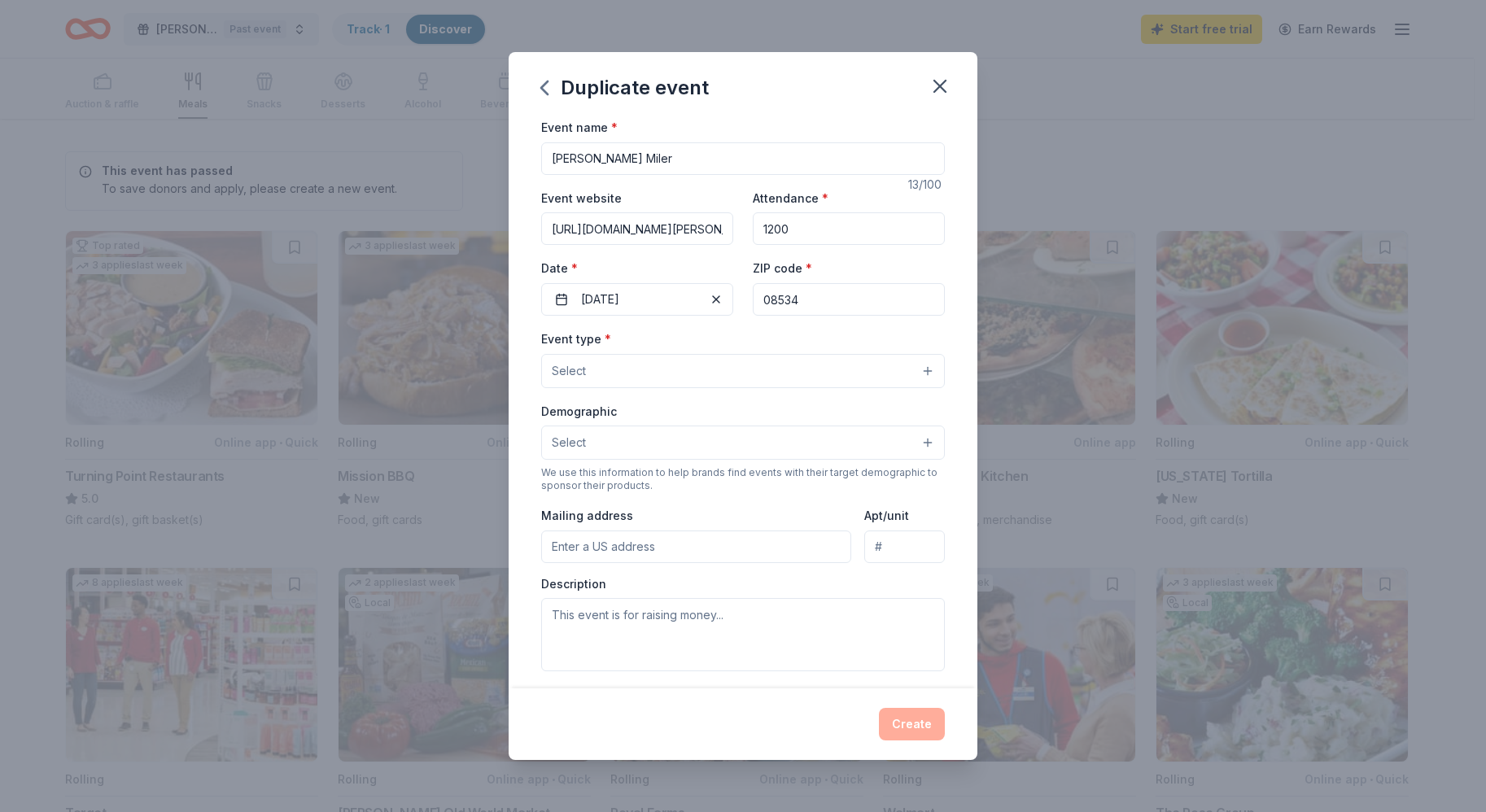
click at [588, 373] on button "Select" at bounding box center [743, 371] width 403 height 34
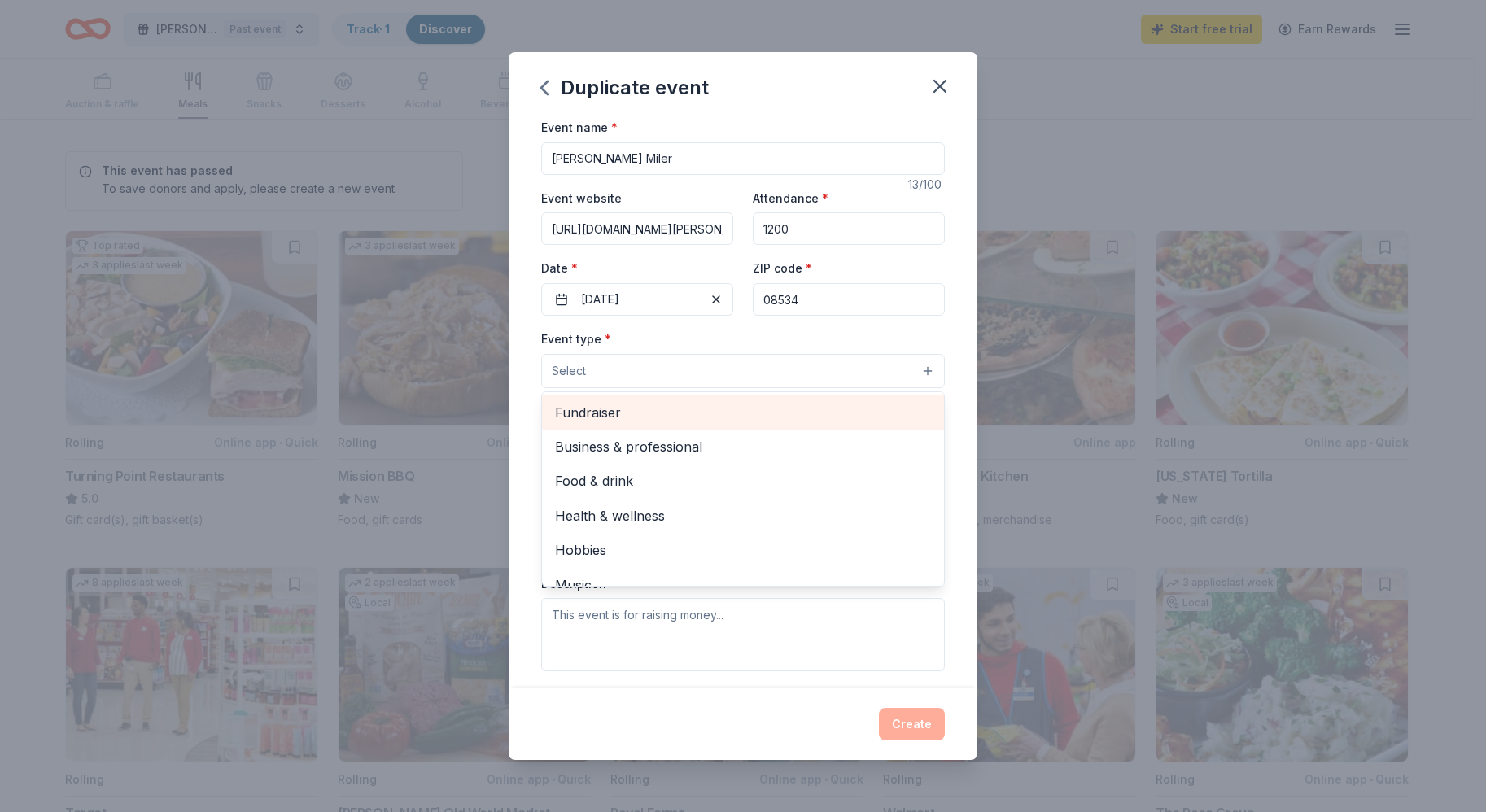
click at [610, 418] on span "Fundraiser" at bounding box center [743, 412] width 376 height 21
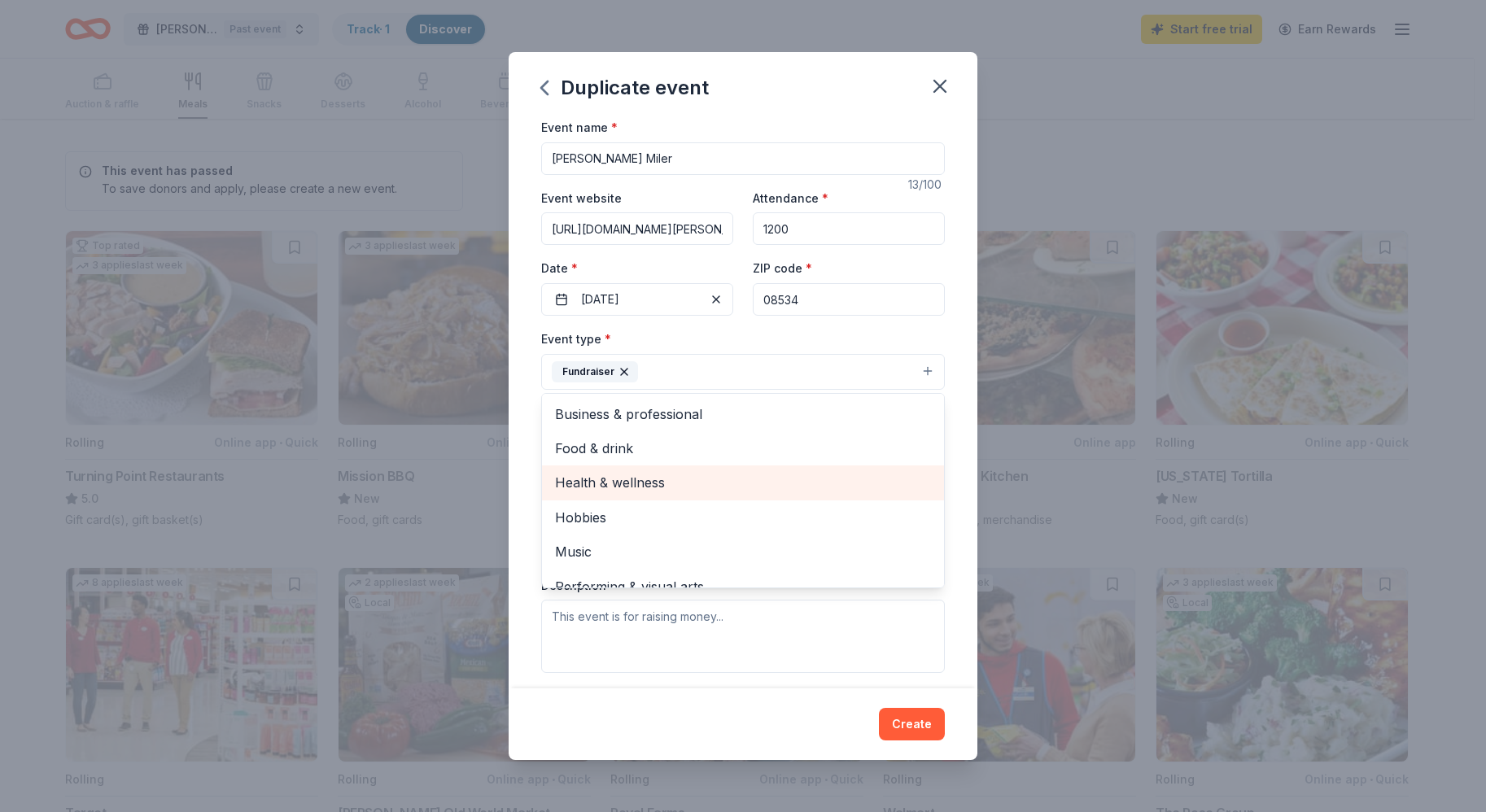
click at [620, 480] on span "Health & wellness" at bounding box center [743, 482] width 376 height 21
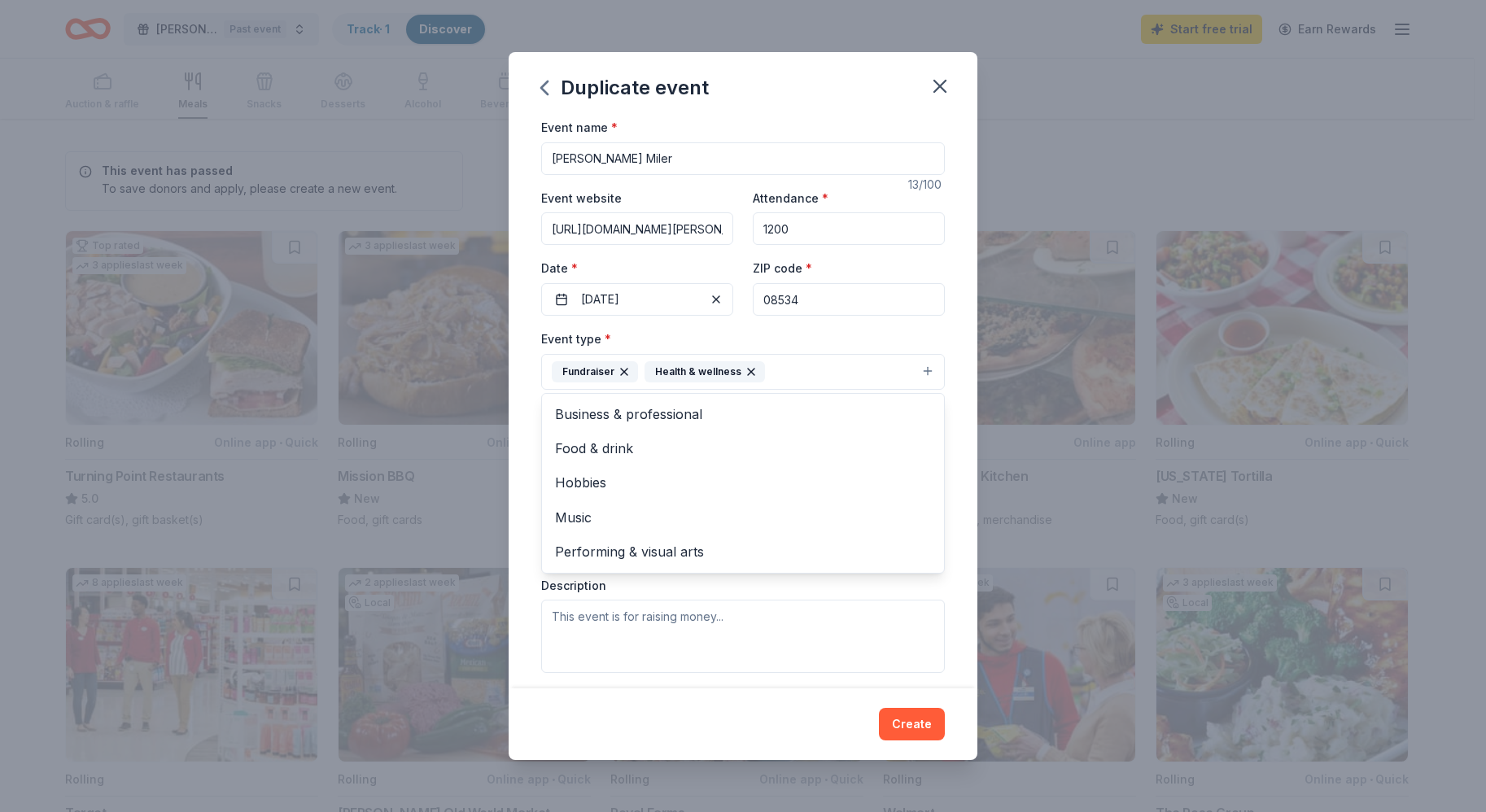
click at [936, 343] on div "Event name * [PERSON_NAME] Miler 13 /100 Event website [URL][DOMAIN_NAME][PERSO…" at bounding box center [743, 402] width 469 height 570
click at [627, 444] on button "Select" at bounding box center [743, 444] width 403 height 34
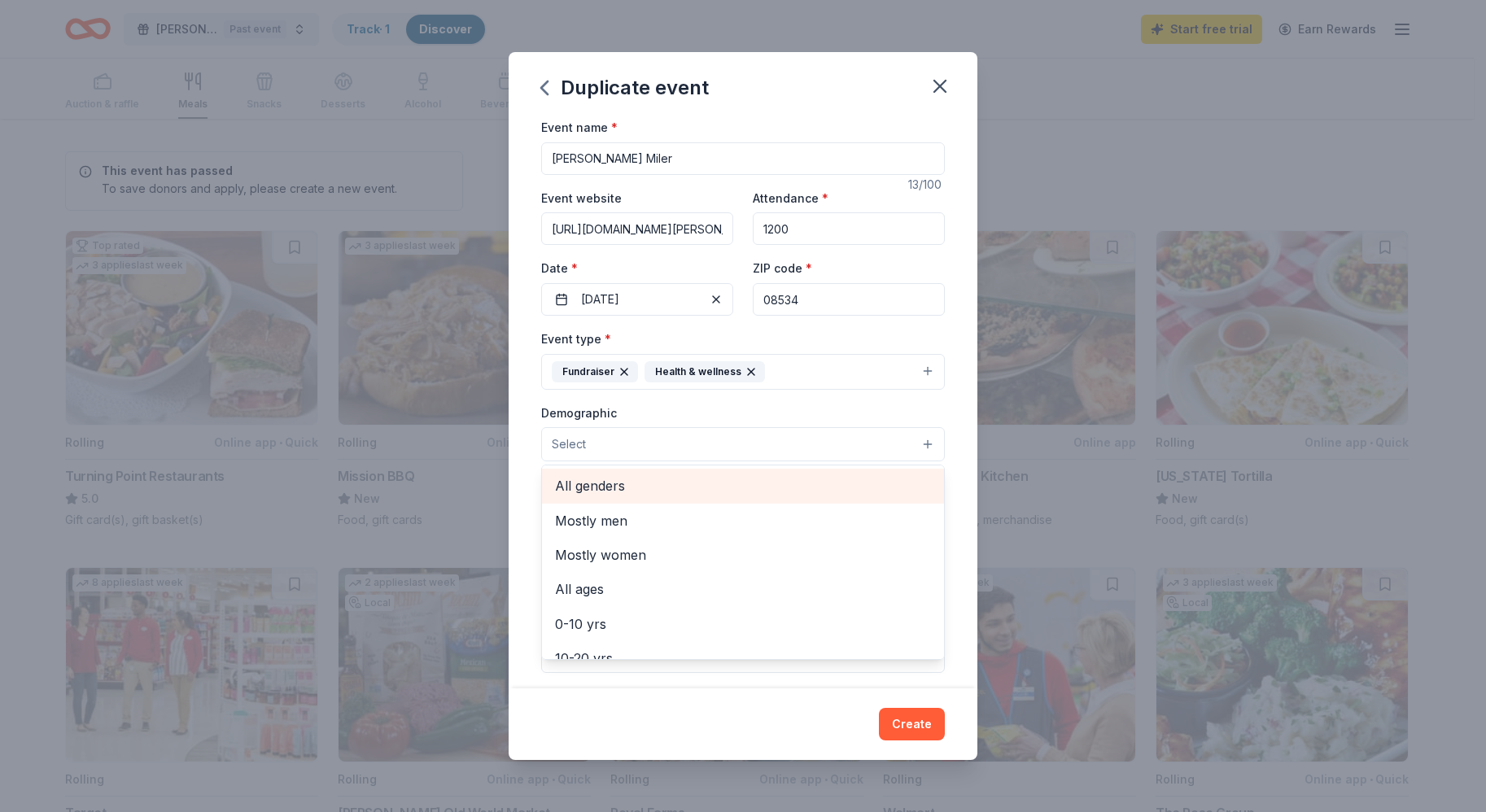
click at [599, 483] on span "All genders" at bounding box center [743, 486] width 376 height 21
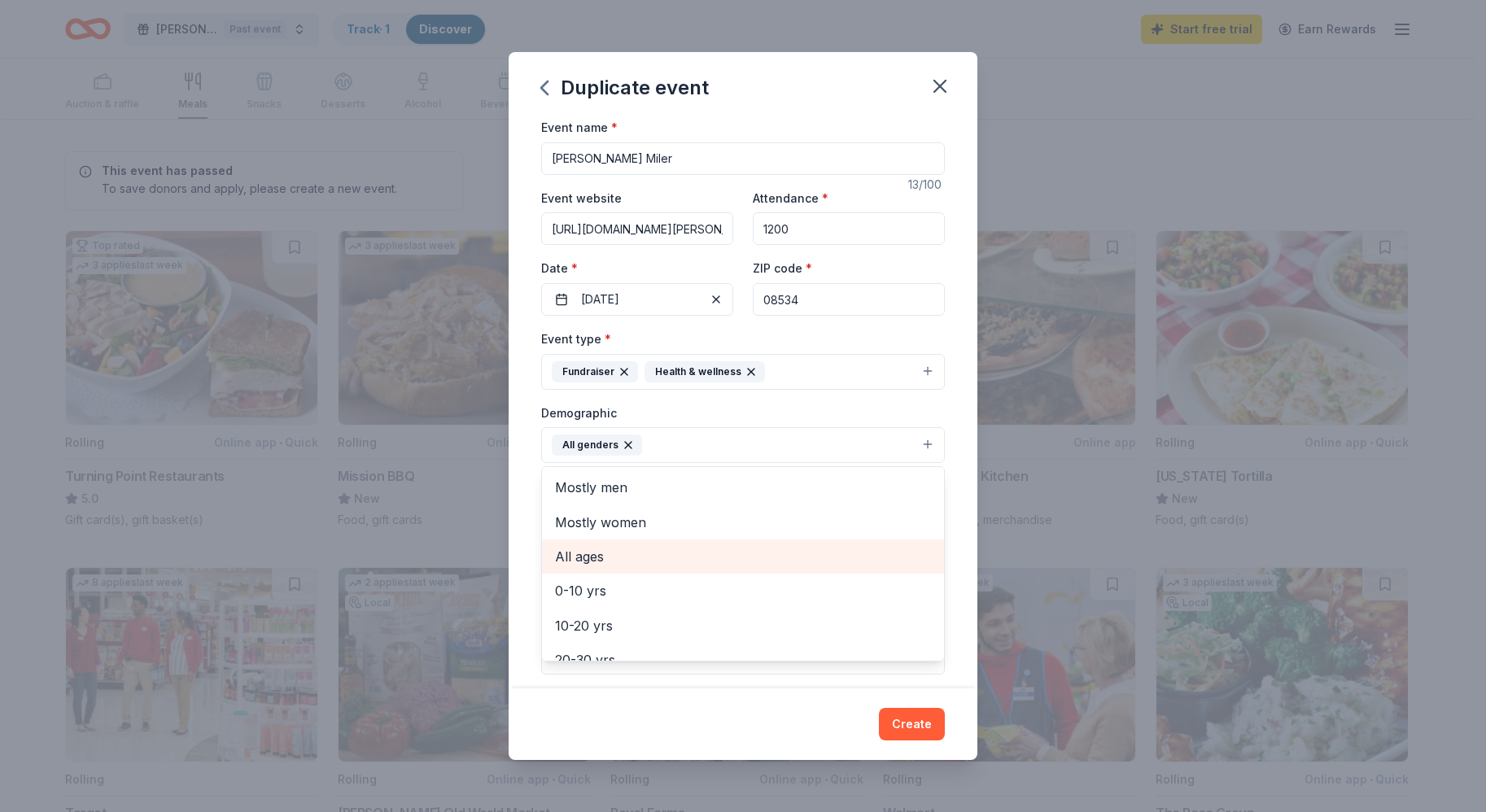
click at [595, 559] on span "All ages" at bounding box center [743, 557] width 376 height 21
click at [951, 483] on div "Event name * [PERSON_NAME] Miler 13 /100 Event website [URL][DOMAIN_NAME][PERSO…" at bounding box center [743, 402] width 469 height 570
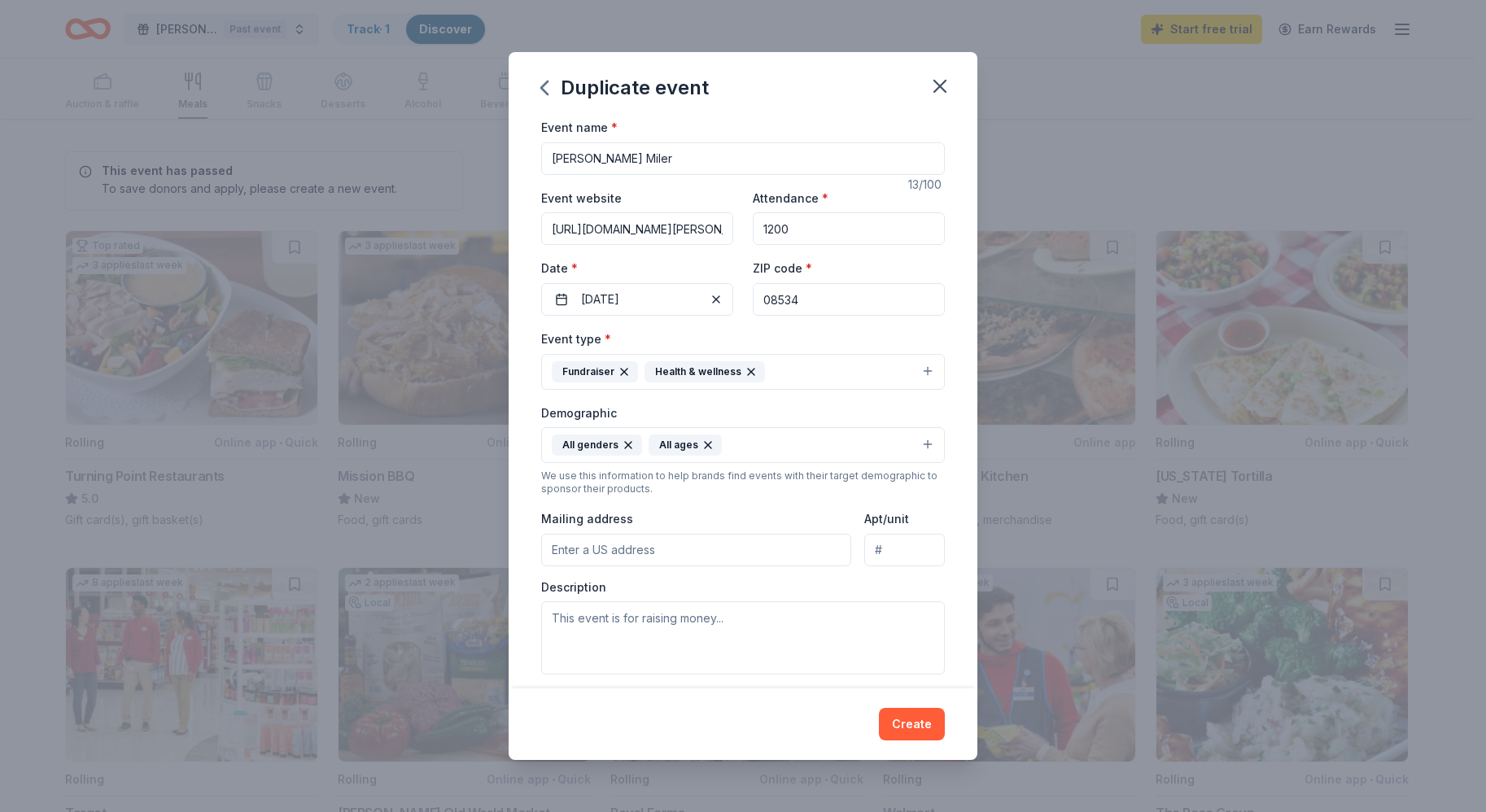
click at [578, 551] on input "Mailing address" at bounding box center [696, 550] width 310 height 33
type input "[STREET_ADDRESS]"
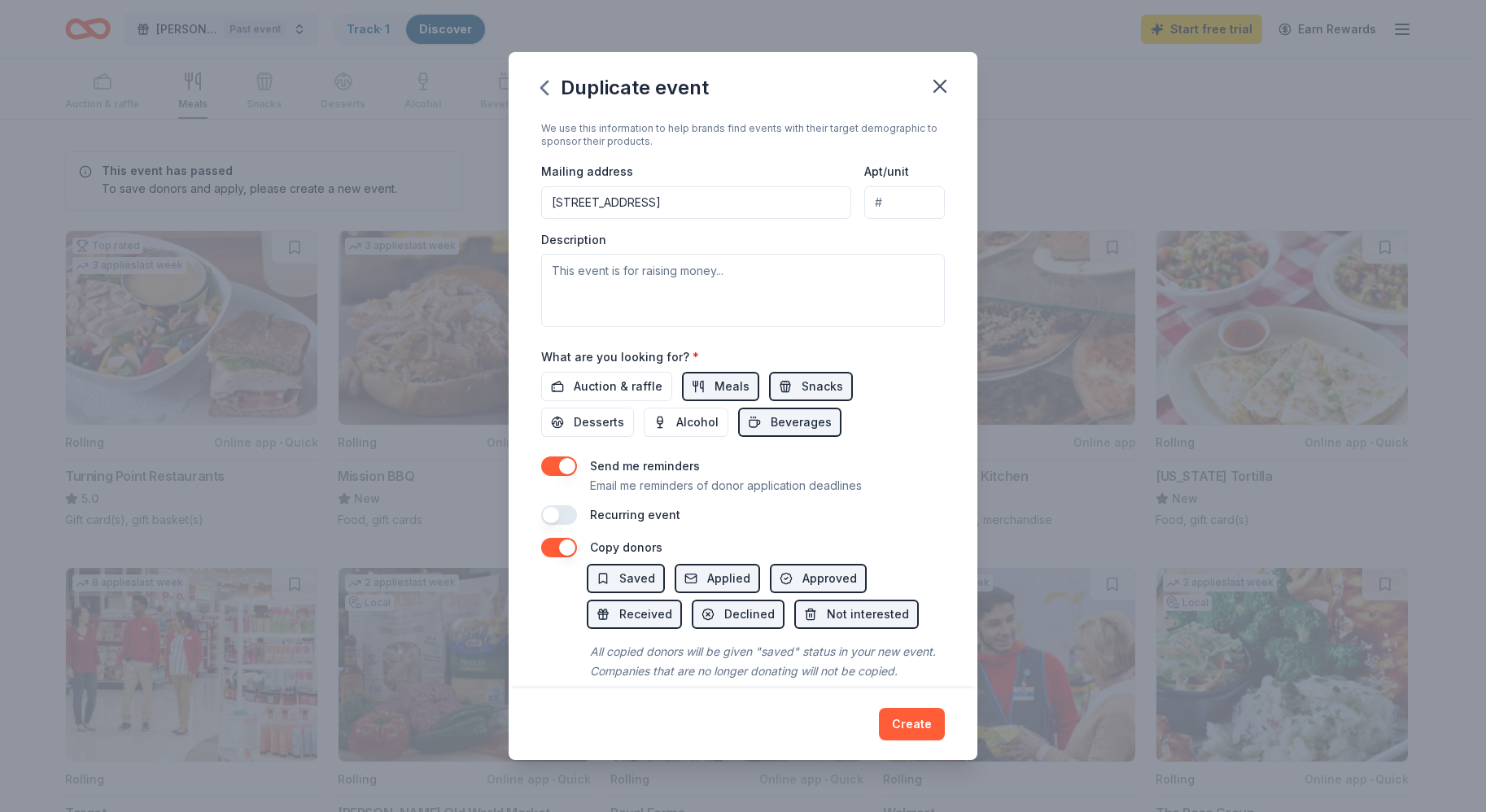
scroll to position [389, 0]
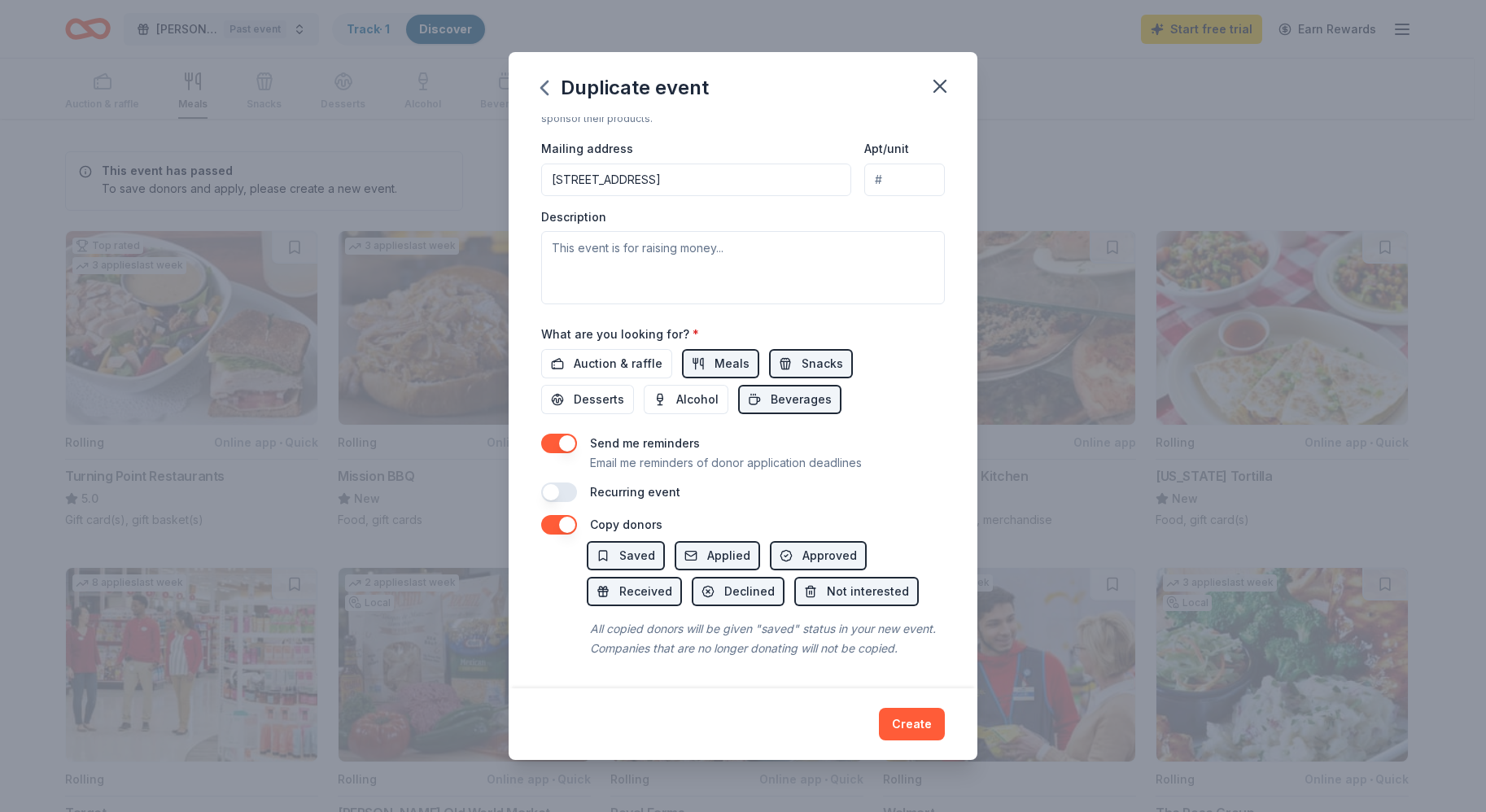
click at [563, 482] on button "button" at bounding box center [559, 492] width 36 height 20
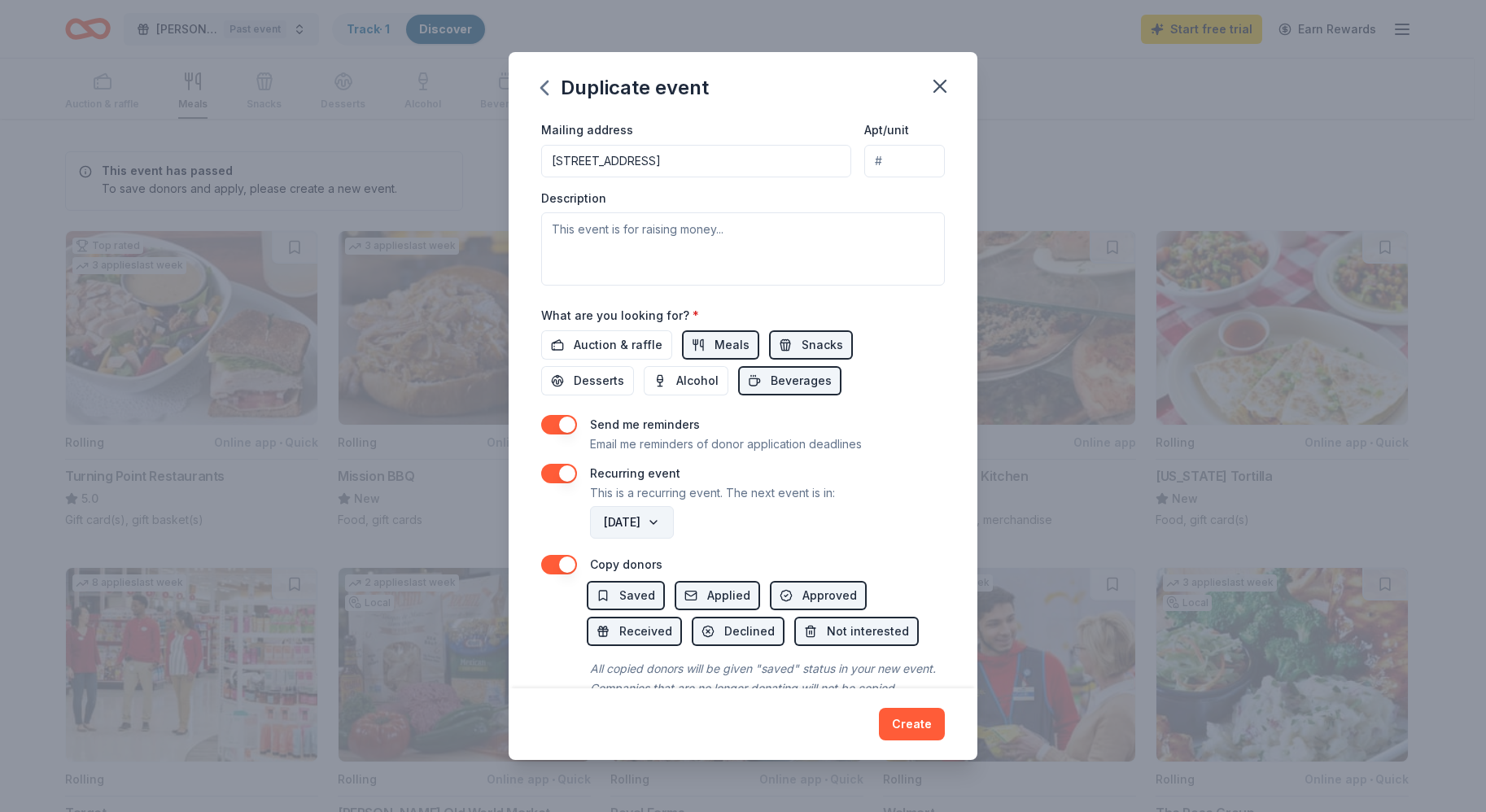
click at [674, 524] on button "[DATE]" at bounding box center [631, 523] width 83 height 33
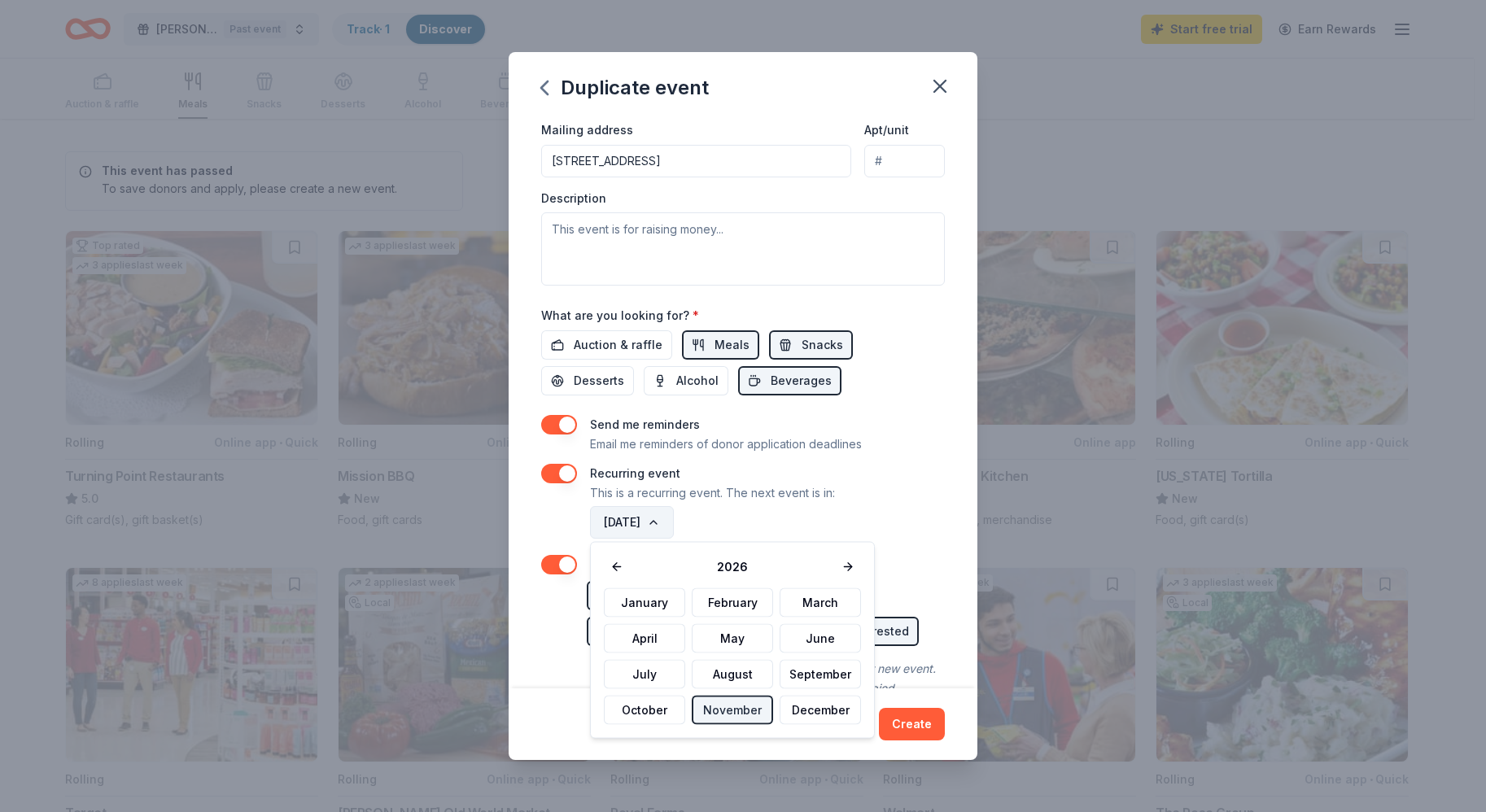
click at [674, 524] on button "[DATE]" at bounding box center [631, 523] width 83 height 33
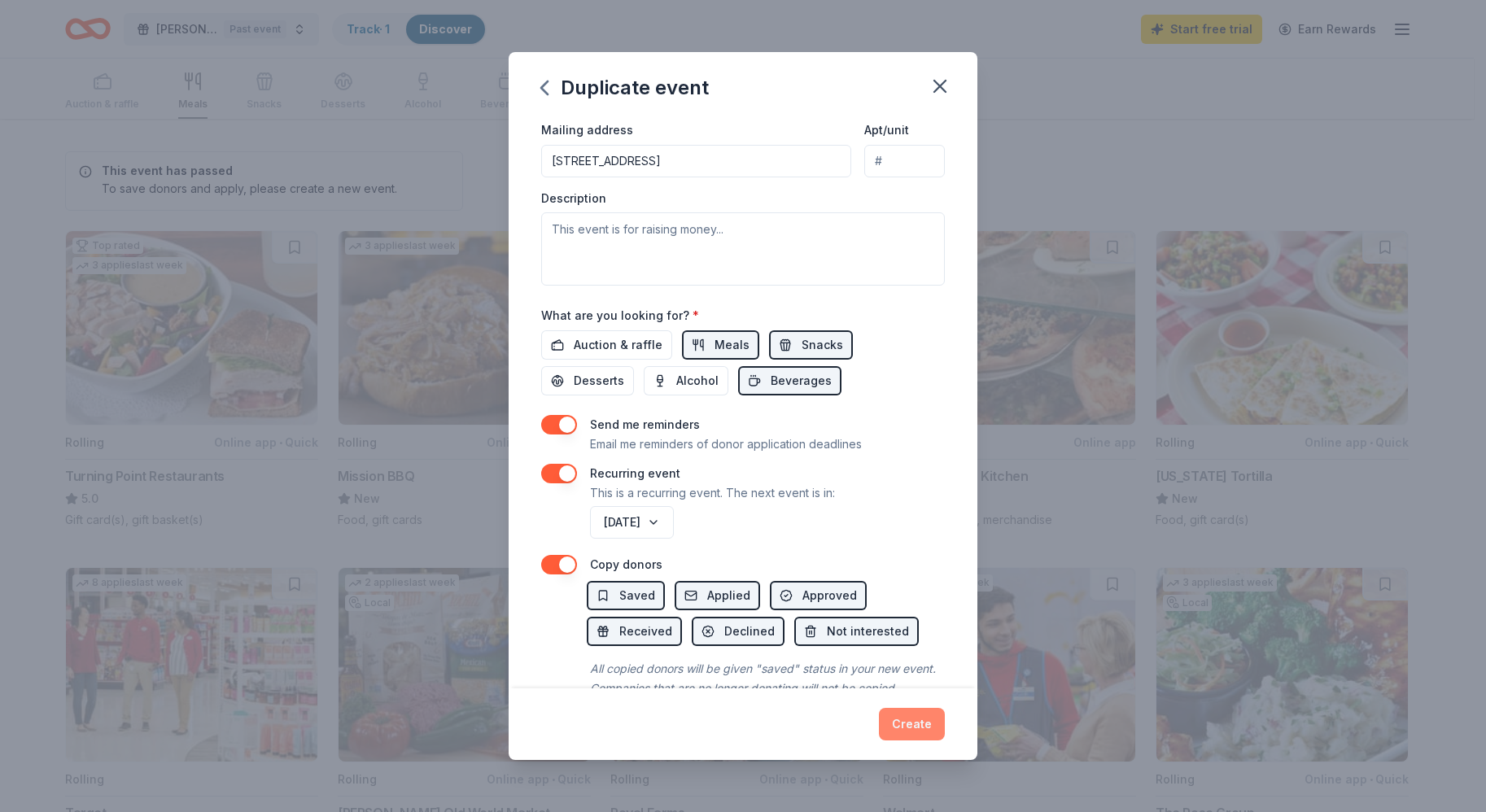
click at [904, 720] on button "Create" at bounding box center [911, 724] width 66 height 33
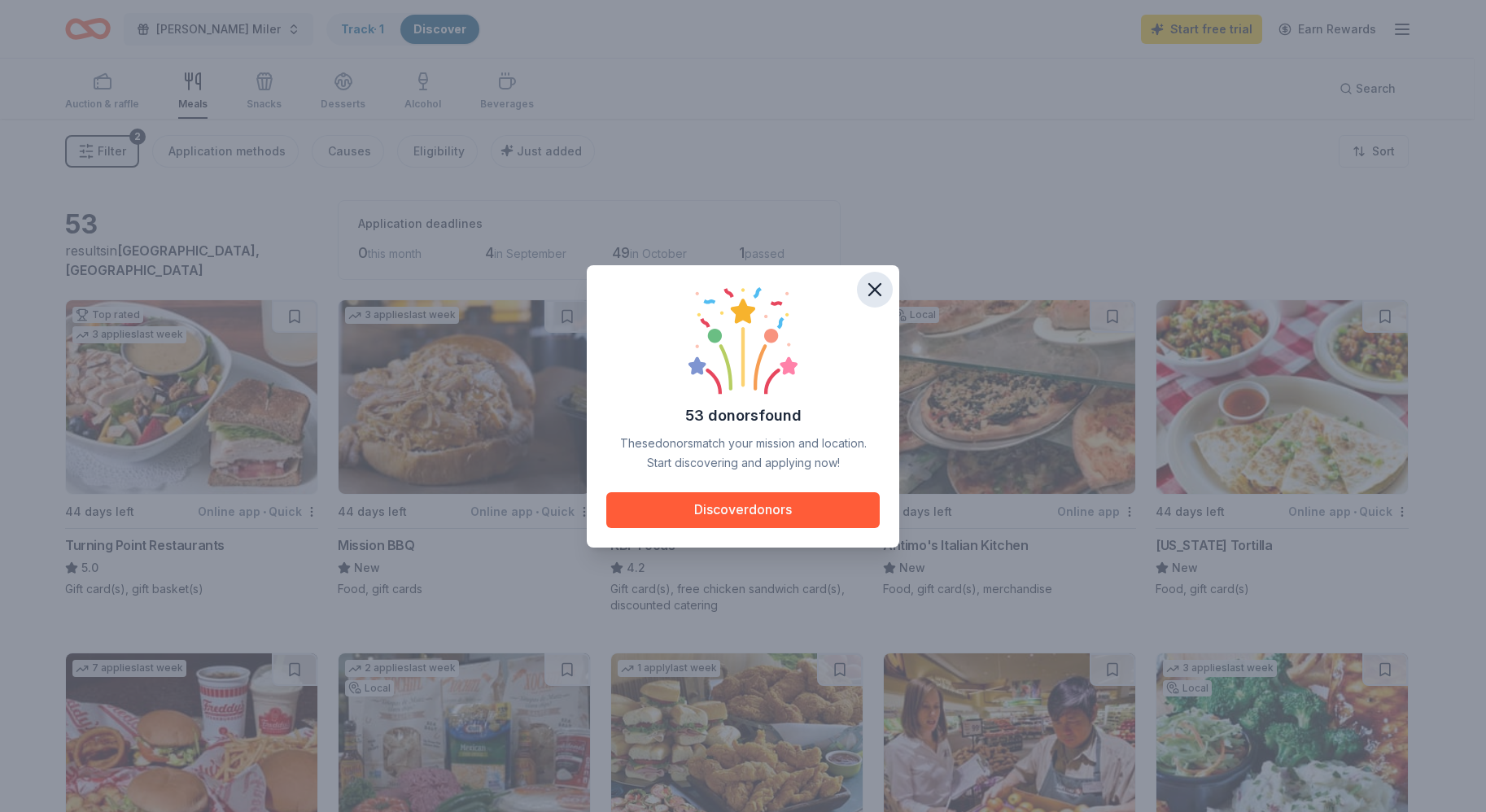
click at [880, 289] on icon "button" at bounding box center [874, 289] width 23 height 23
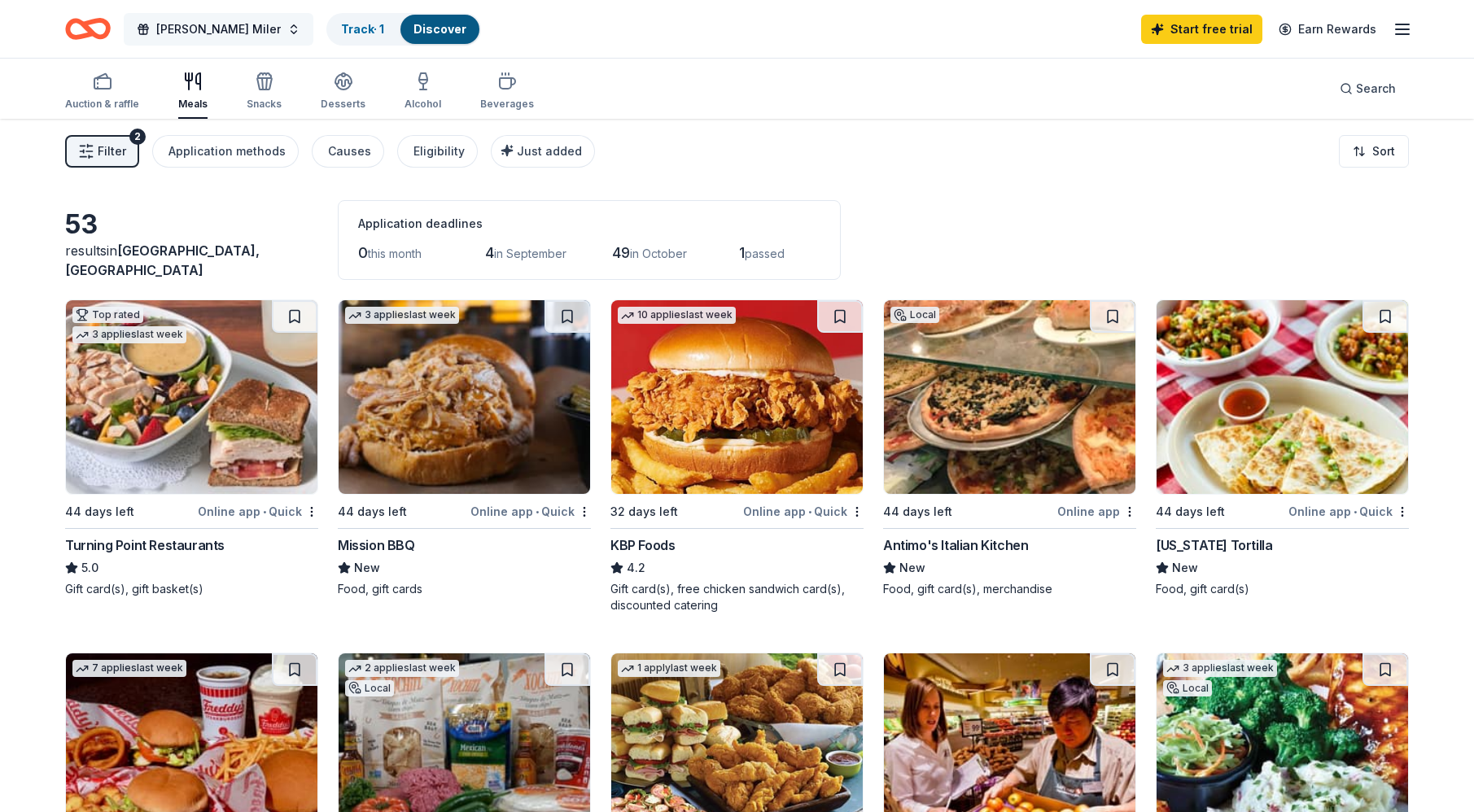
click at [253, 29] on button "[PERSON_NAME] Miler" at bounding box center [218, 29] width 190 height 33
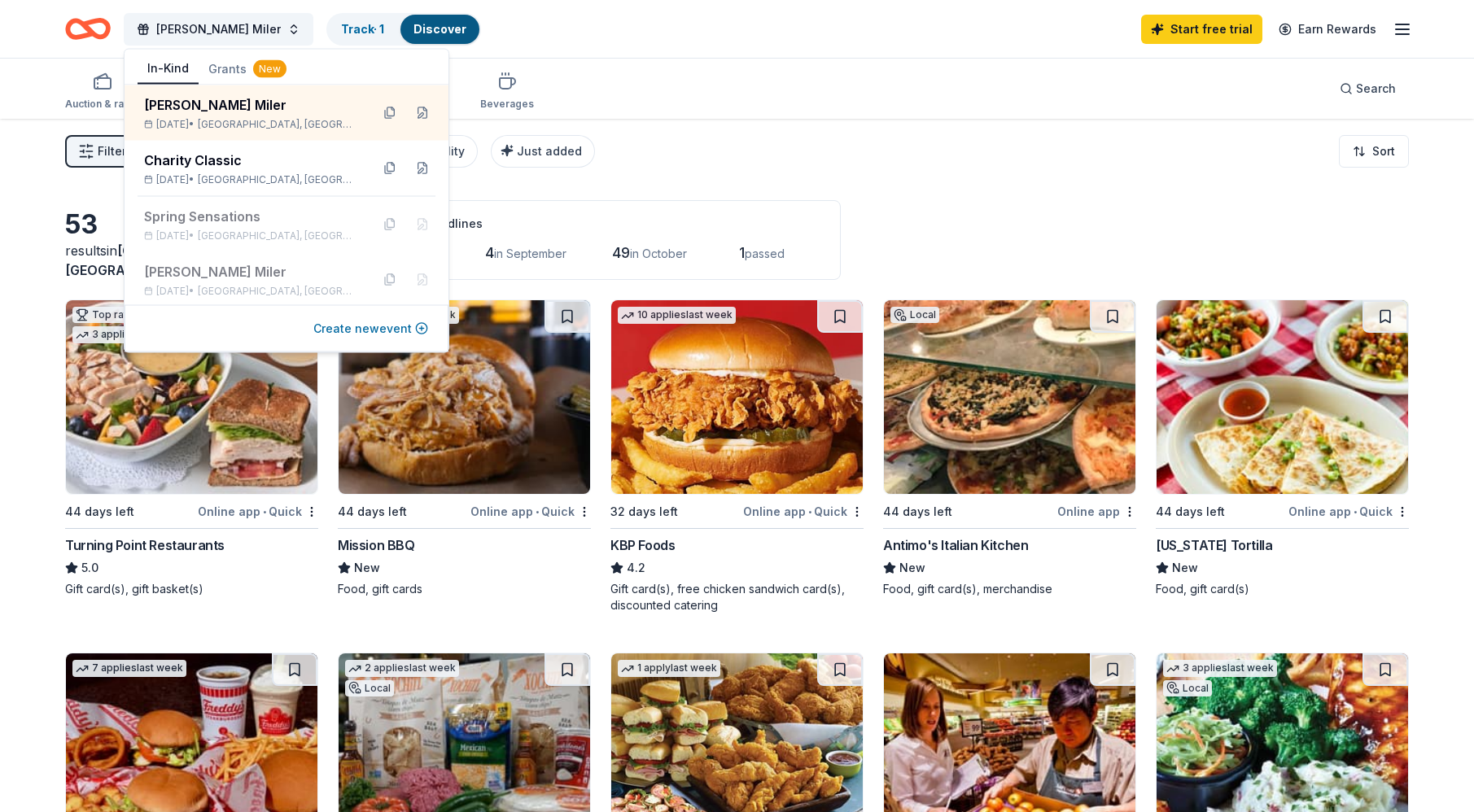
click at [389, 329] on button "Create new event" at bounding box center [371, 329] width 115 height 20
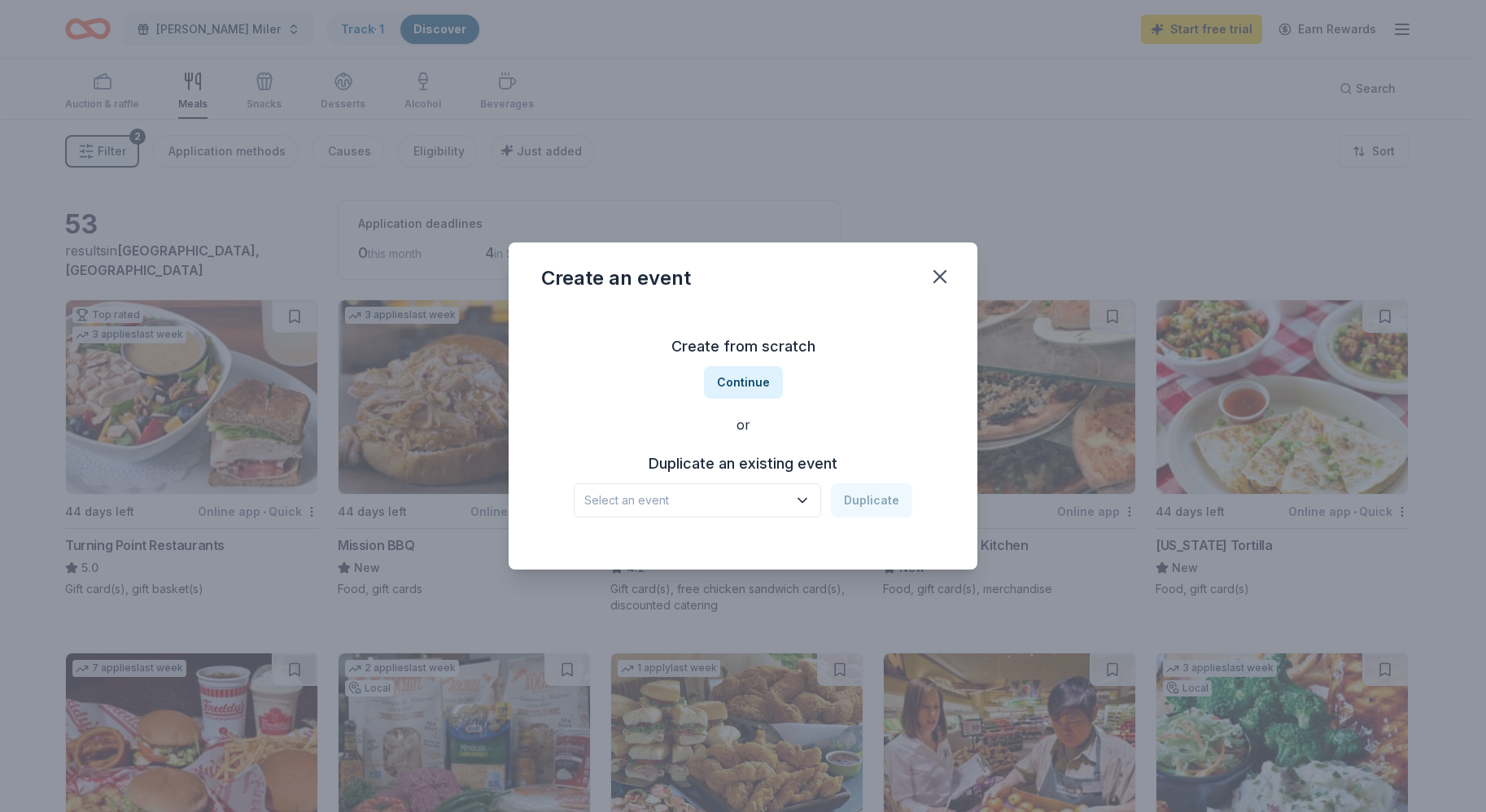
click at [744, 494] on span "Select an event" at bounding box center [685, 500] width 204 height 20
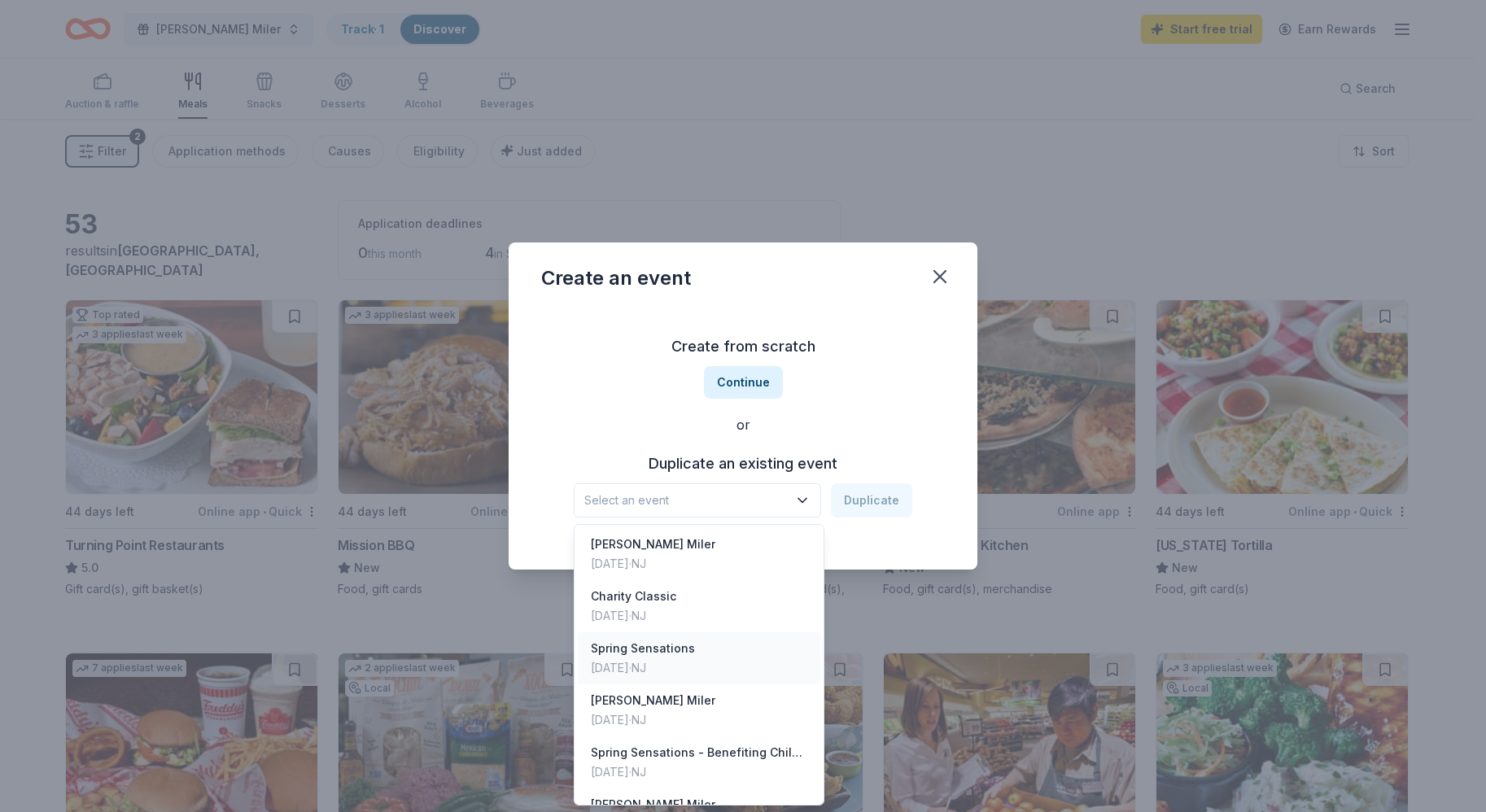
click at [737, 661] on div "Spring Sensations [DATE] · [GEOGRAPHIC_DATA]" at bounding box center [698, 658] width 242 height 52
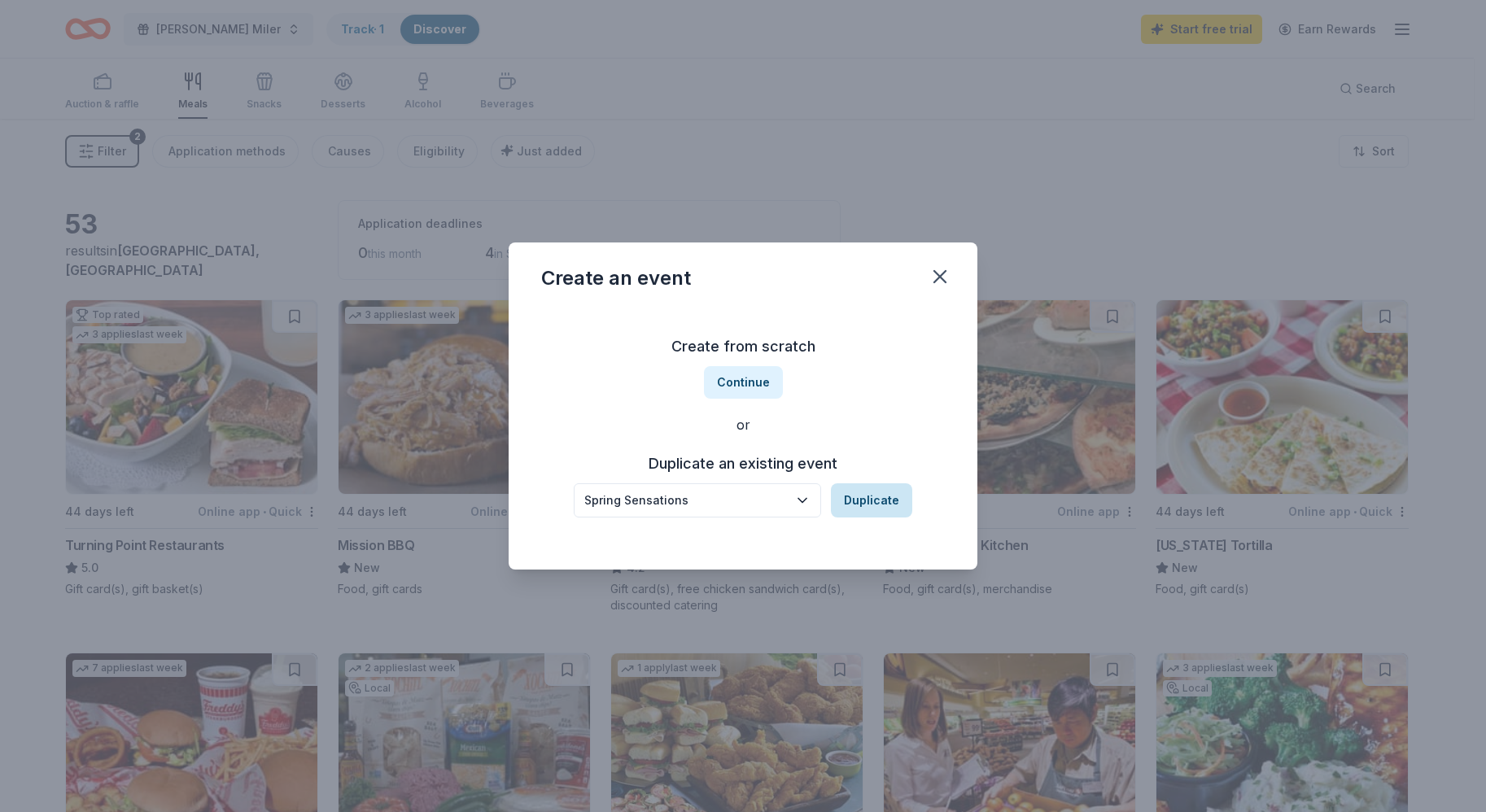
click at [860, 501] on button "Duplicate" at bounding box center [871, 500] width 81 height 34
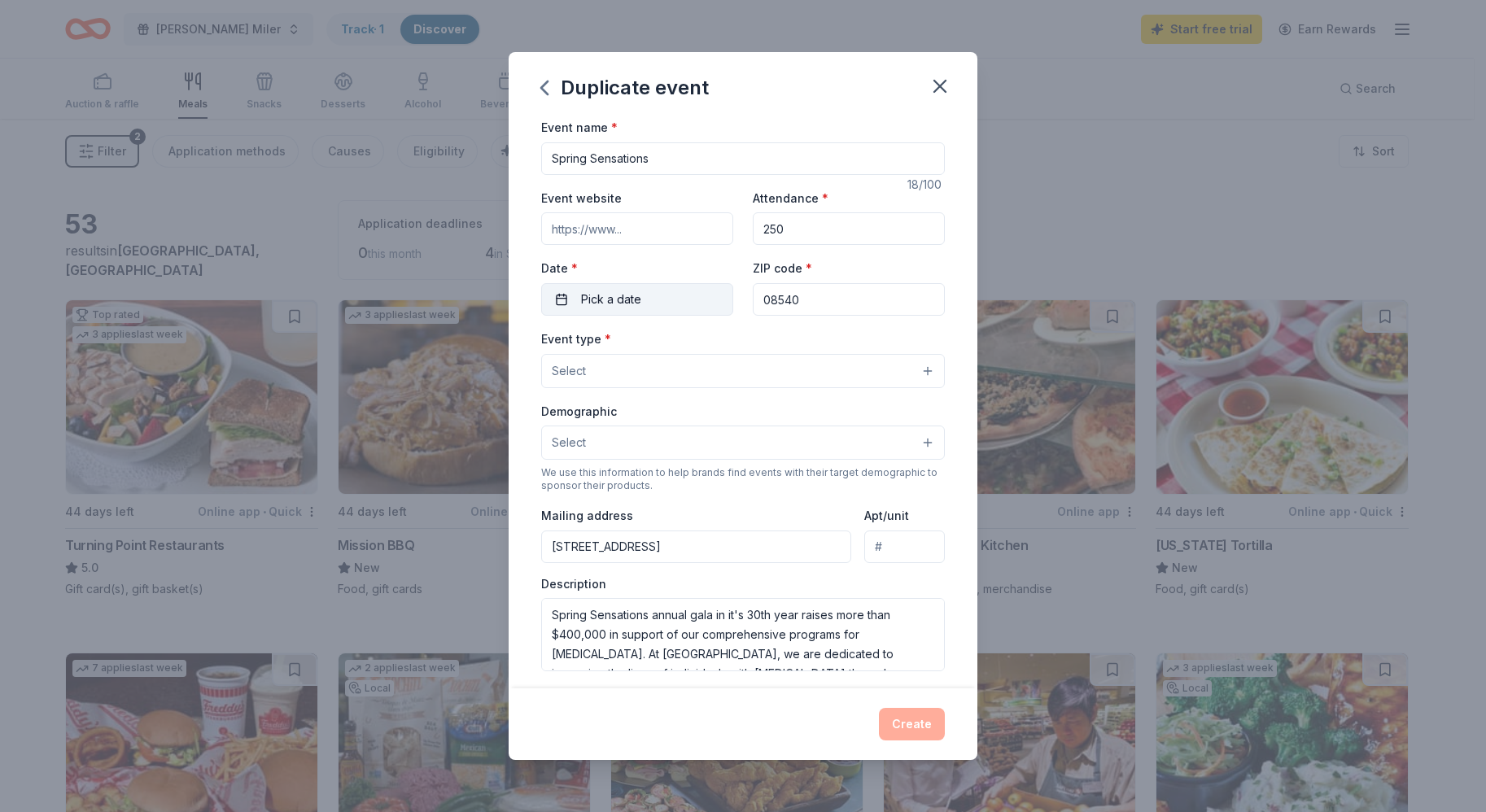
click at [626, 302] on span "Pick a date" at bounding box center [611, 299] width 61 height 20
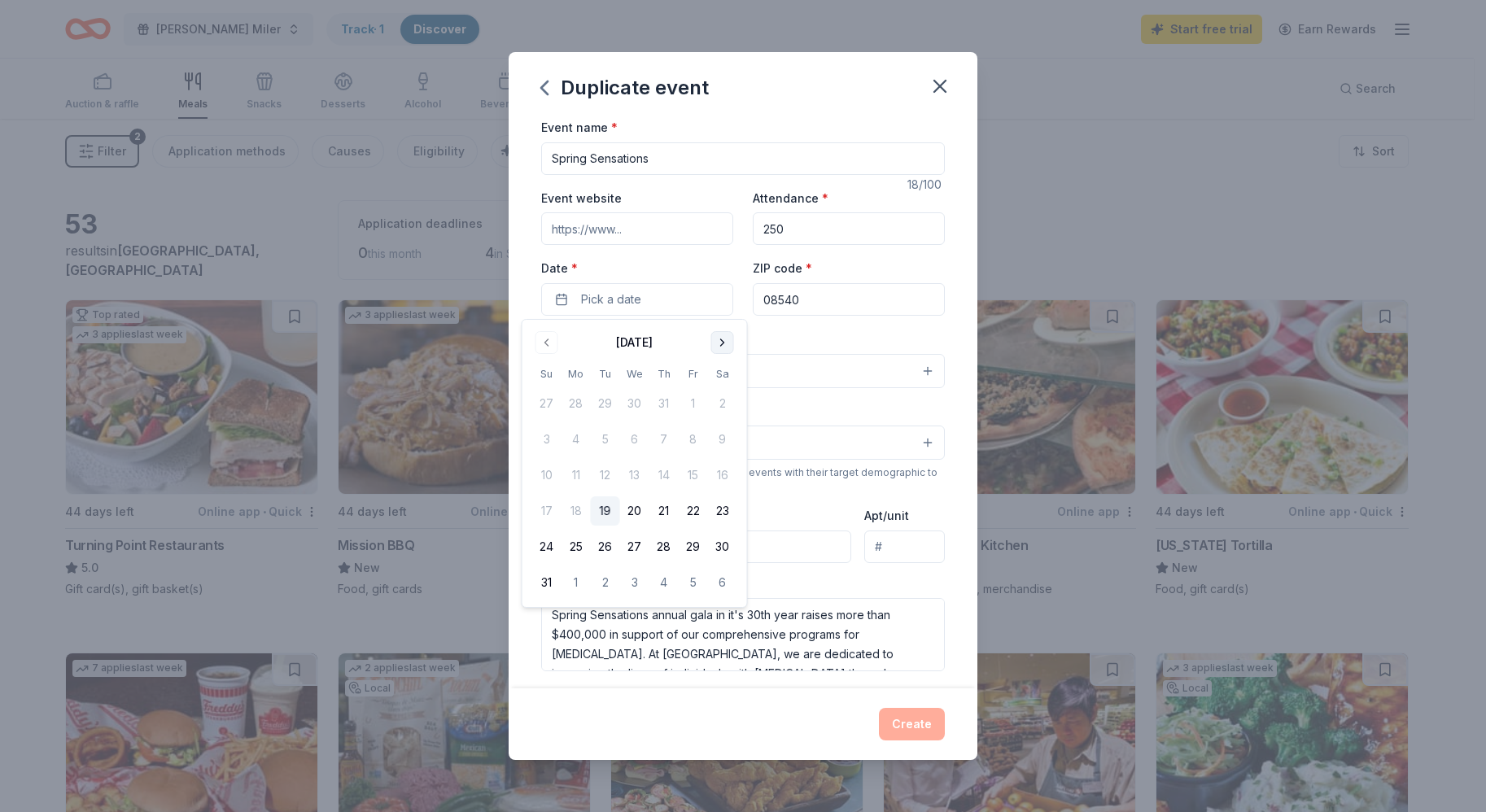
click at [720, 342] on button "Go to next month" at bounding box center [722, 343] width 23 height 23
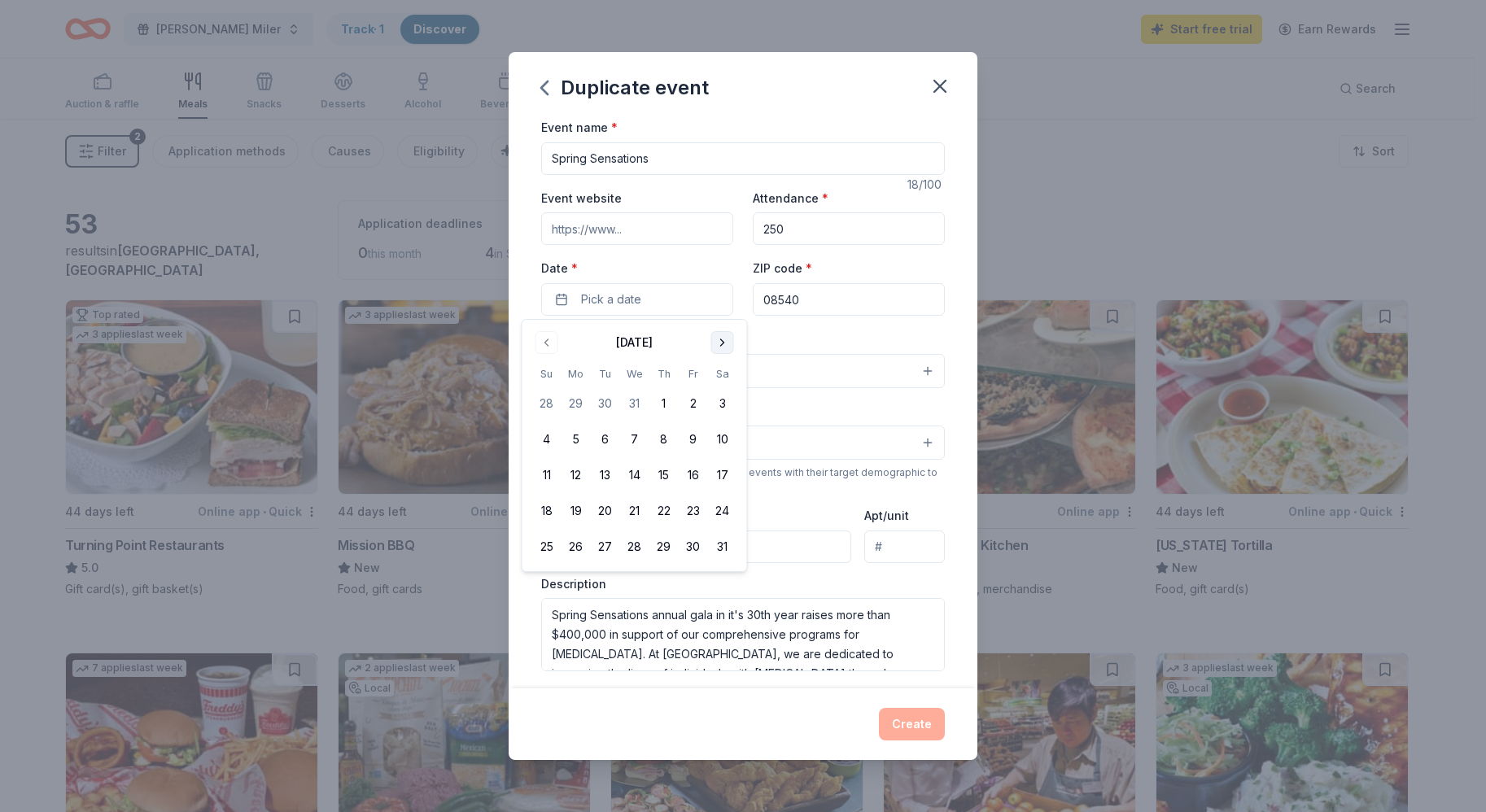
click at [720, 342] on button "Go to next month" at bounding box center [722, 343] width 23 height 23
click at [717, 470] on button "18" at bounding box center [722, 475] width 29 height 29
click at [871, 406] on div "Demographic Select" at bounding box center [743, 430] width 403 height 60
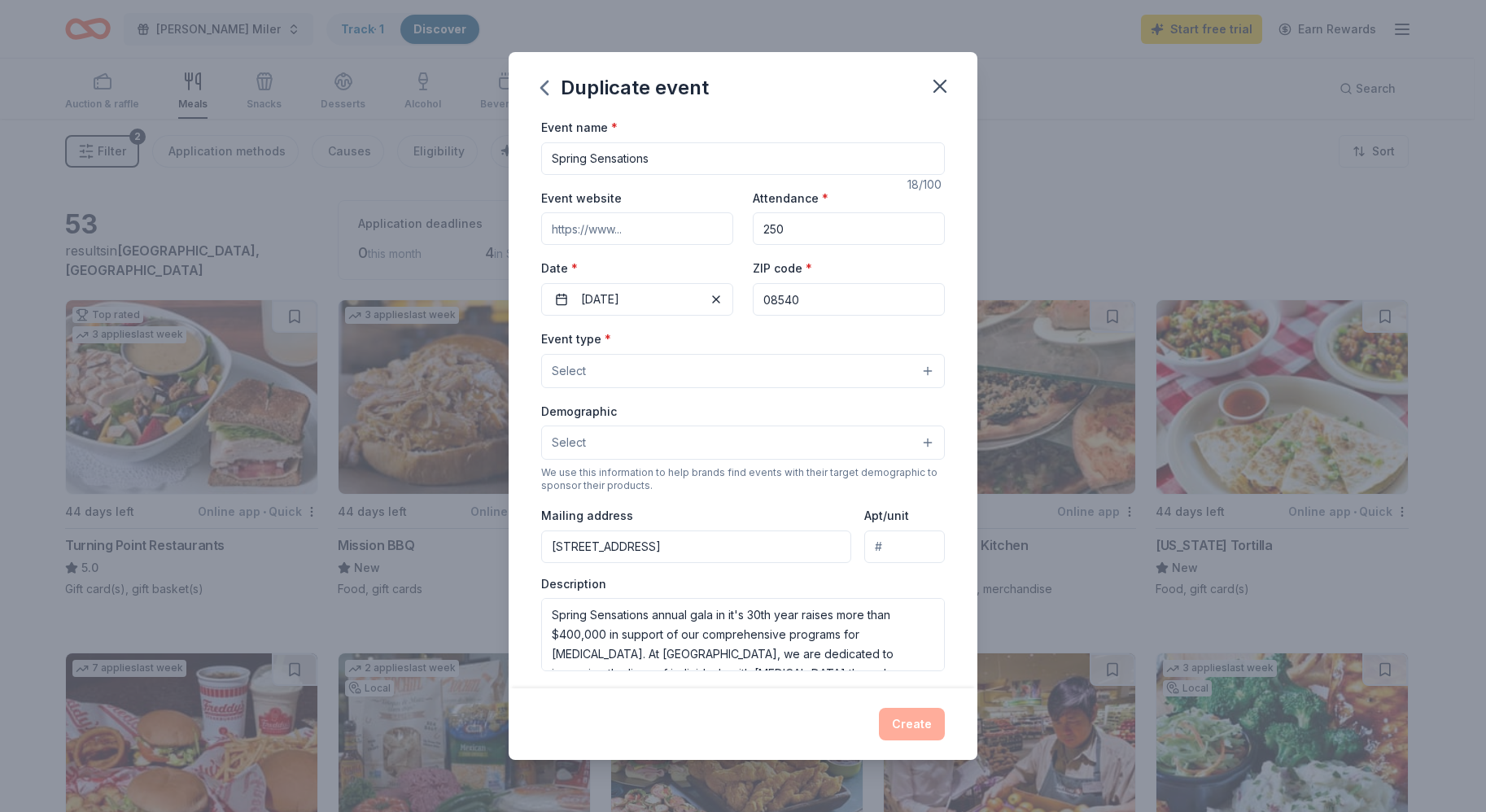
click at [914, 370] on button "Select" at bounding box center [743, 371] width 403 height 34
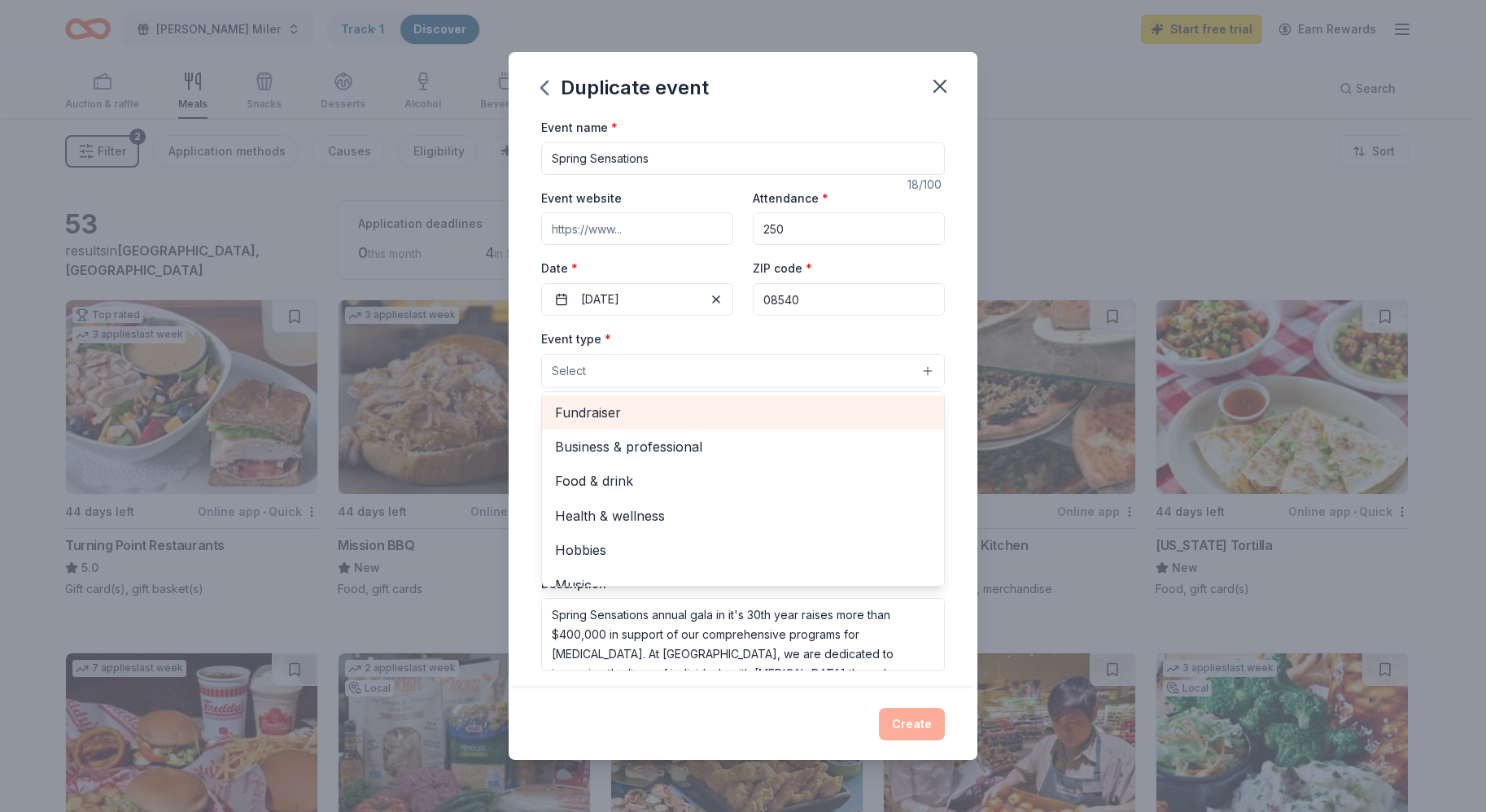
click at [607, 415] on span "Fundraiser" at bounding box center [743, 412] width 376 height 21
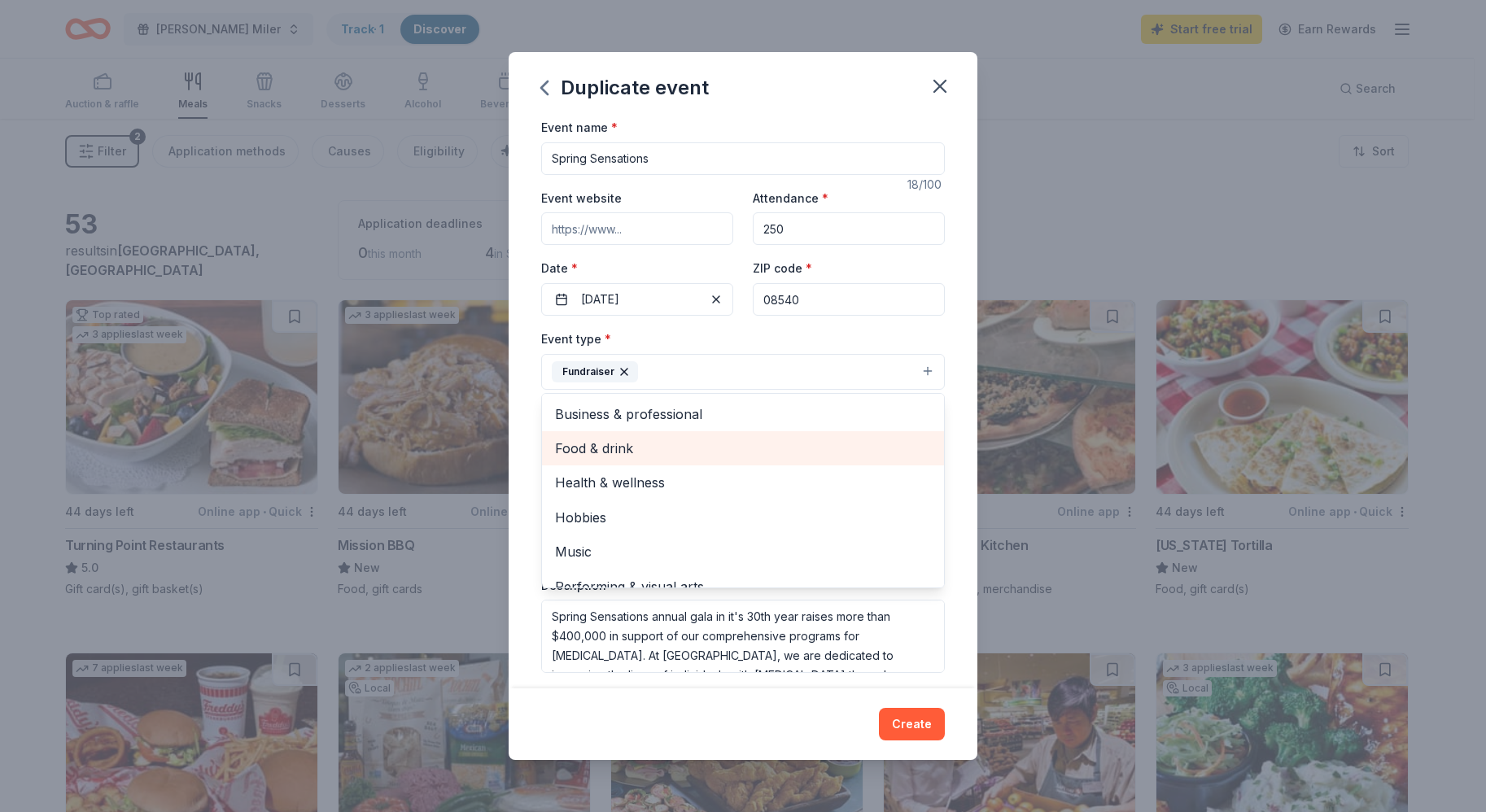
click at [608, 445] on span "Food & drink" at bounding box center [743, 448] width 376 height 21
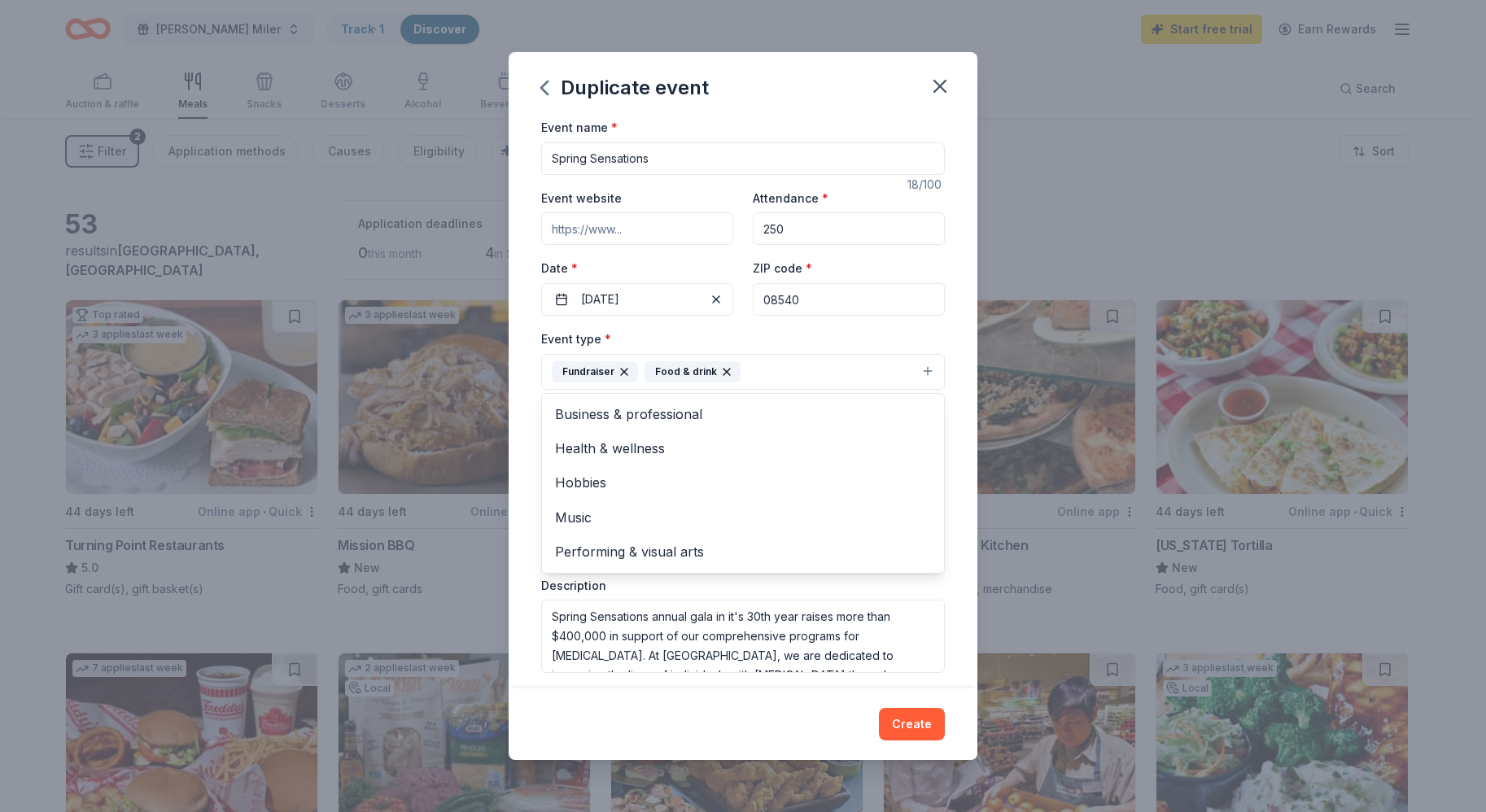
click at [947, 461] on div "Event name * Spring Sensations 18 /100 Event website Attendance * 250 Date * [D…" at bounding box center [743, 402] width 469 height 570
click at [662, 440] on button "Select" at bounding box center [743, 444] width 403 height 34
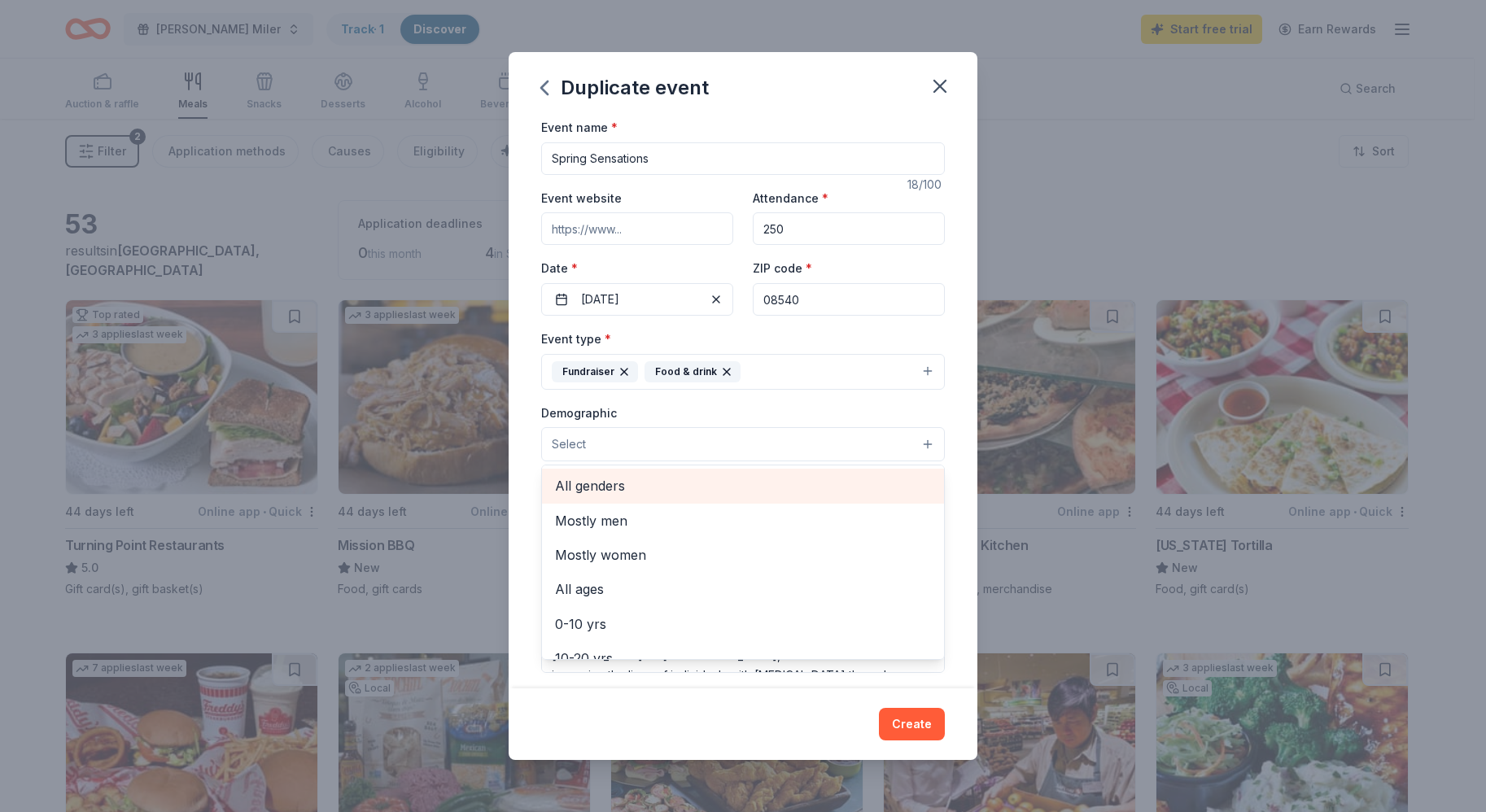
click at [637, 482] on span "All genders" at bounding box center [743, 486] width 376 height 21
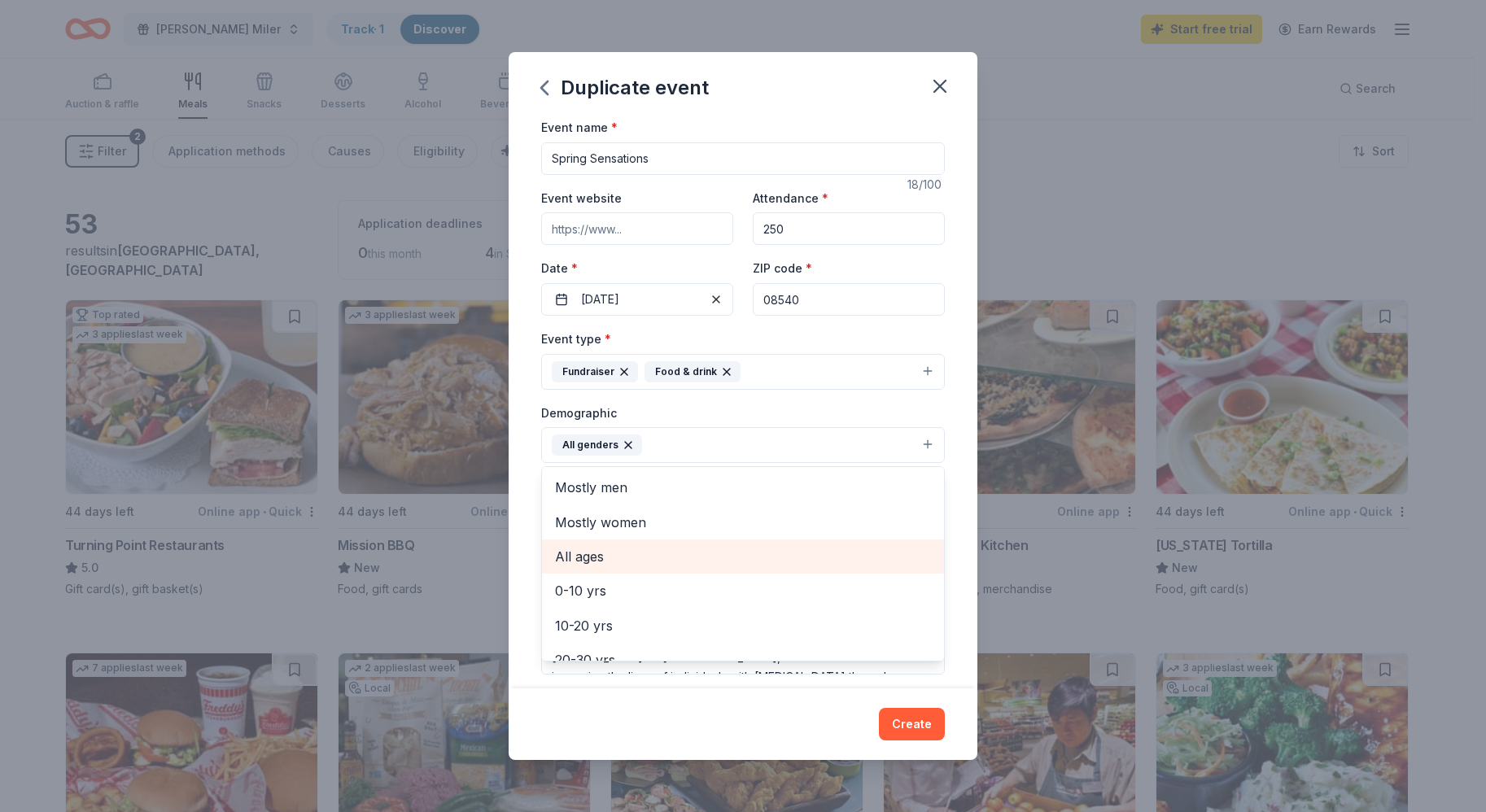
click at [624, 556] on span "All ages" at bounding box center [743, 557] width 376 height 21
click at [949, 480] on div "Event name * Spring Sensations 18 /100 Event website Attendance * 250 Date * [D…" at bounding box center [743, 402] width 469 height 570
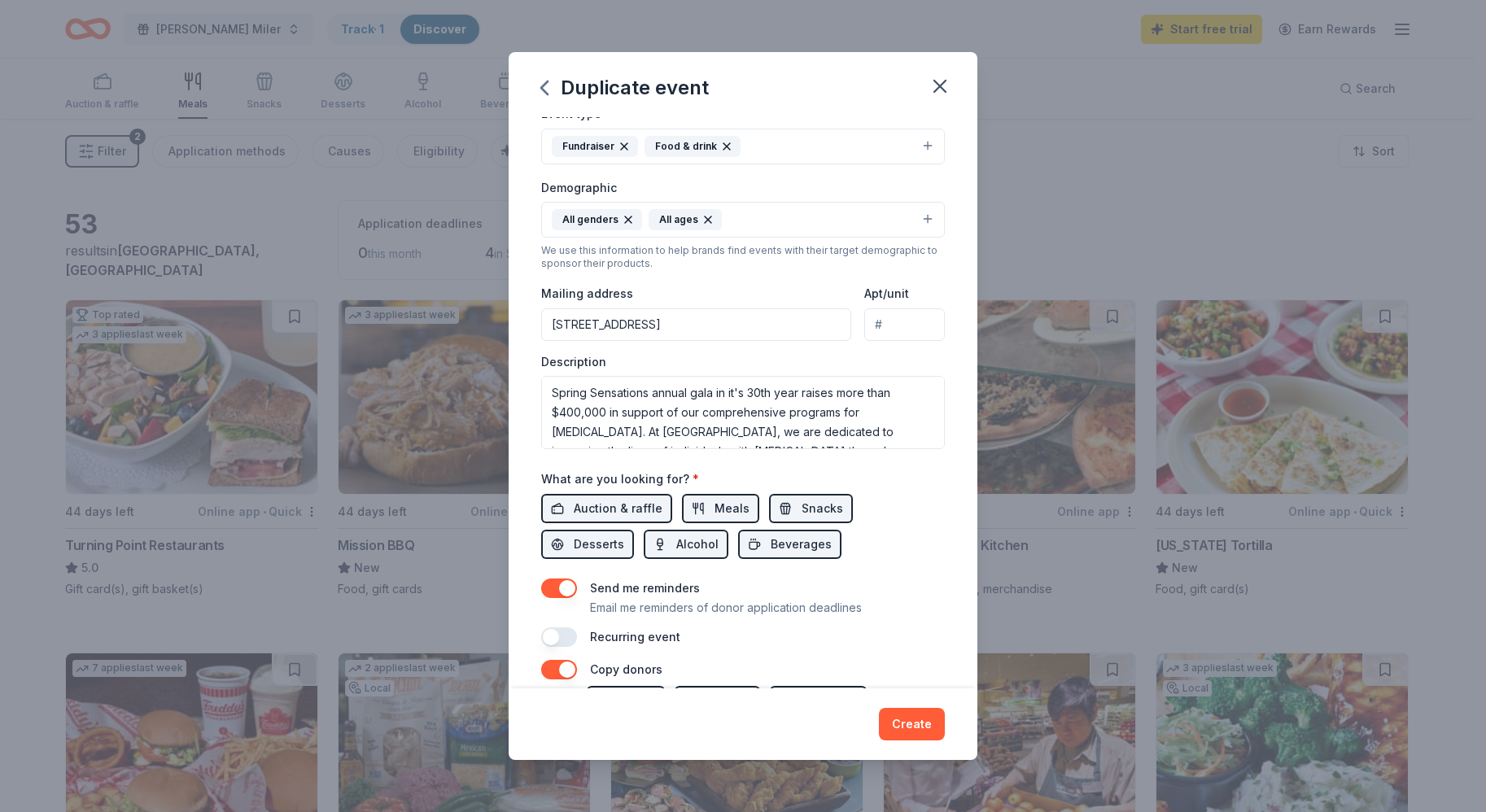
scroll to position [258, 0]
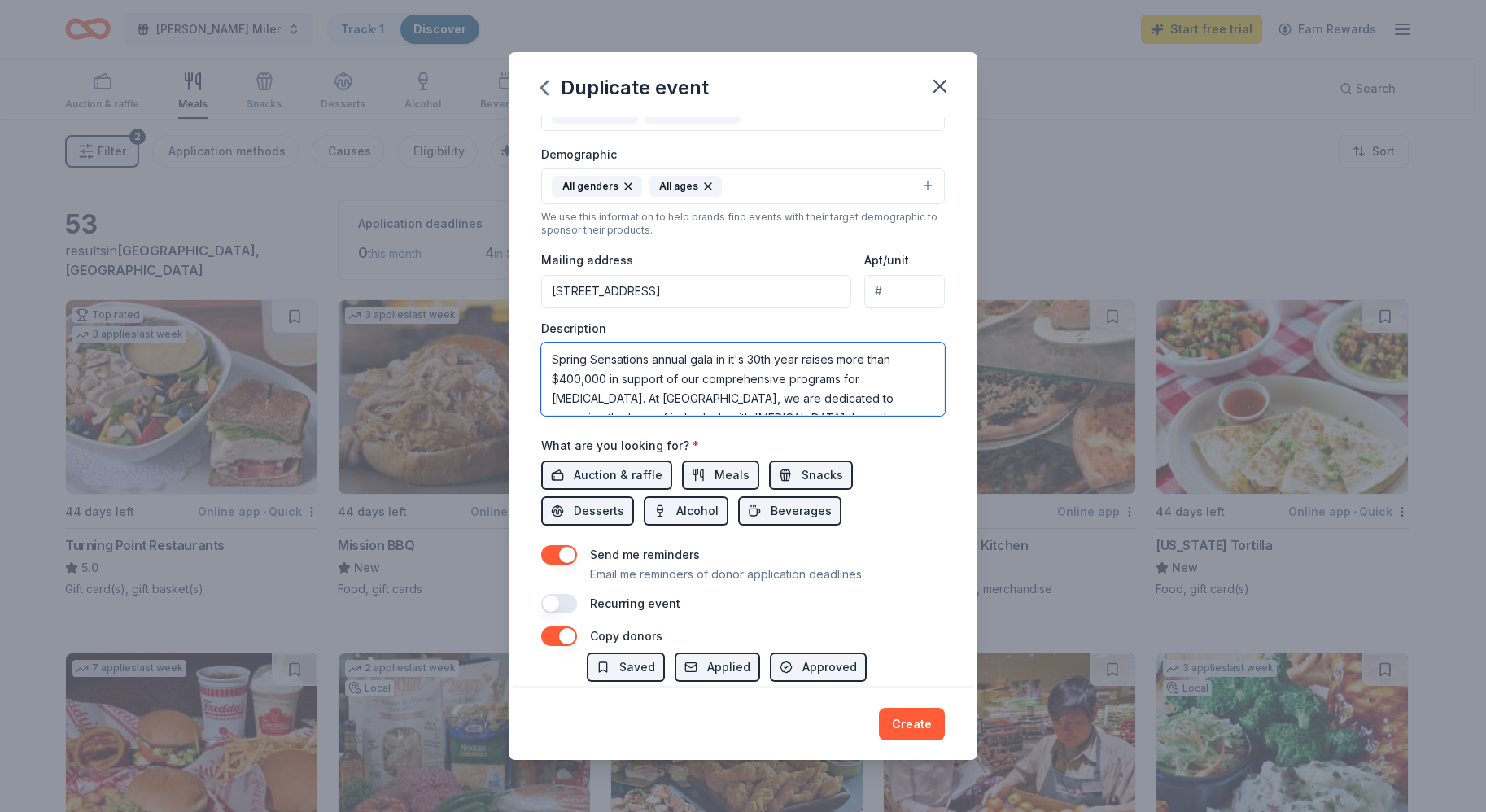
drag, startPoint x: 748, startPoint y: 360, endPoint x: 801, endPoint y: 361, distance: 53.0
click at [801, 361] on textarea "Spring Sensations annual gala in it's 30th year raises more than $400,000 in su…" at bounding box center [743, 379] width 403 height 74
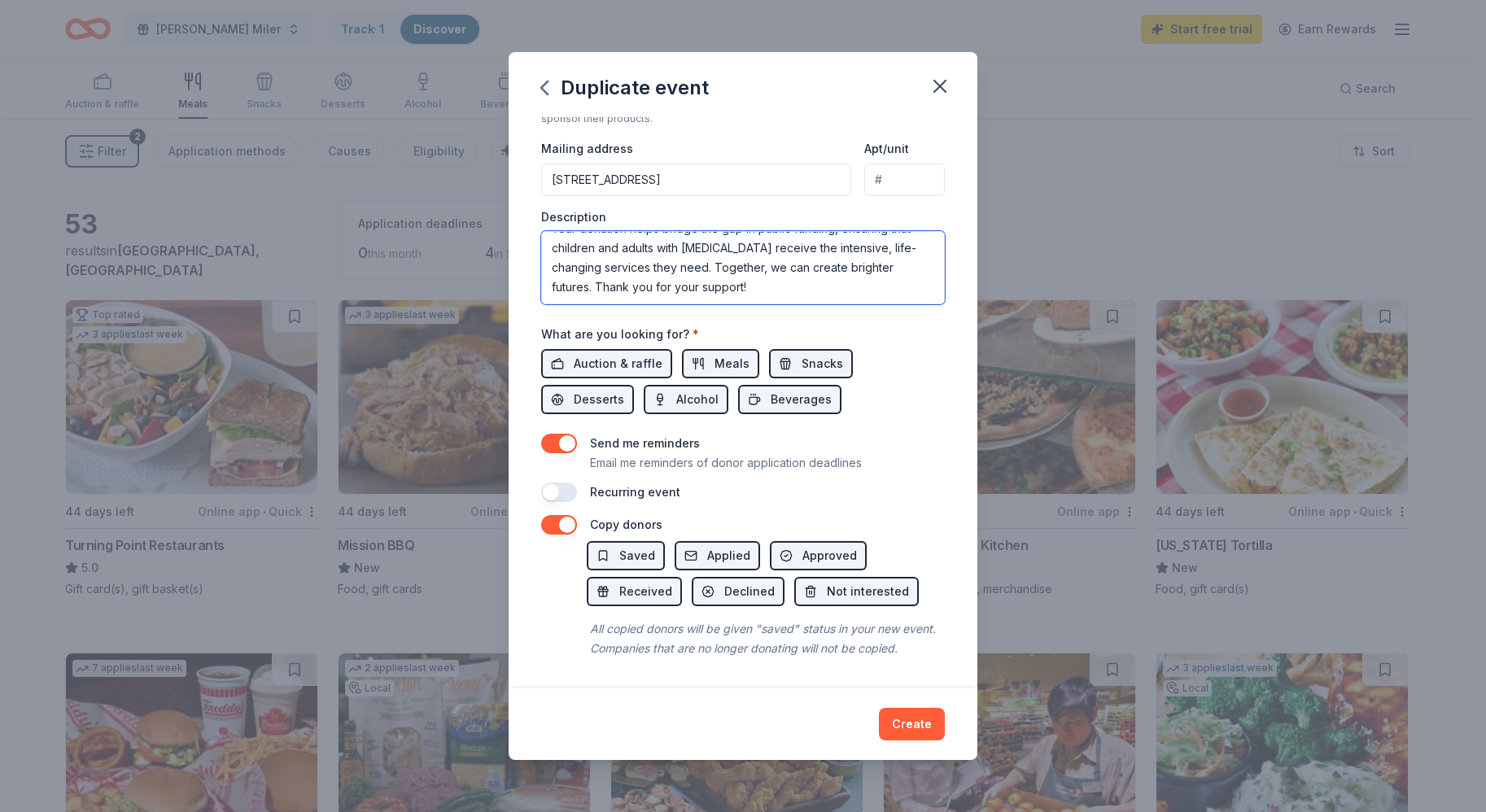
scroll to position [387, 0]
type textarea "Spring Sensations annual gala raises more than $400,000 in support of our compr…"
click at [595, 354] on span "Auction & raffle" at bounding box center [617, 364] width 88 height 20
click at [608, 354] on span "Auction & raffle" at bounding box center [617, 364] width 88 height 20
click at [613, 390] on span "Desserts" at bounding box center [599, 400] width 51 height 20
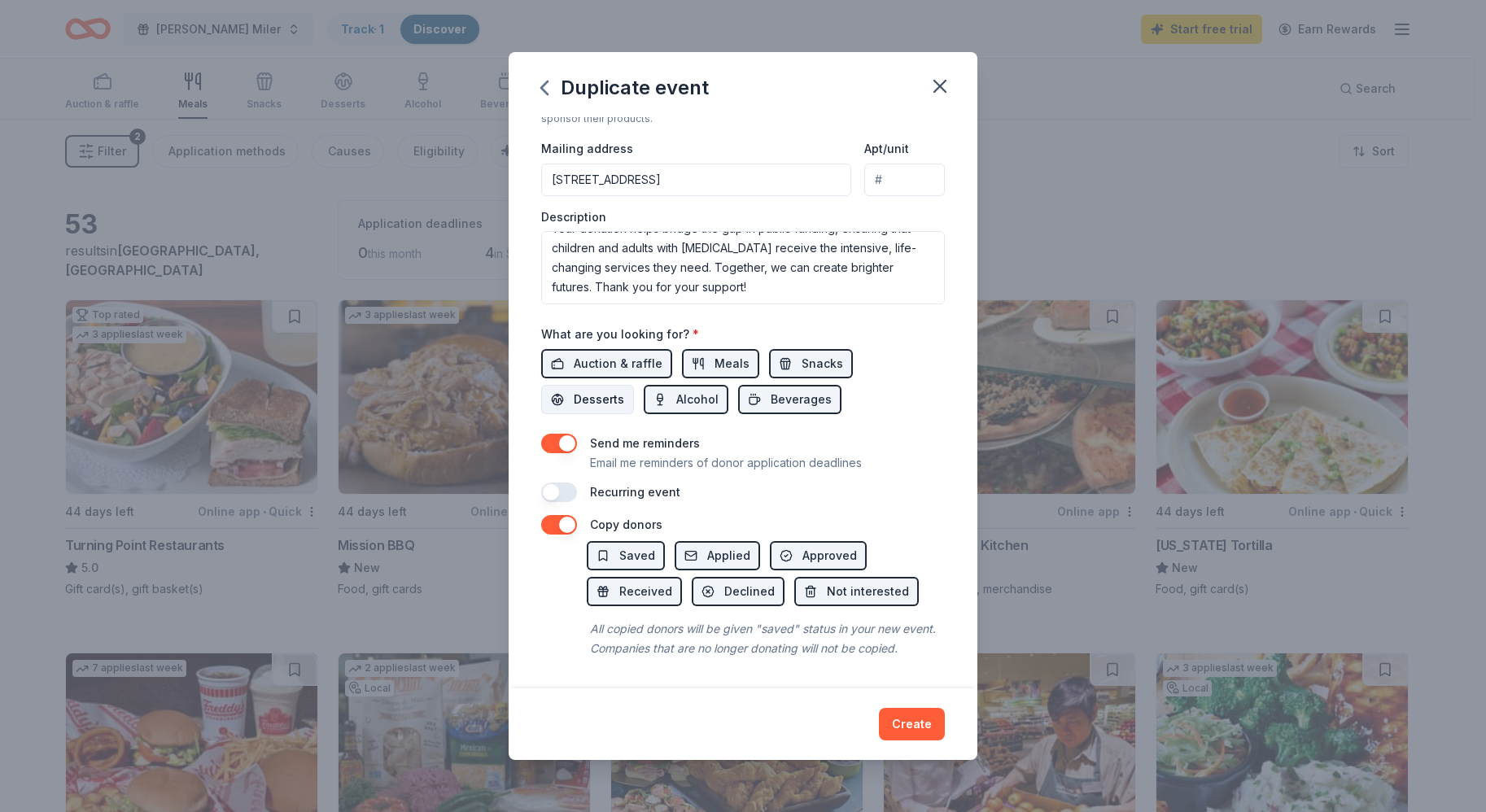
click at [613, 390] on span "Desserts" at bounding box center [599, 400] width 51 height 20
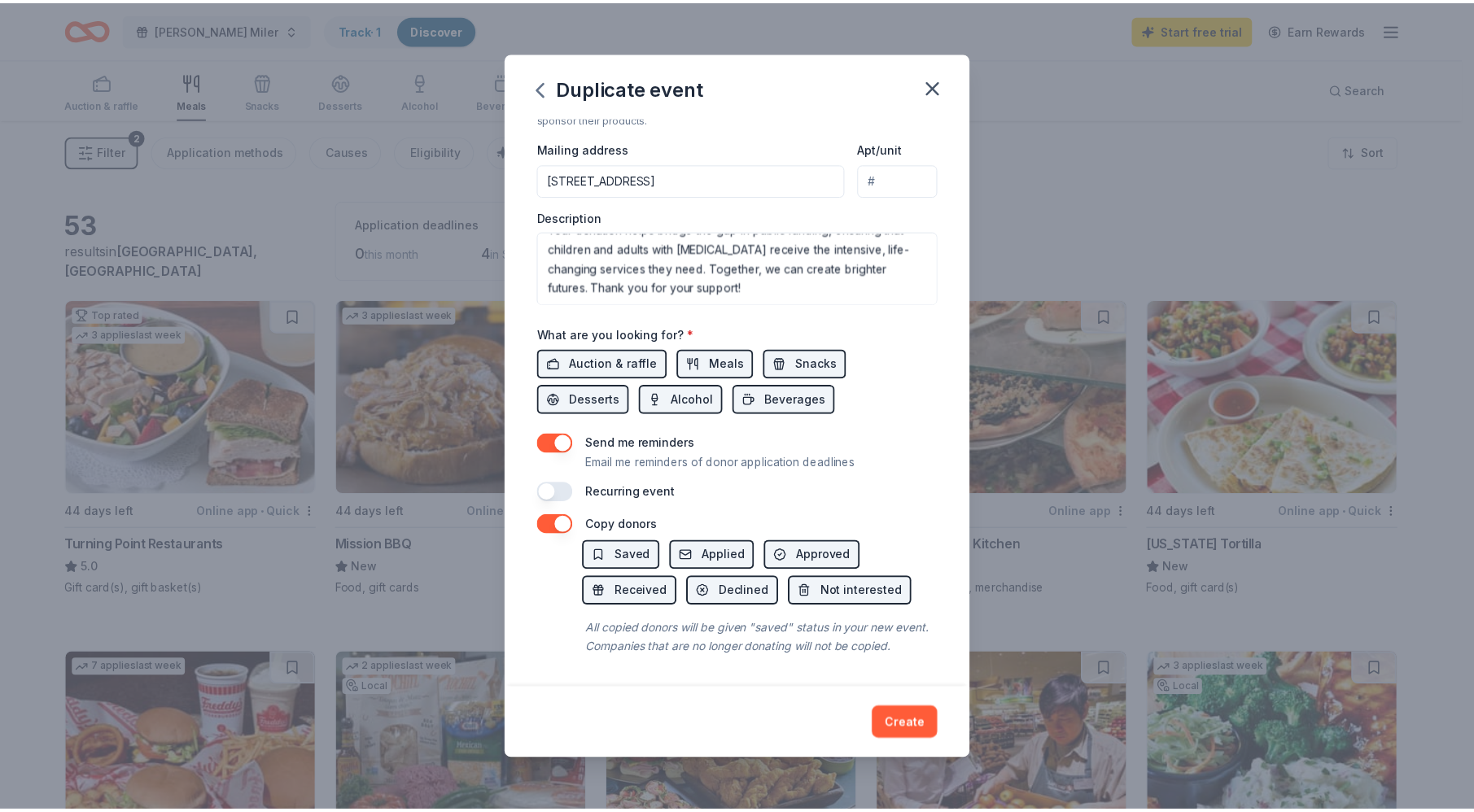
scroll to position [389, 0]
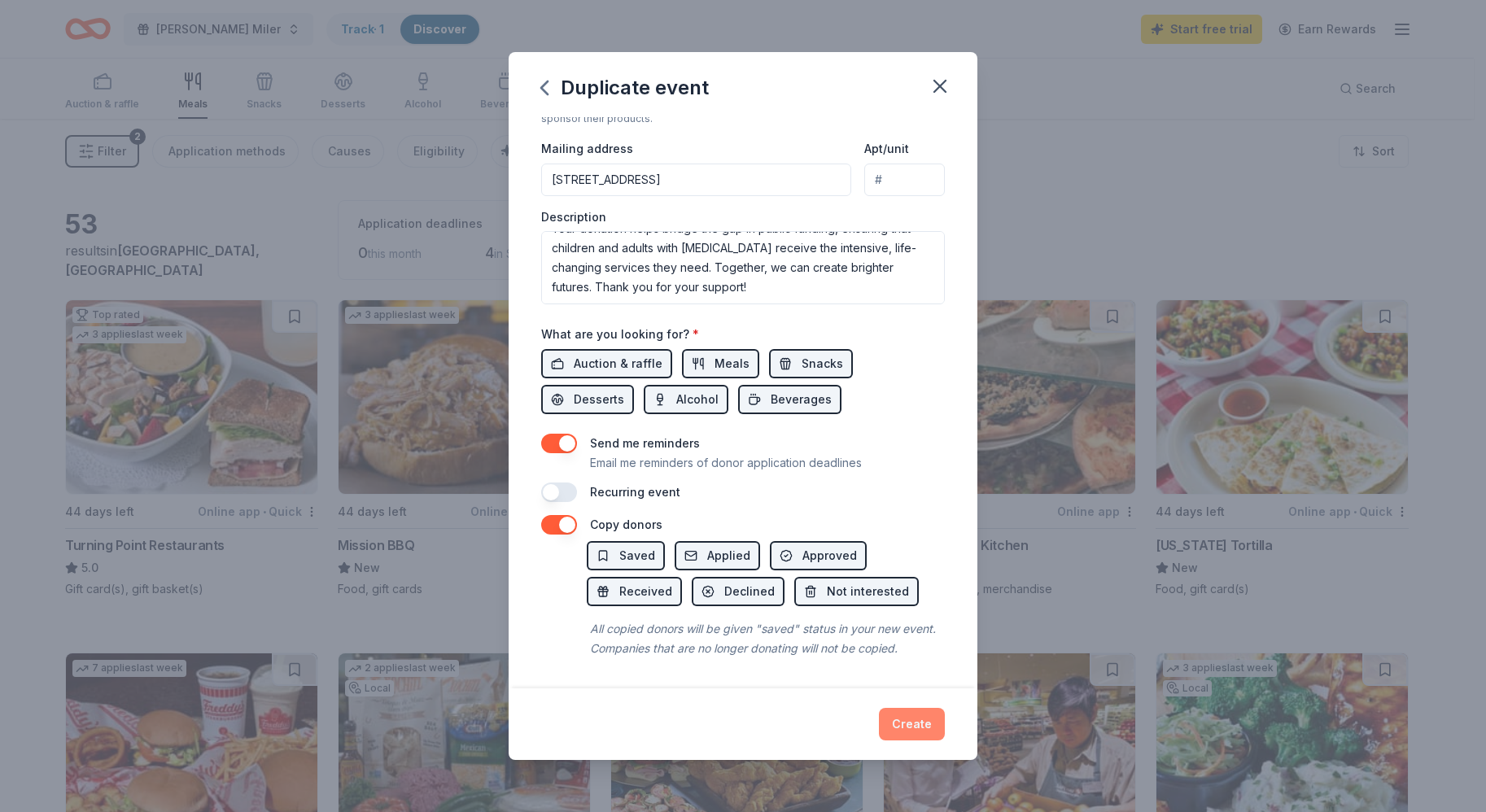
click at [905, 720] on button "Create" at bounding box center [911, 724] width 66 height 33
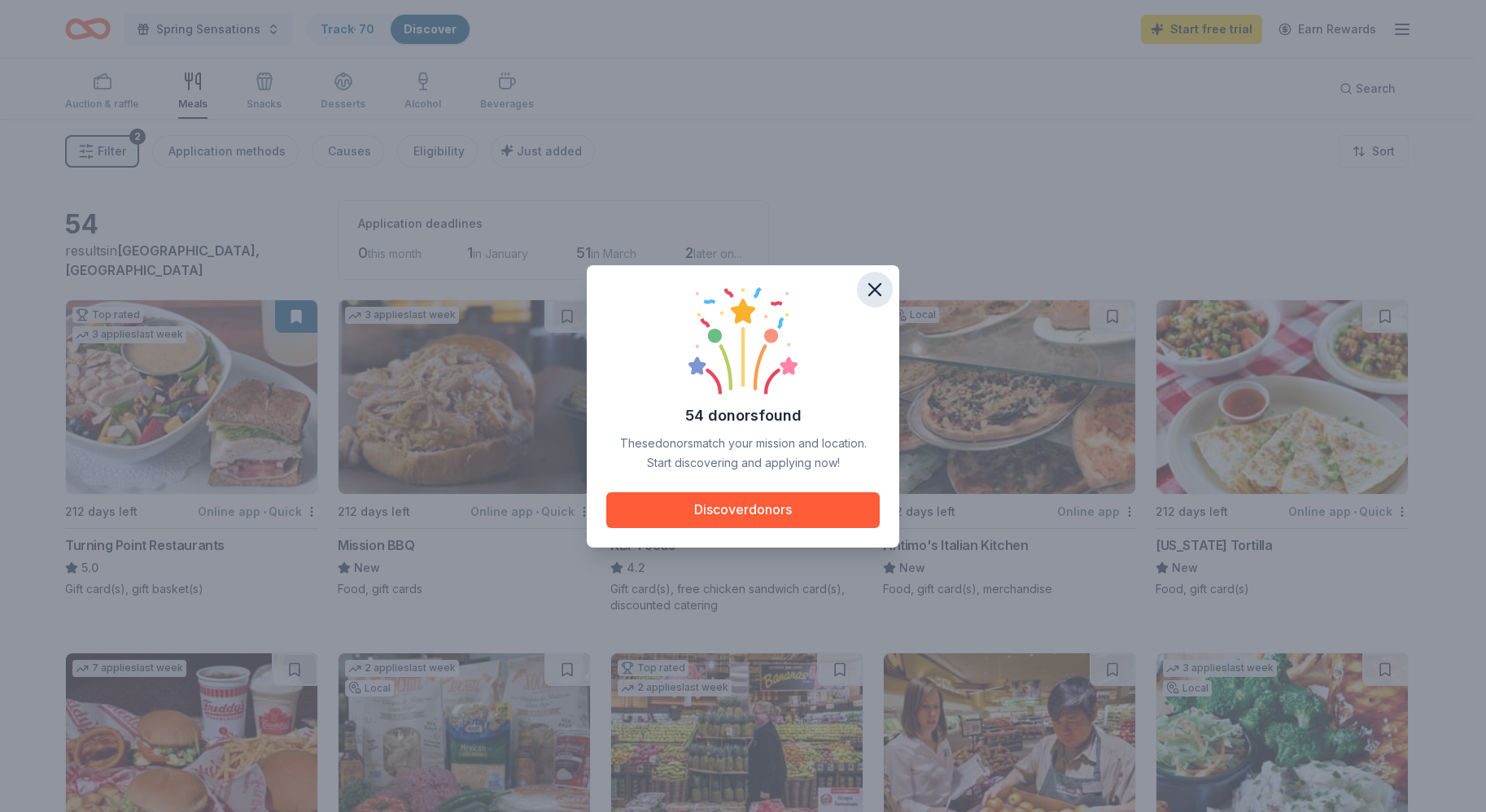
click at [882, 285] on icon "button" at bounding box center [874, 289] width 23 height 23
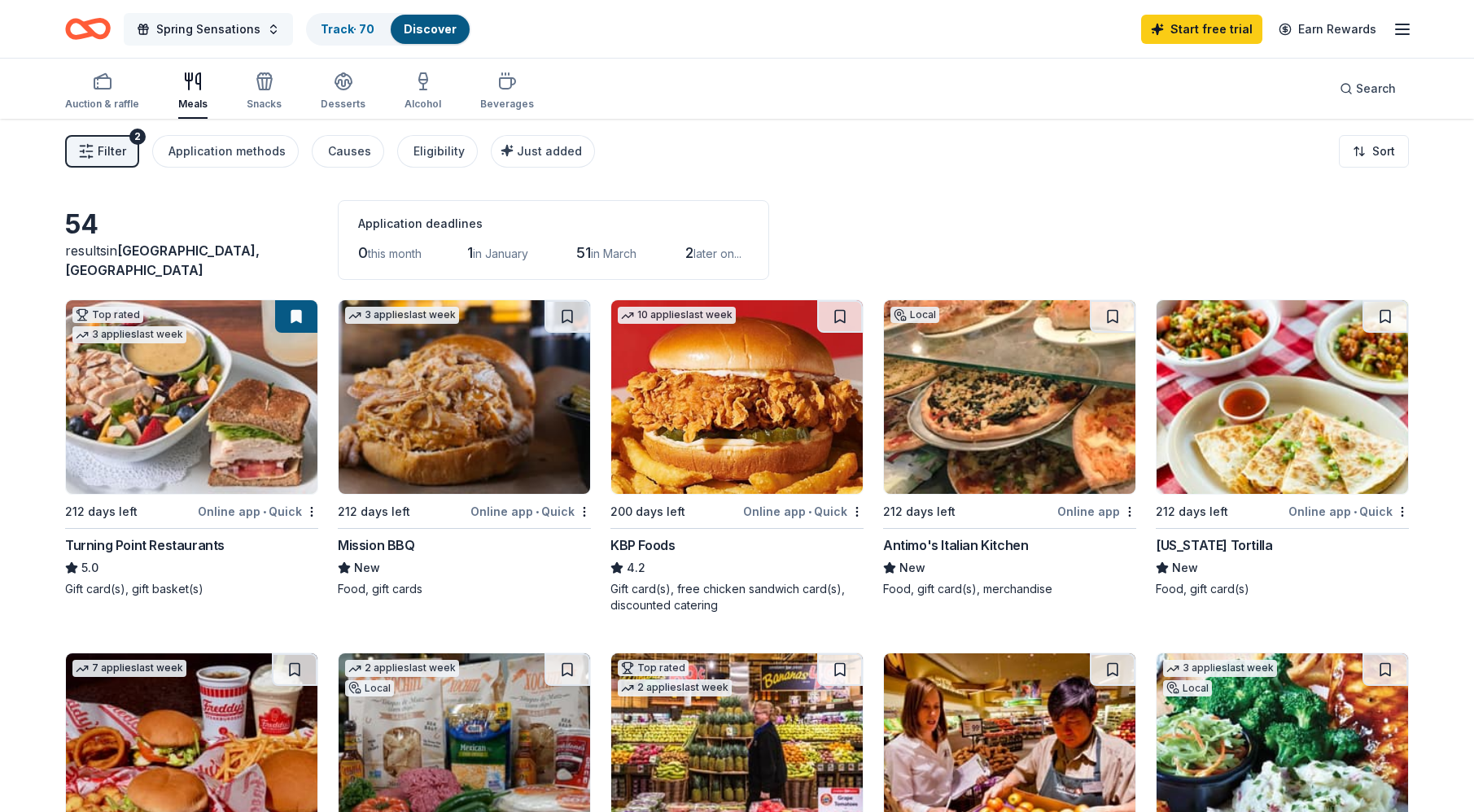
click at [257, 20] on button "Spring Sensations" at bounding box center [208, 29] width 169 height 33
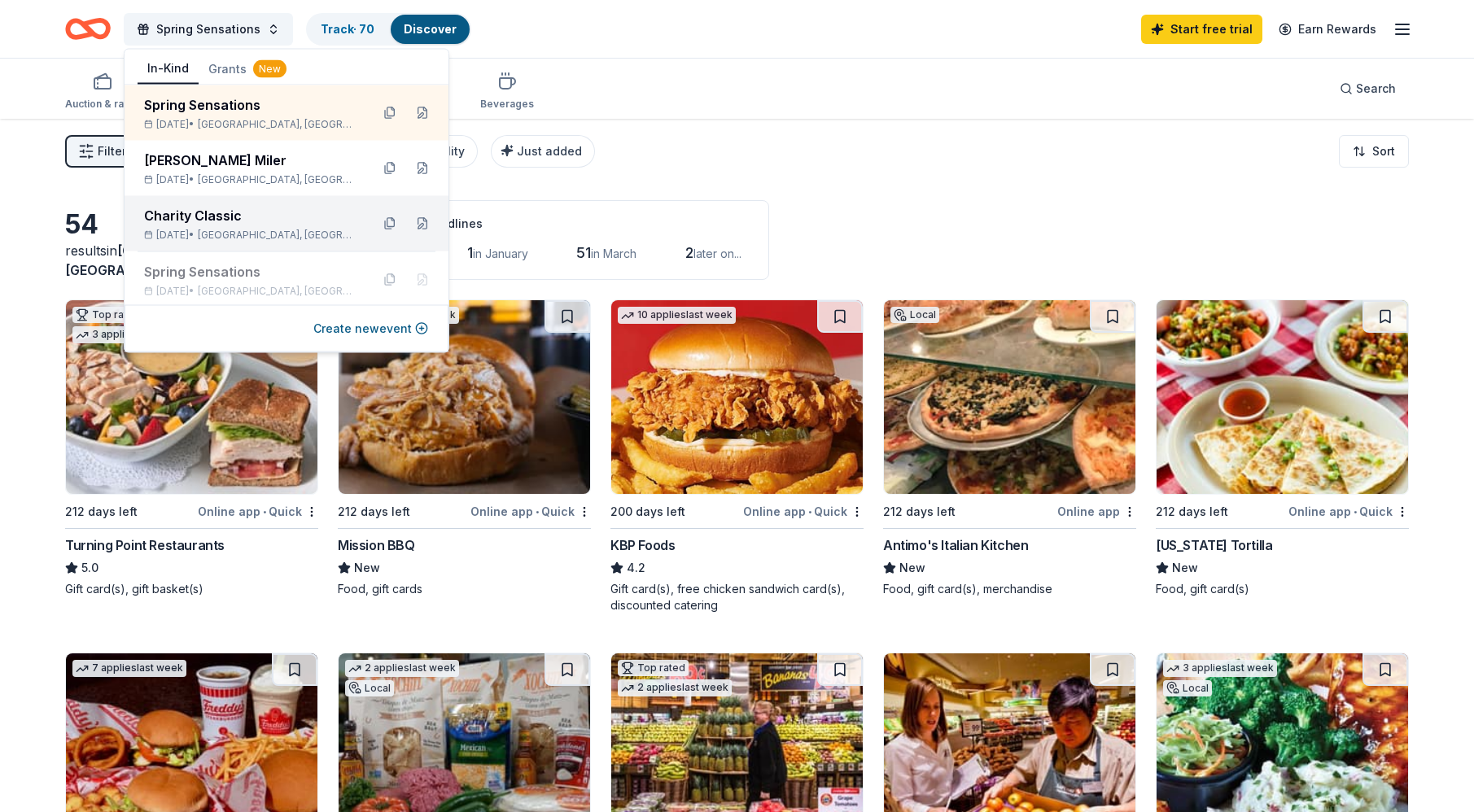
click at [231, 217] on div "Charity Classic" at bounding box center [250, 216] width 213 height 20
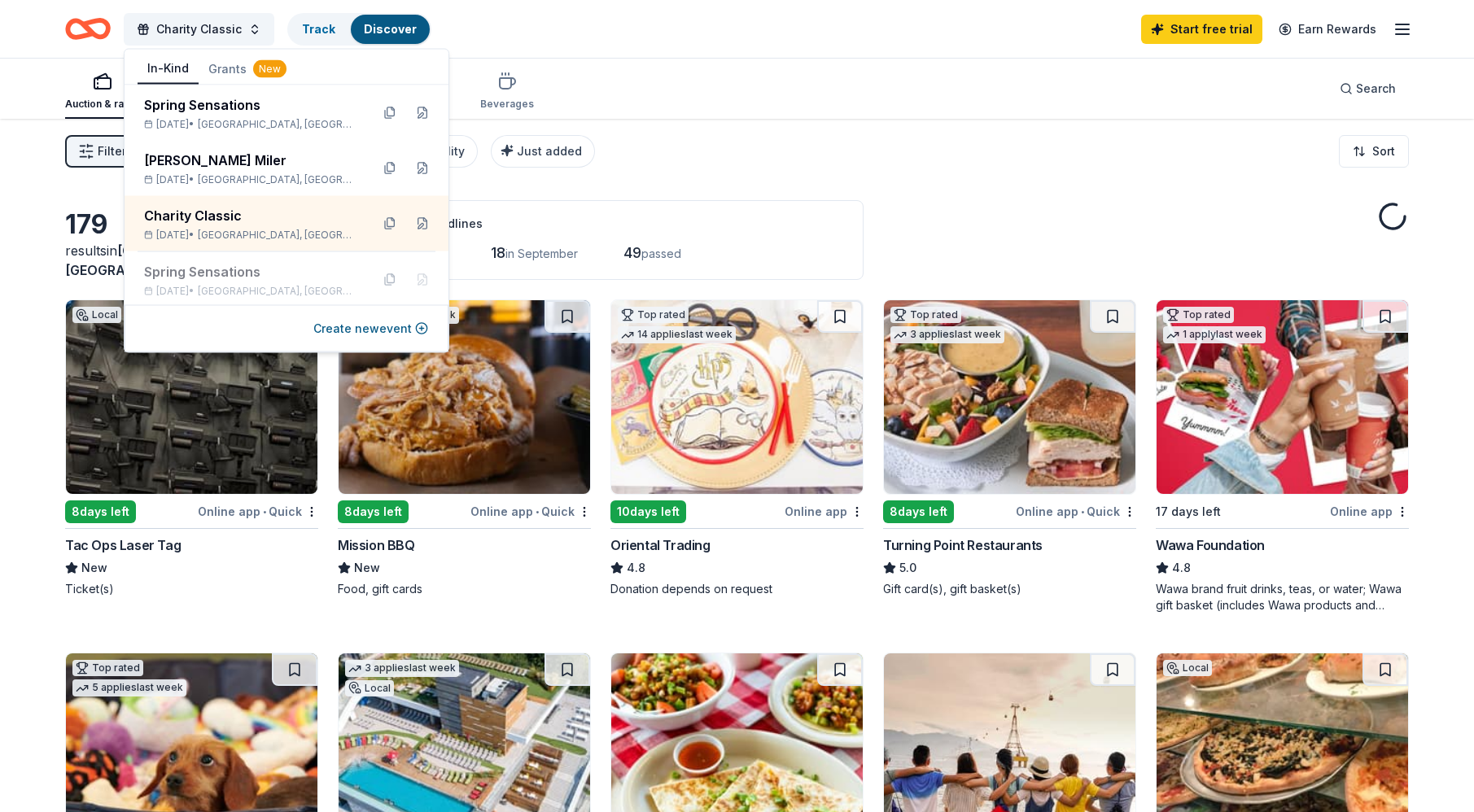
click at [731, 153] on div "Filter 2 Application methods Causes Eligibility Just added Sort" at bounding box center [737, 151] width 1474 height 65
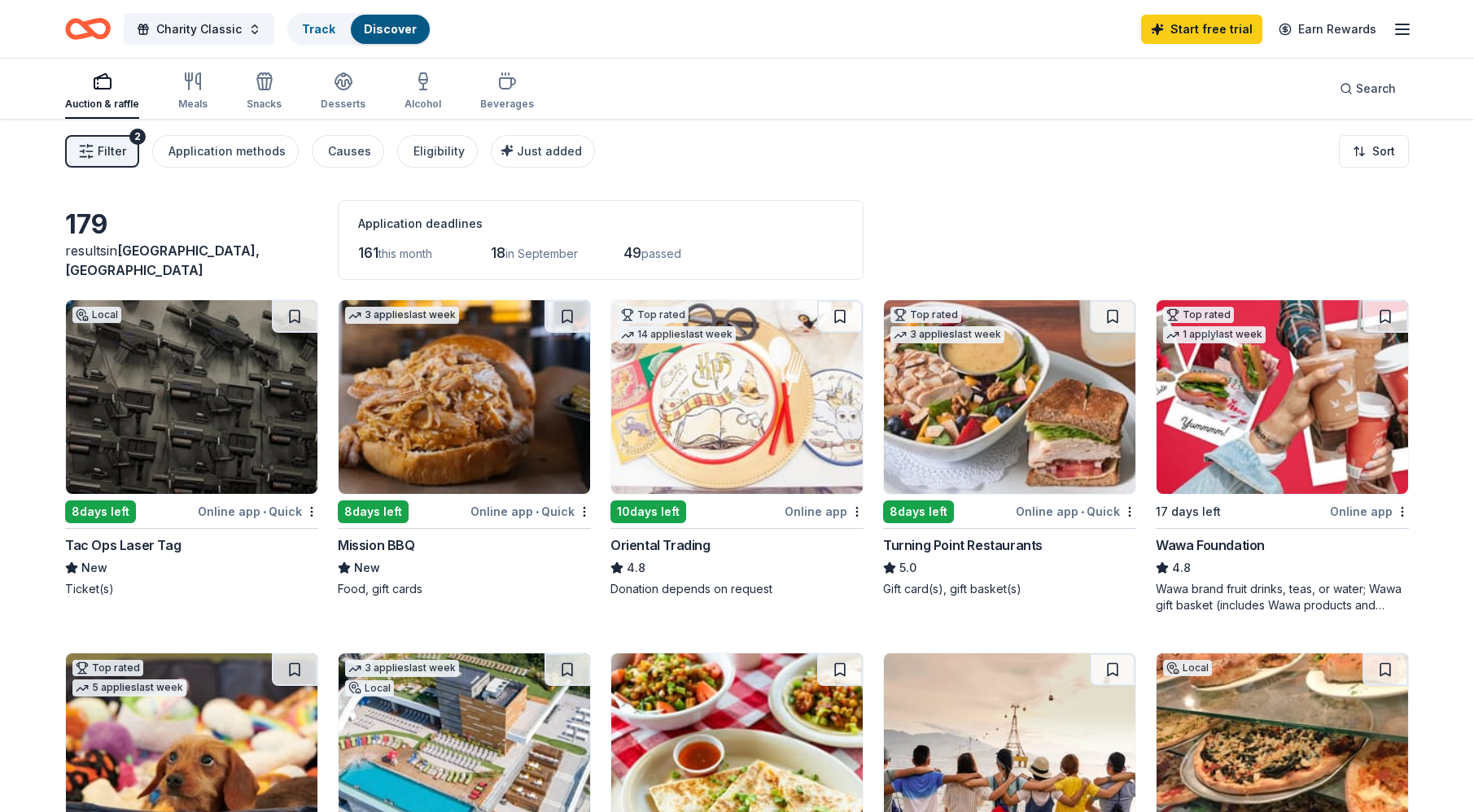
click at [1386, 35] on div "Start free trial Earn Rewards" at bounding box center [1276, 29] width 271 height 38
click at [1399, 34] on icon "button" at bounding box center [1402, 29] width 20 height 20
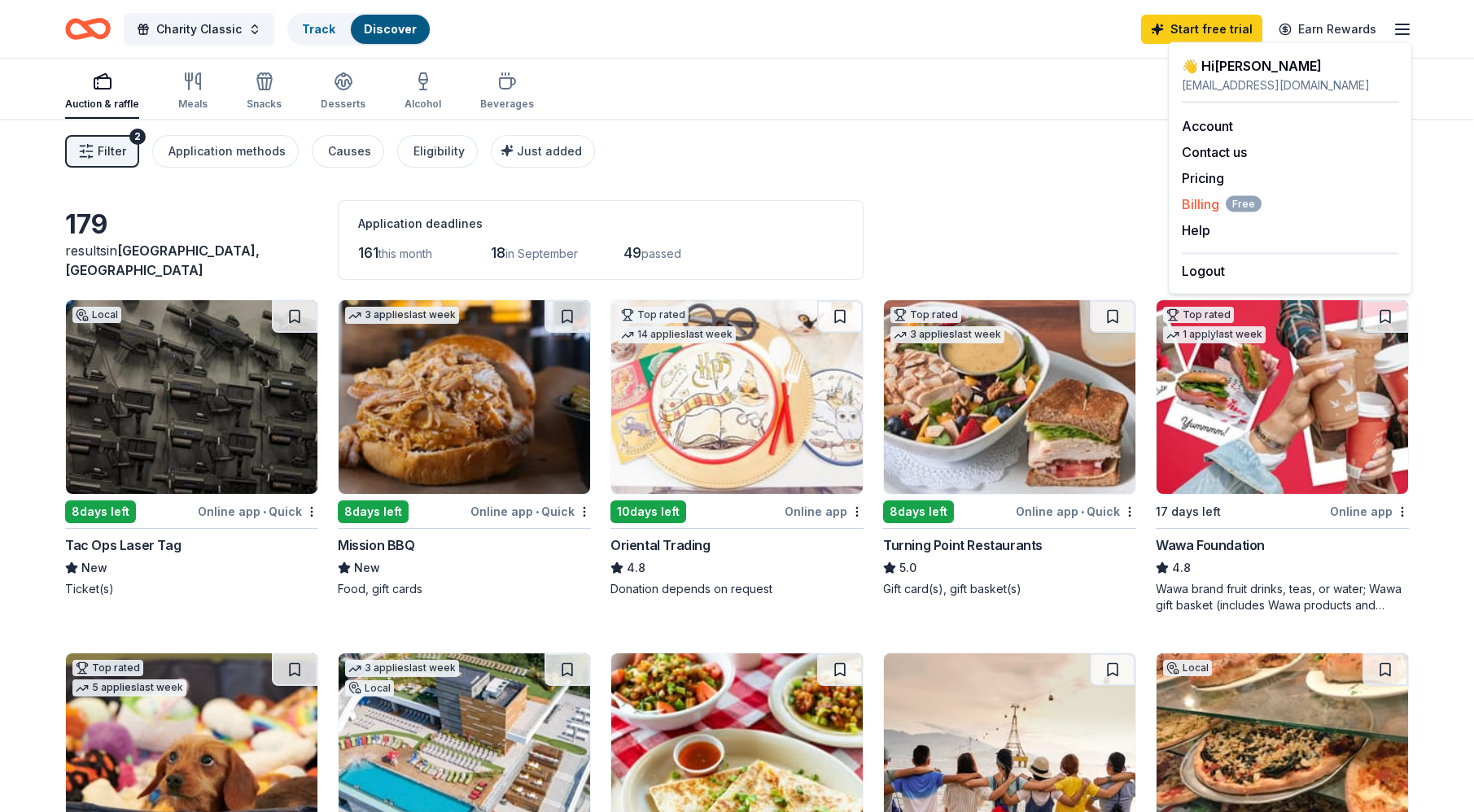
click at [1217, 205] on span "Billing Free" at bounding box center [1220, 204] width 79 height 20
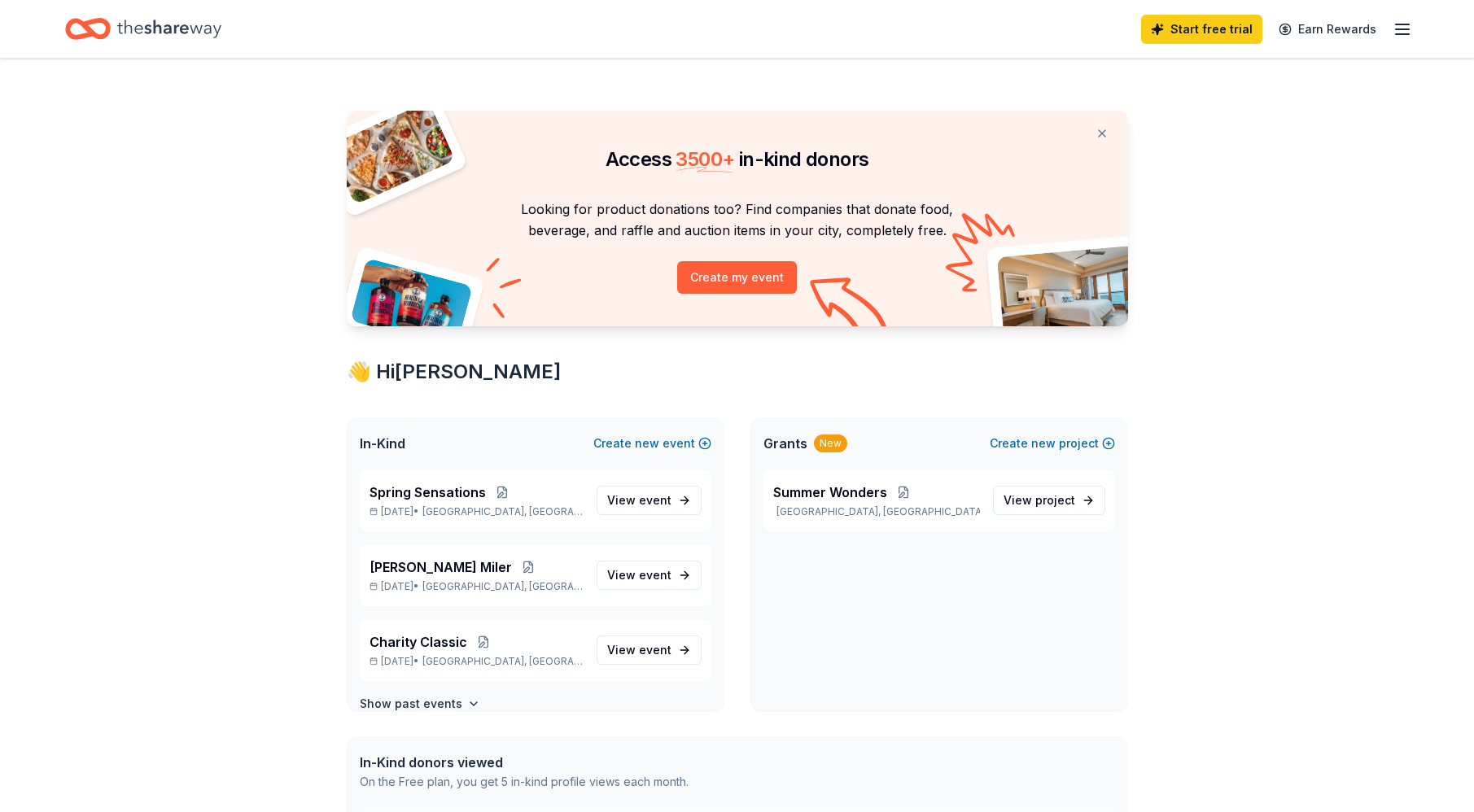
click at [1397, 25] on icon "button" at bounding box center [1402, 29] width 20 height 20
click at [1209, 178] on link "Pricing" at bounding box center [1202, 178] width 43 height 16
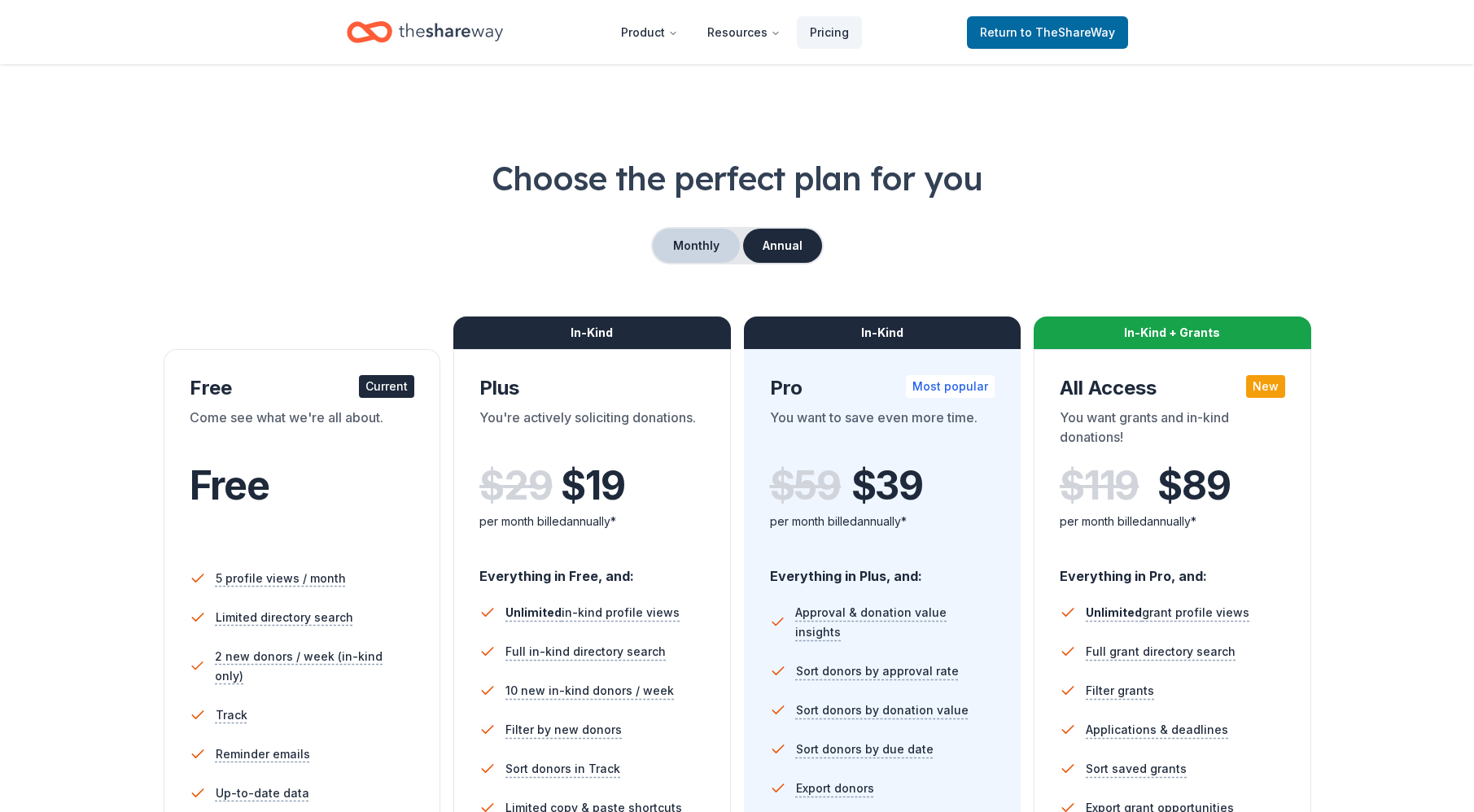
scroll to position [2, 0]
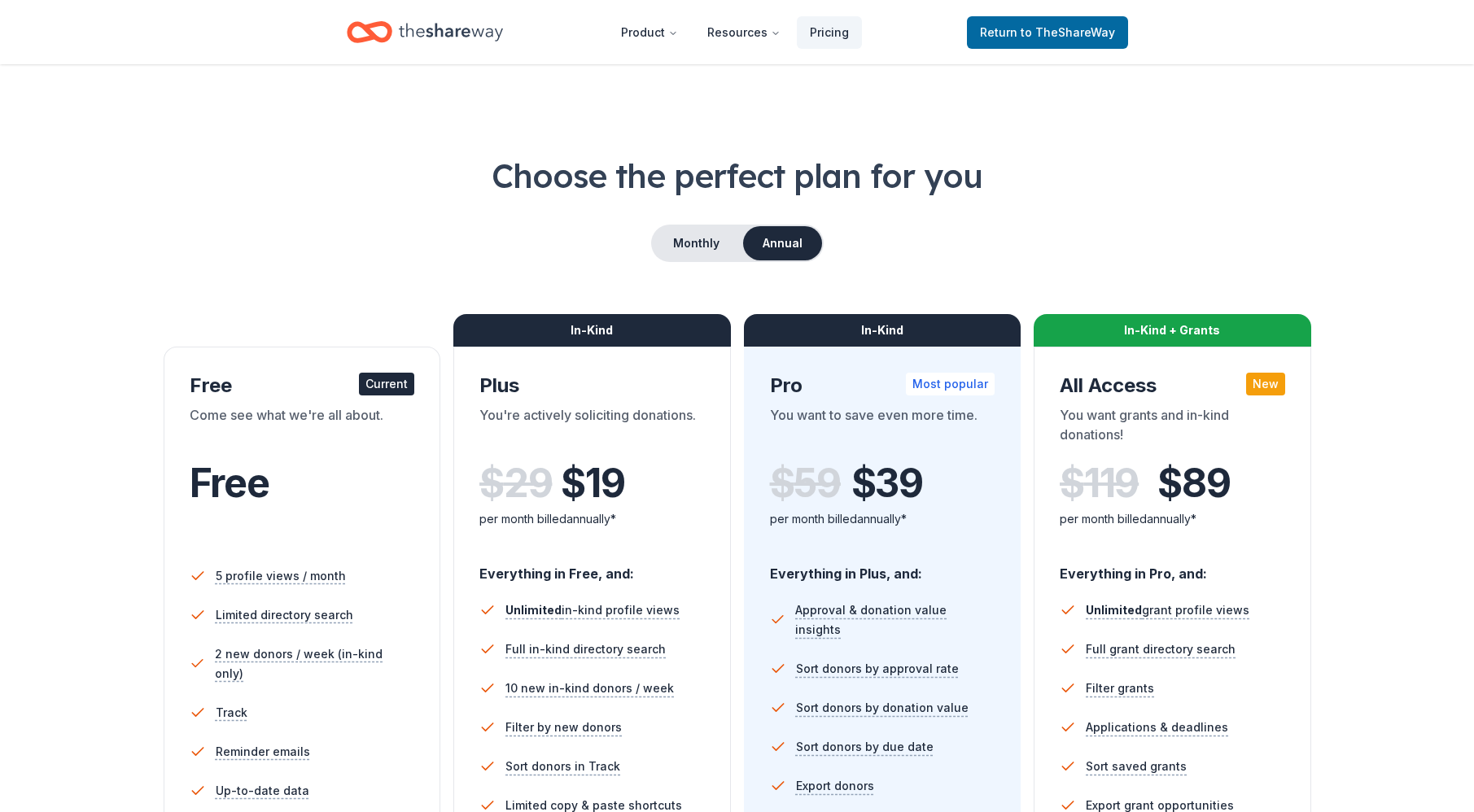
click at [793, 244] on button "Annual" at bounding box center [782, 244] width 79 height 34
click at [721, 242] on button "Monthly" at bounding box center [696, 244] width 87 height 34
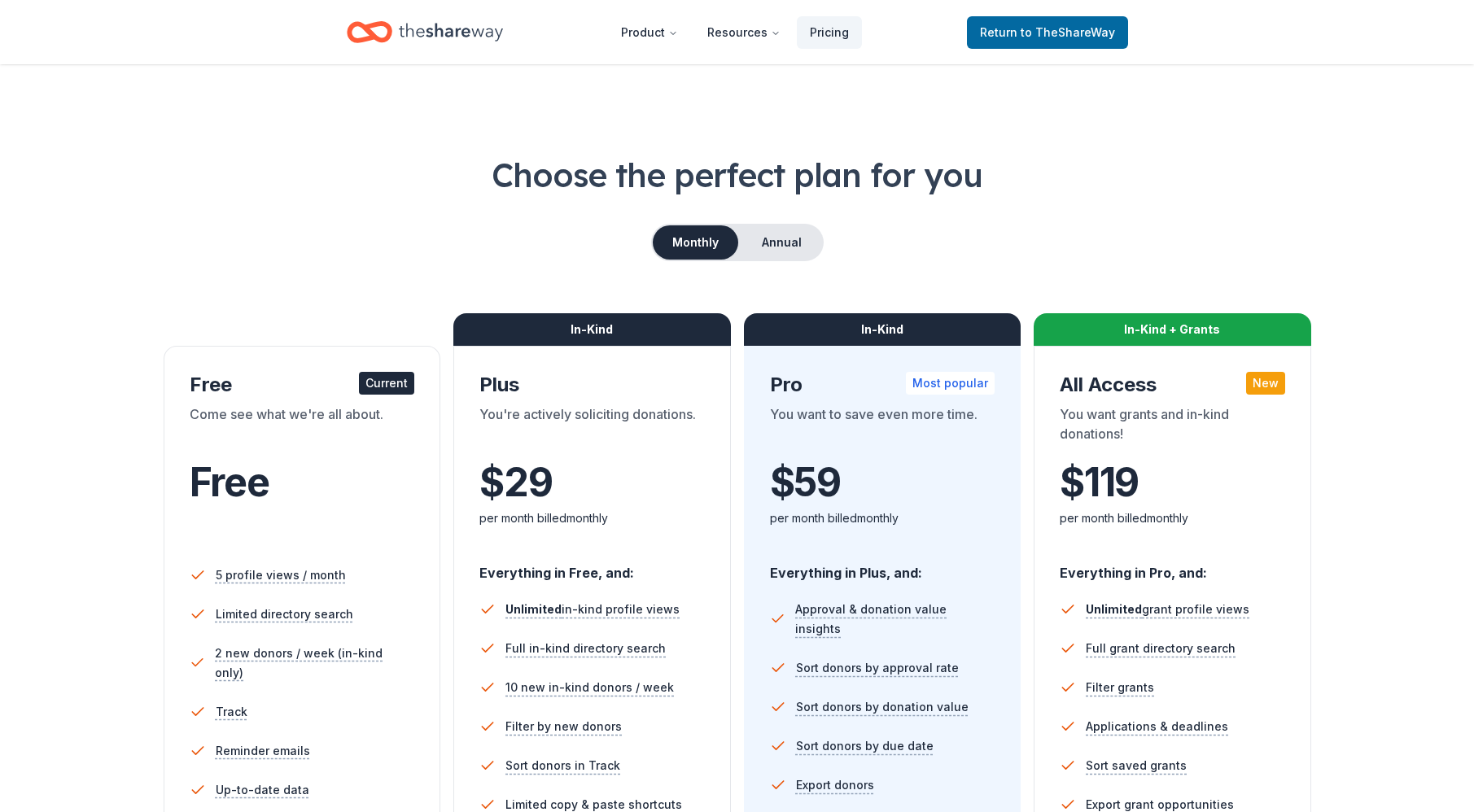
scroll to position [5, 0]
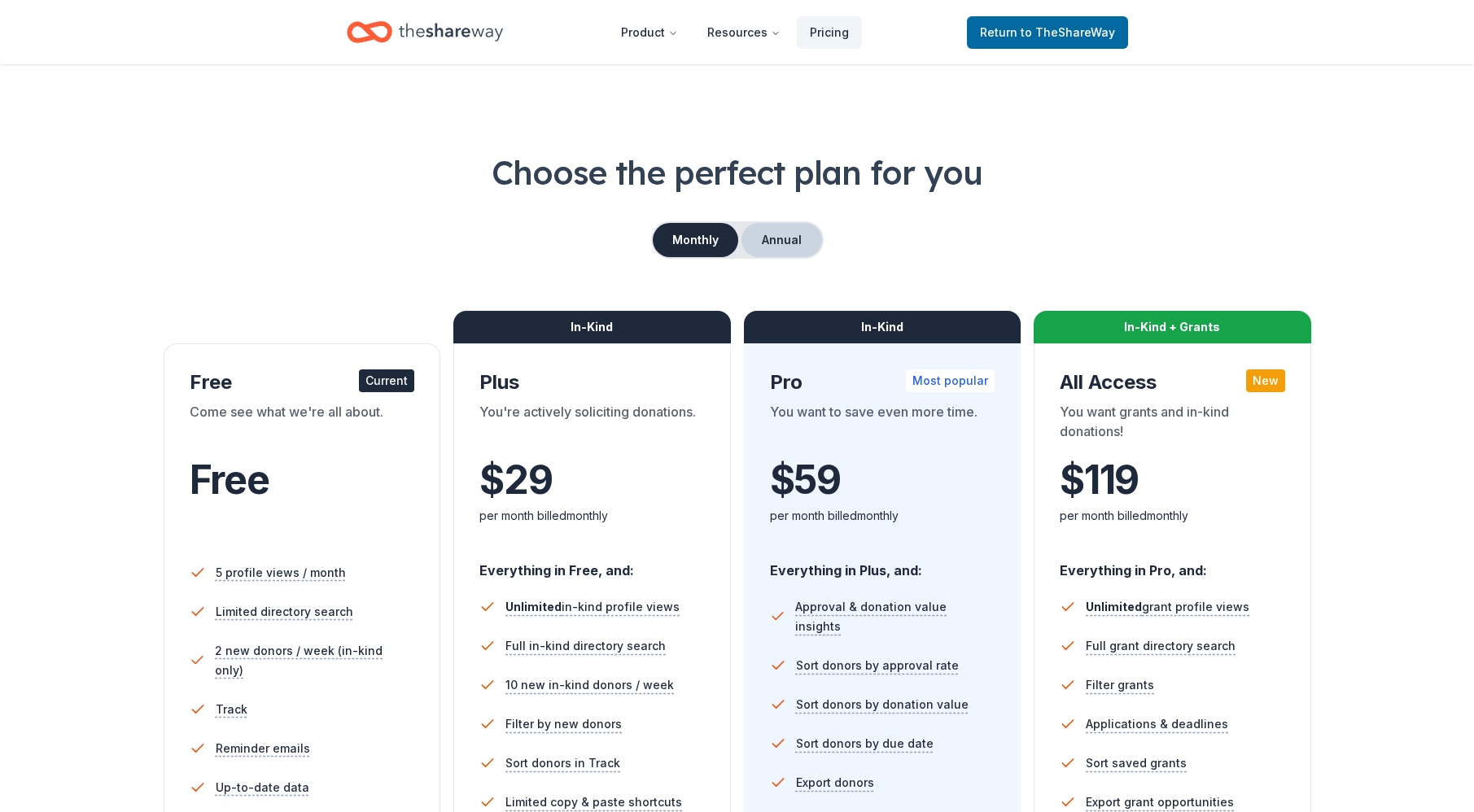
click at [767, 240] on button "Annual" at bounding box center [781, 240] width 80 height 34
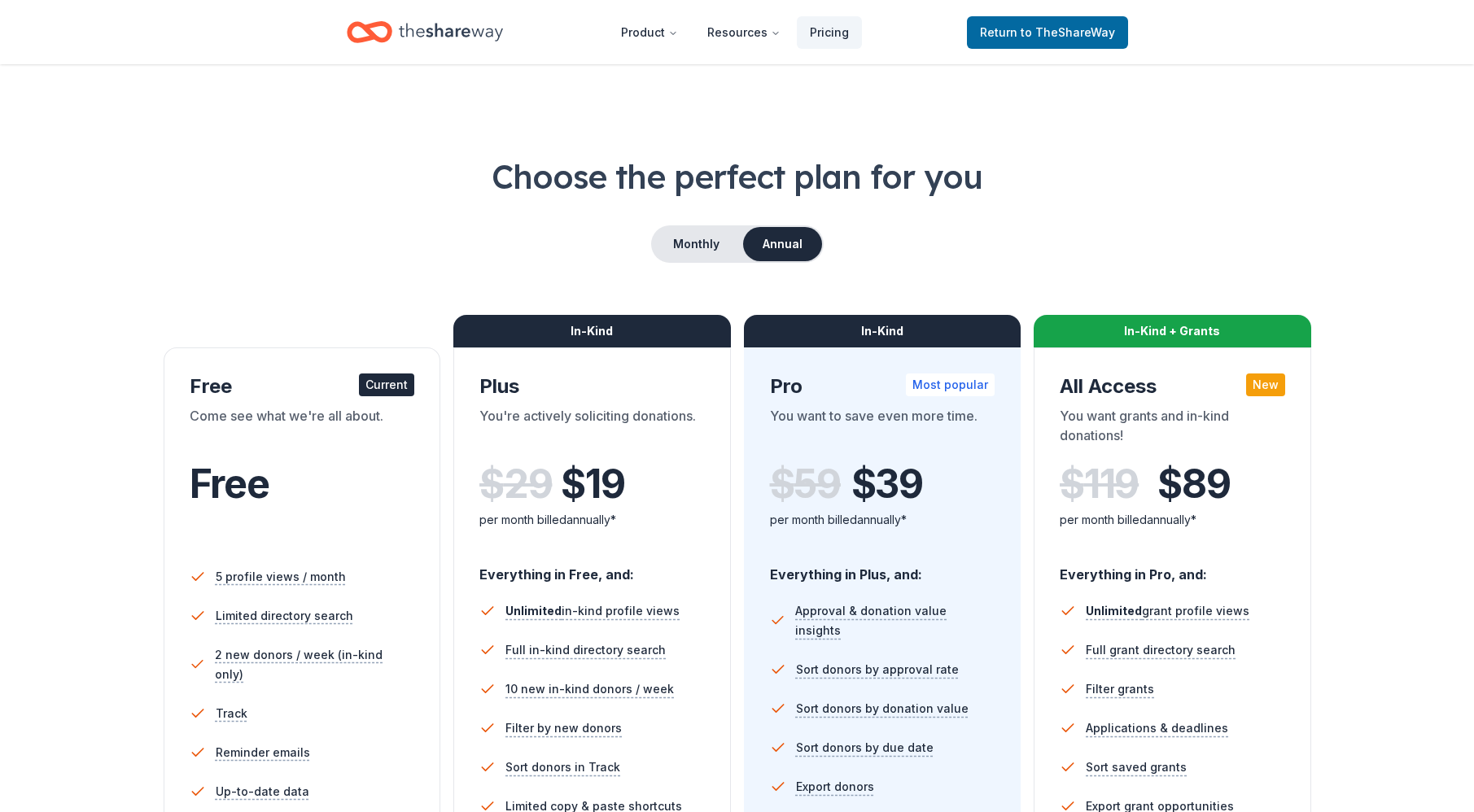
scroll to position [0, 0]
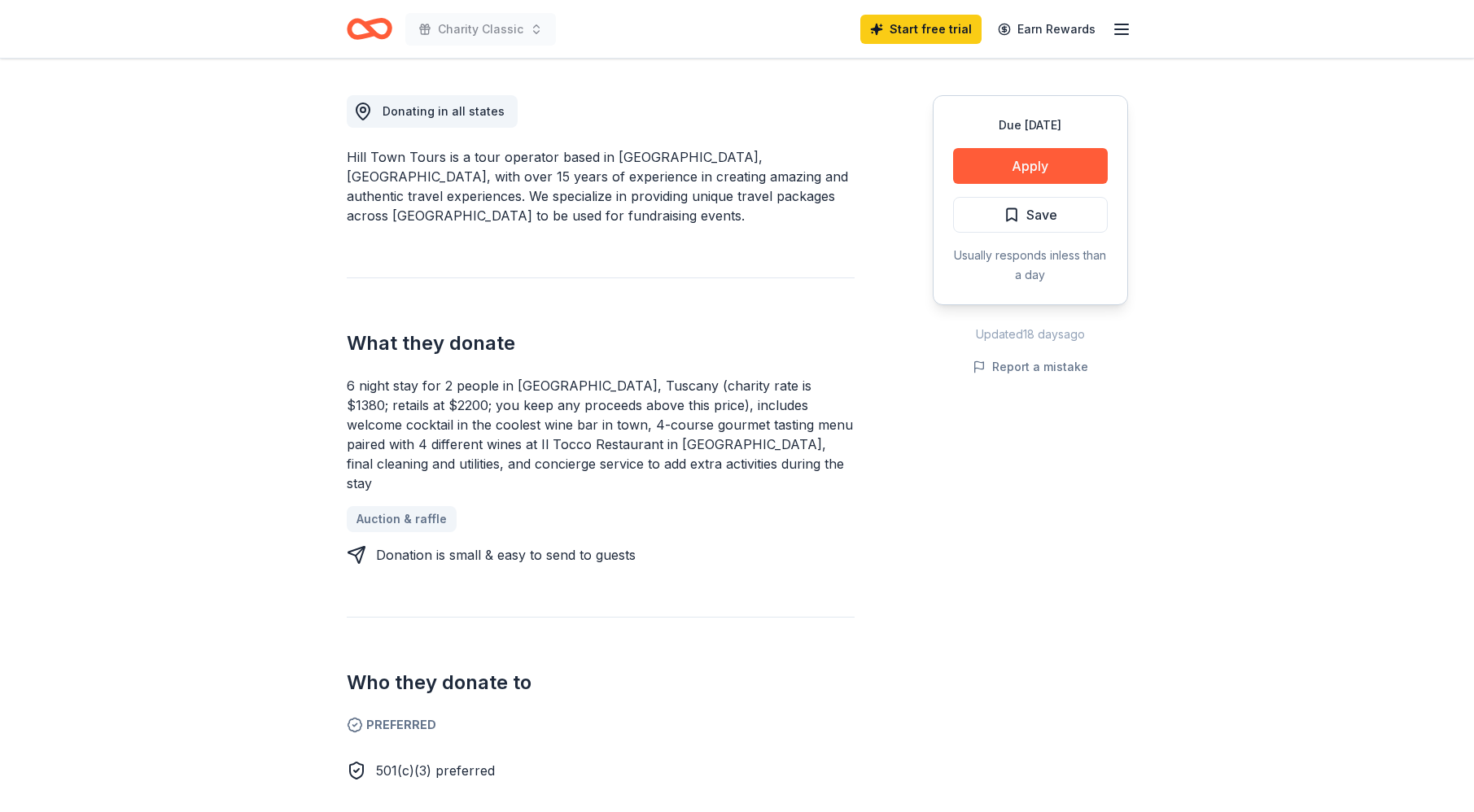
scroll to position [442, 0]
